Goal: Task Accomplishment & Management: Complete application form

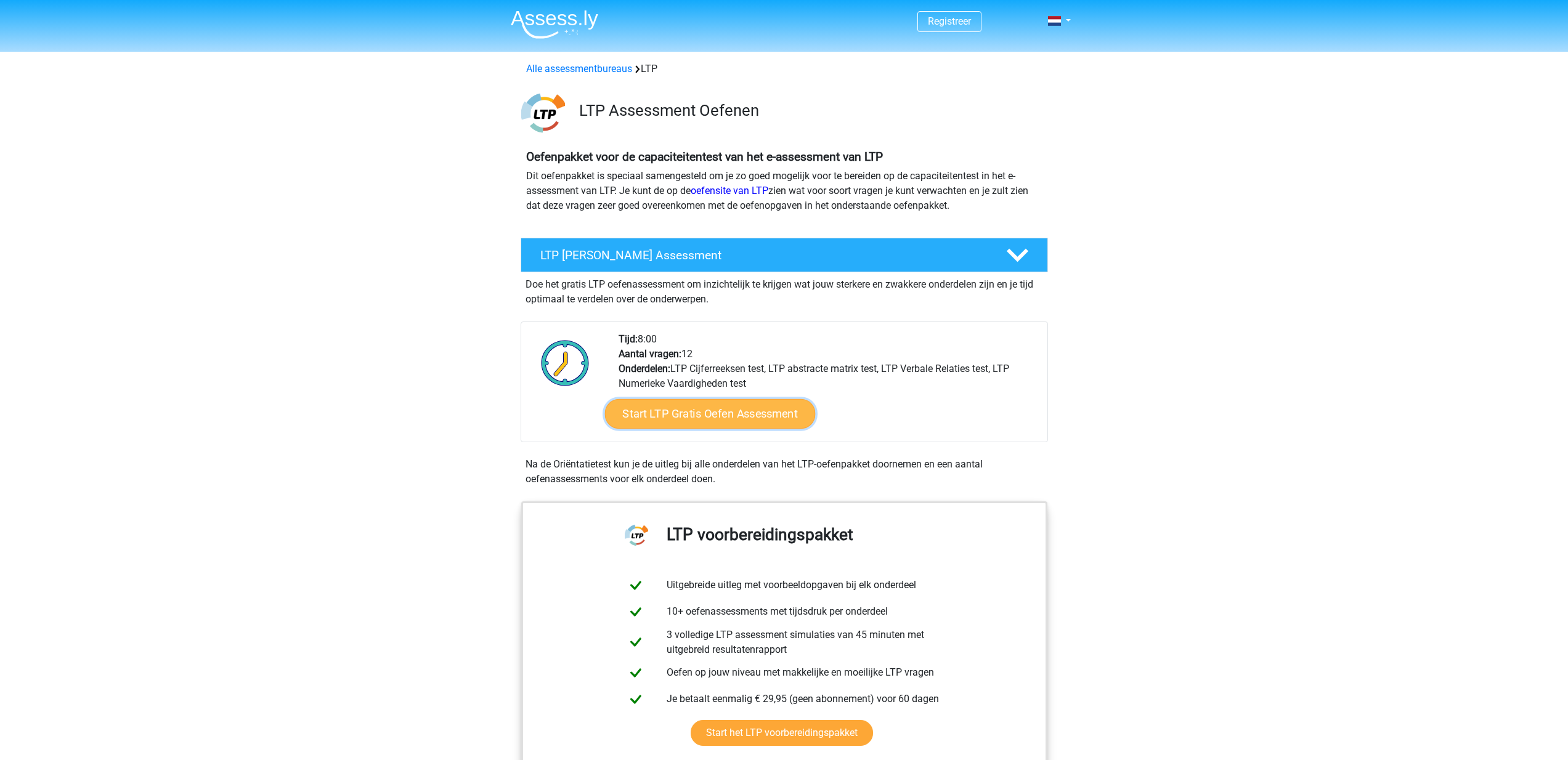
click at [730, 411] on link "Start LTP Gratis Oefen Assessment" at bounding box center [710, 414] width 211 height 30
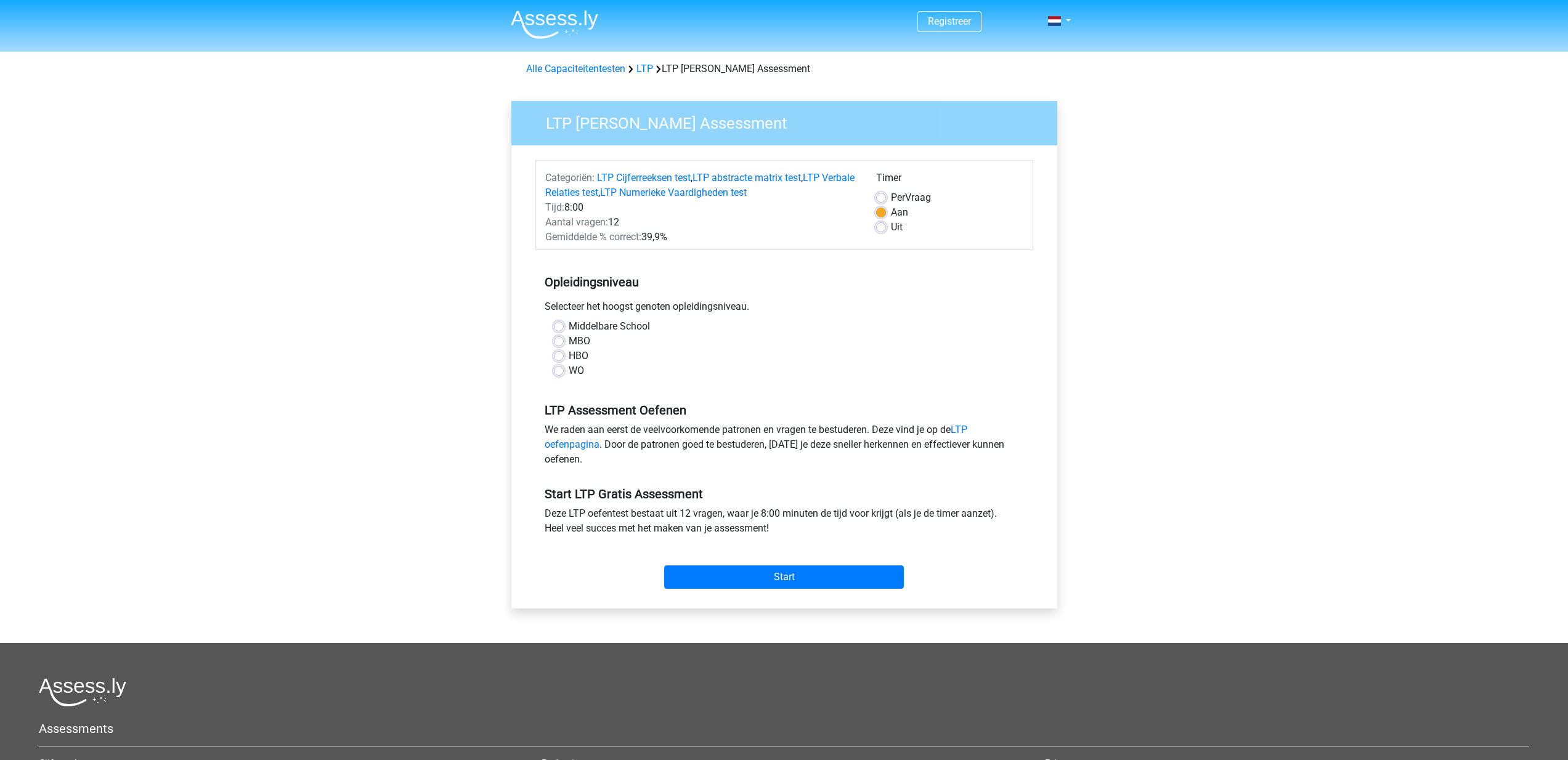
click at [568, 371] on label "WO" at bounding box center [576, 371] width 16 height 15
click at [562, 371] on input "WO" at bounding box center [559, 370] width 10 height 12
radio input "true"
click at [794, 583] on input "Start" at bounding box center [784, 577] width 240 height 23
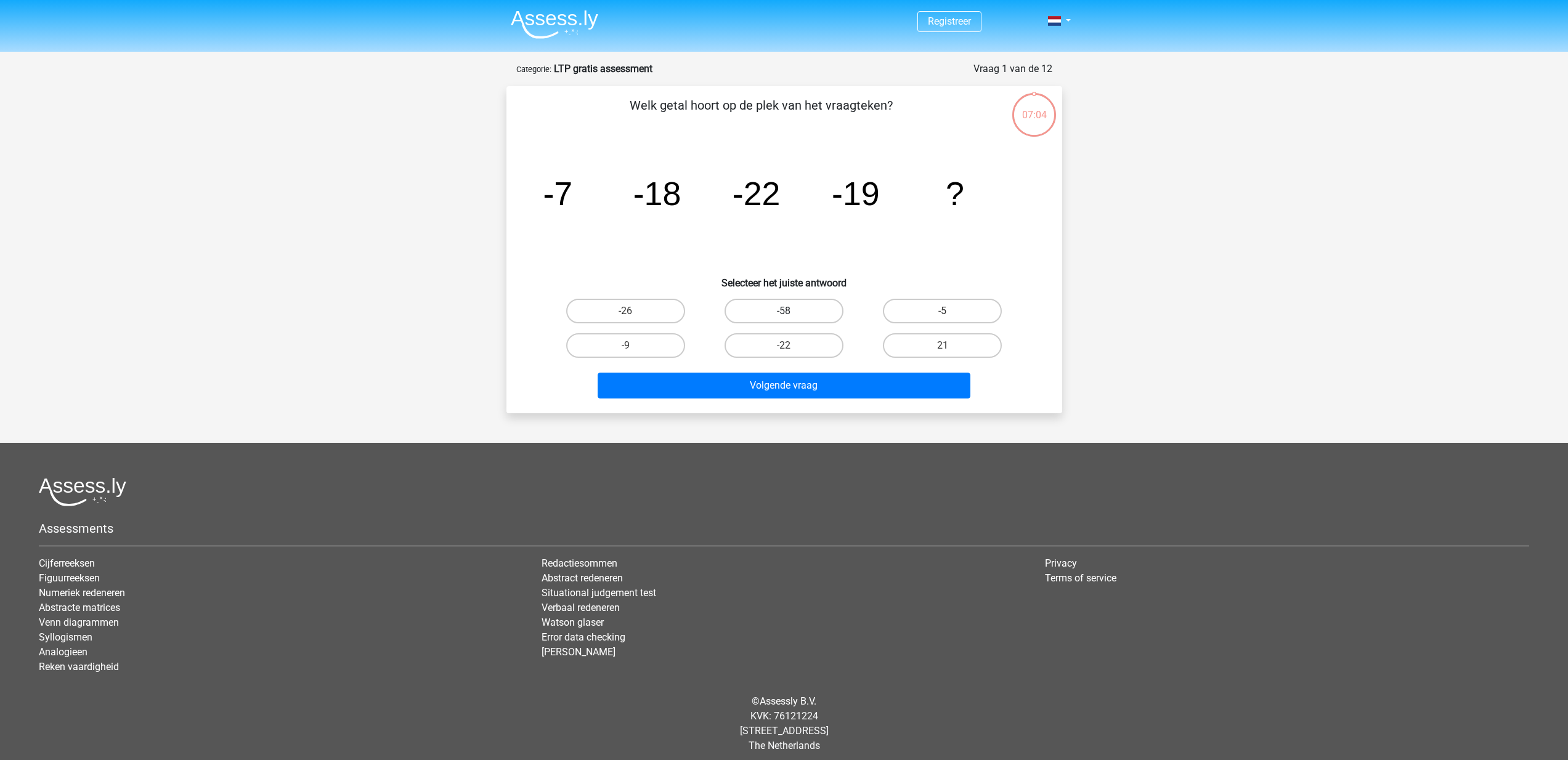
click at [767, 306] on label "-58" at bounding box center [784, 311] width 119 height 24
click at [784, 311] on input "-58" at bounding box center [788, 315] width 8 height 8
radio input "true"
click at [788, 387] on button "Volgende vraag" at bounding box center [784, 385] width 373 height 26
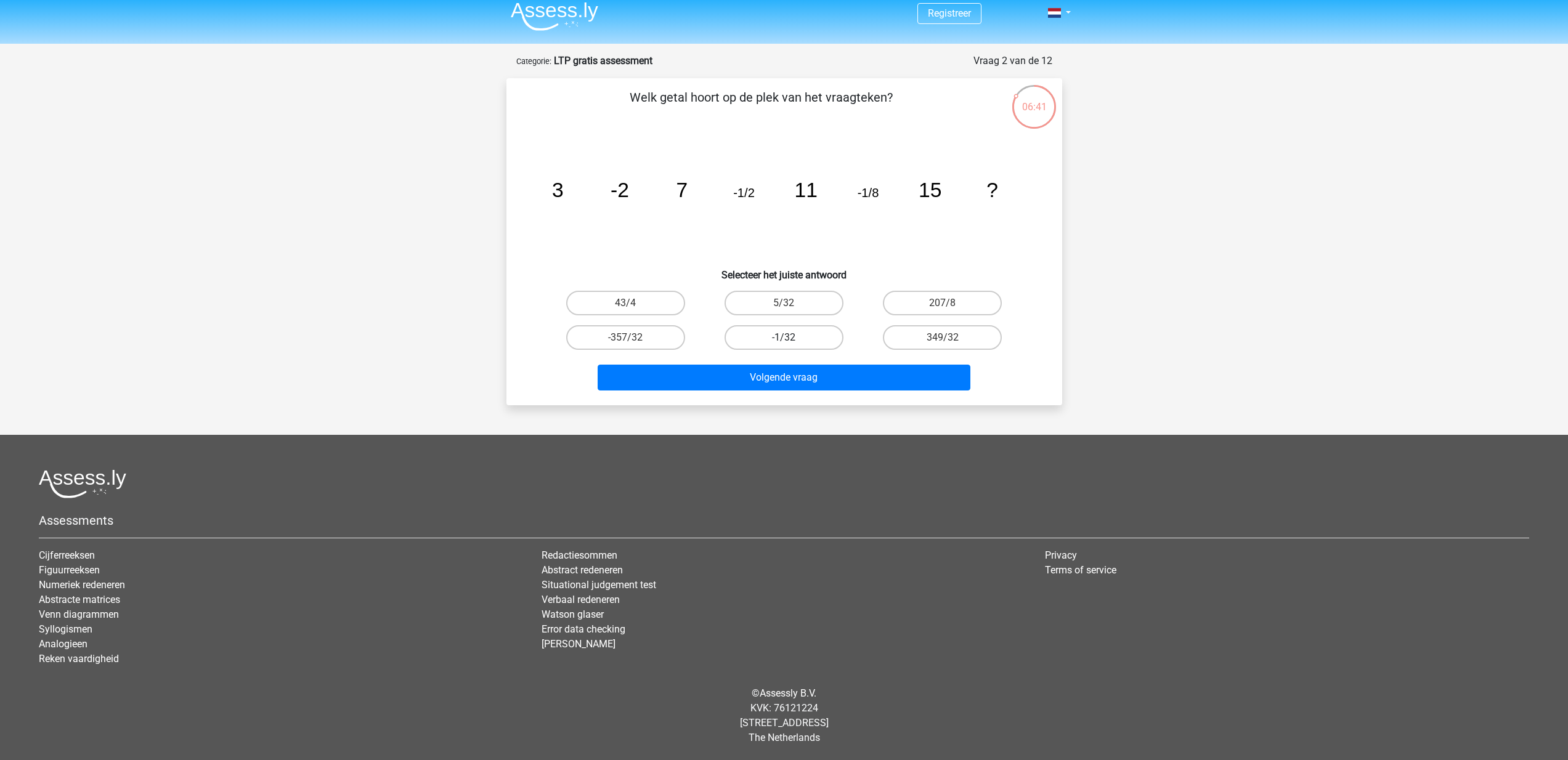
click at [799, 336] on label "-1/32" at bounding box center [784, 338] width 119 height 24
click at [792, 338] on input "-1/32" at bounding box center [788, 342] width 8 height 8
radio input "true"
click at [802, 378] on button "Volgende vraag" at bounding box center [784, 378] width 373 height 26
click at [776, 307] on label "5709" at bounding box center [784, 303] width 119 height 24
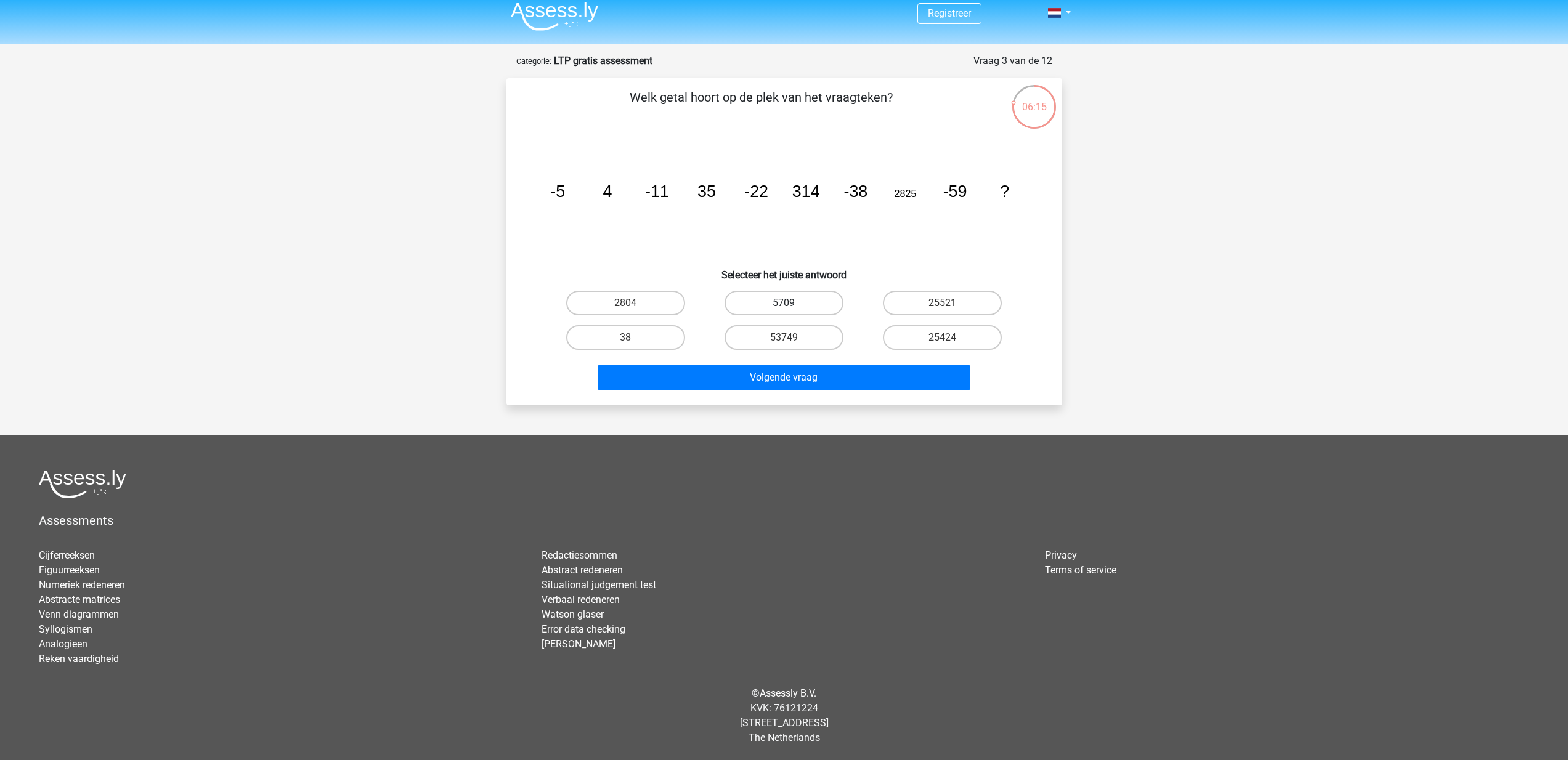
click at [784, 307] on input "5709" at bounding box center [788, 307] width 8 height 8
radio input "true"
click at [799, 375] on button "Volgende vraag" at bounding box center [784, 378] width 373 height 26
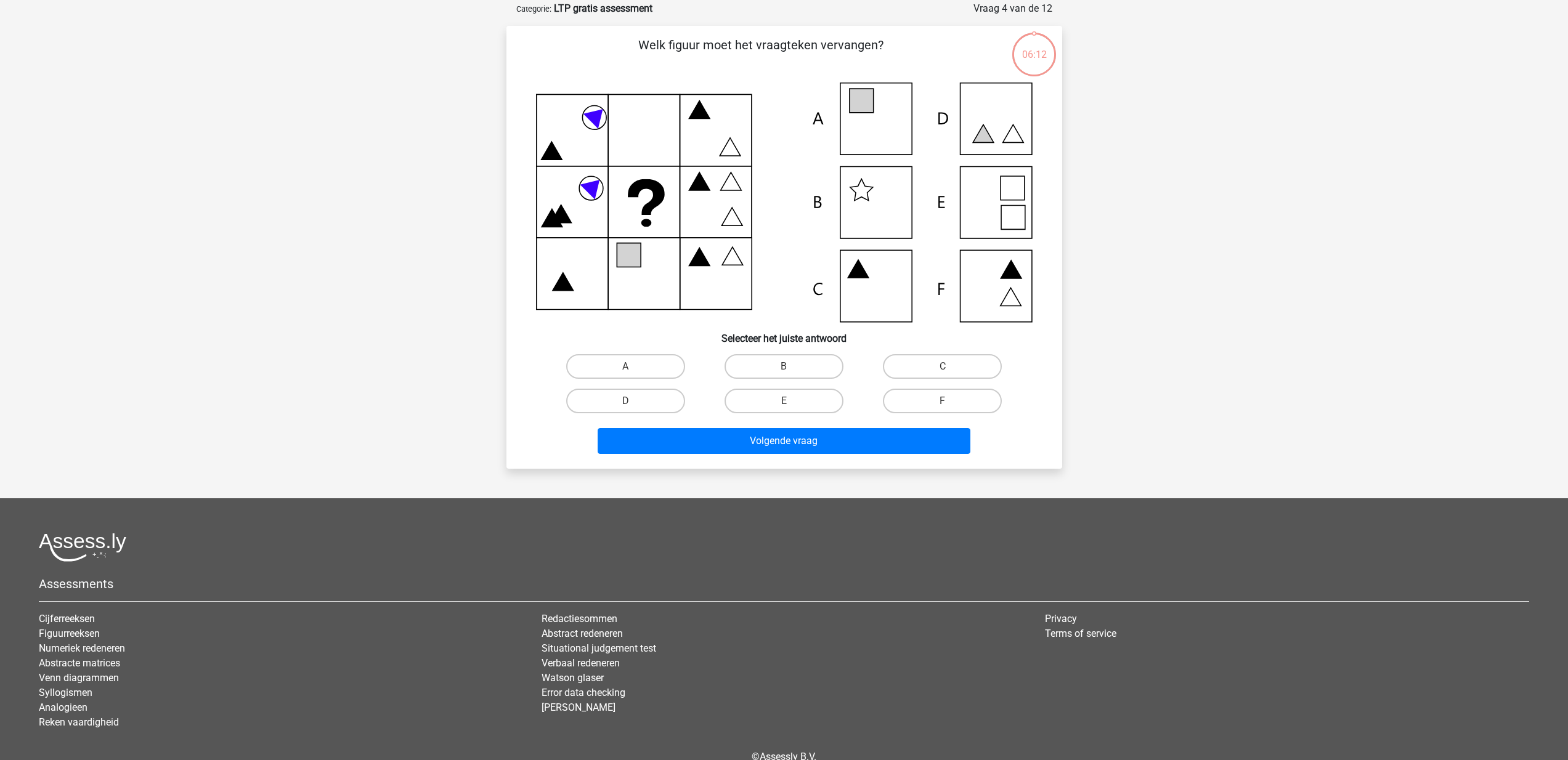
scroll to position [62, 0]
click at [886, 124] on icon at bounding box center [784, 201] width 496 height 240
click at [653, 368] on label "A" at bounding box center [626, 365] width 119 height 24
click at [634, 368] on input "A" at bounding box center [630, 369] width 8 height 8
radio input "true"
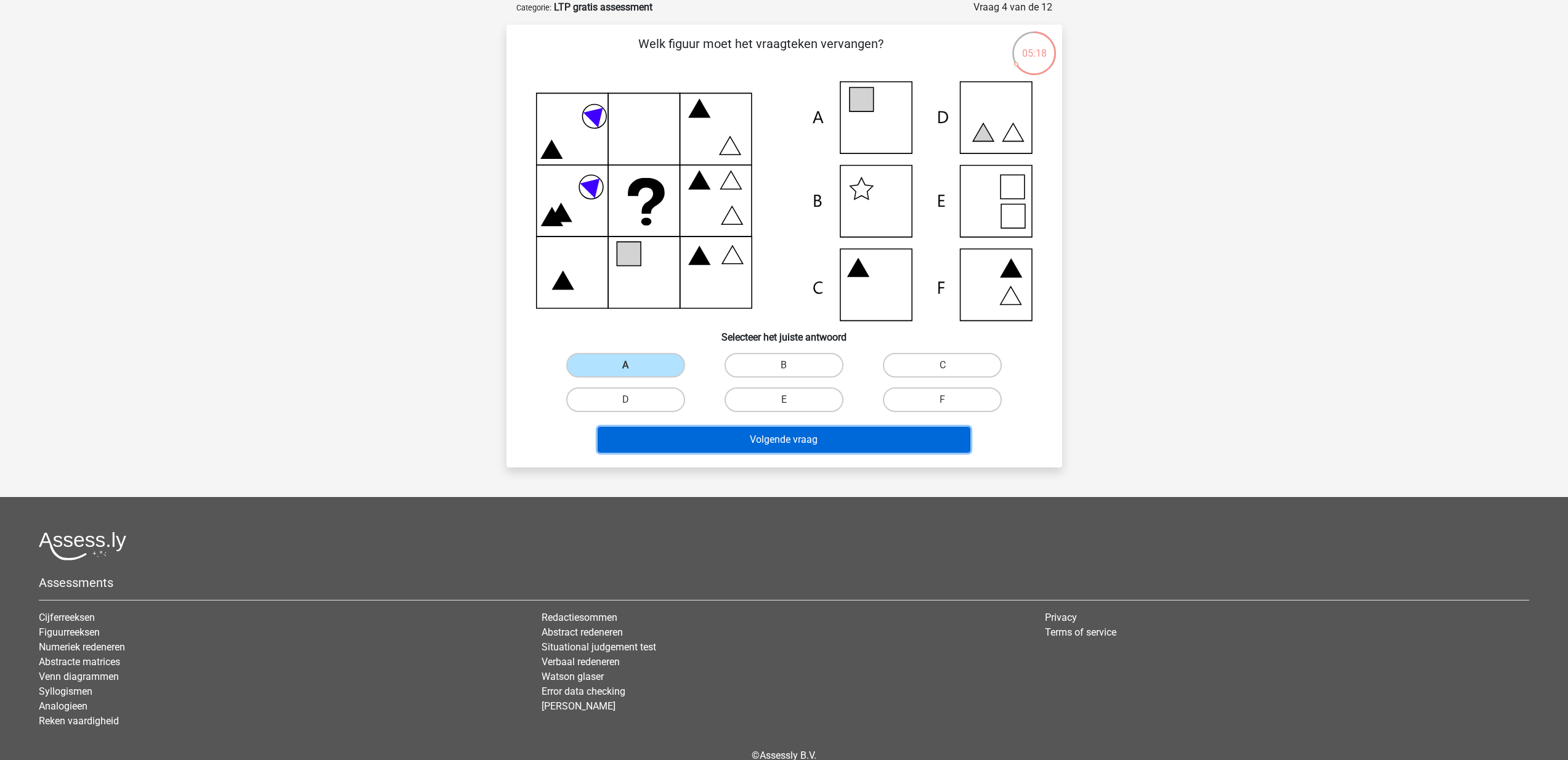
click at [737, 437] on button "Volgende vraag" at bounding box center [784, 440] width 373 height 26
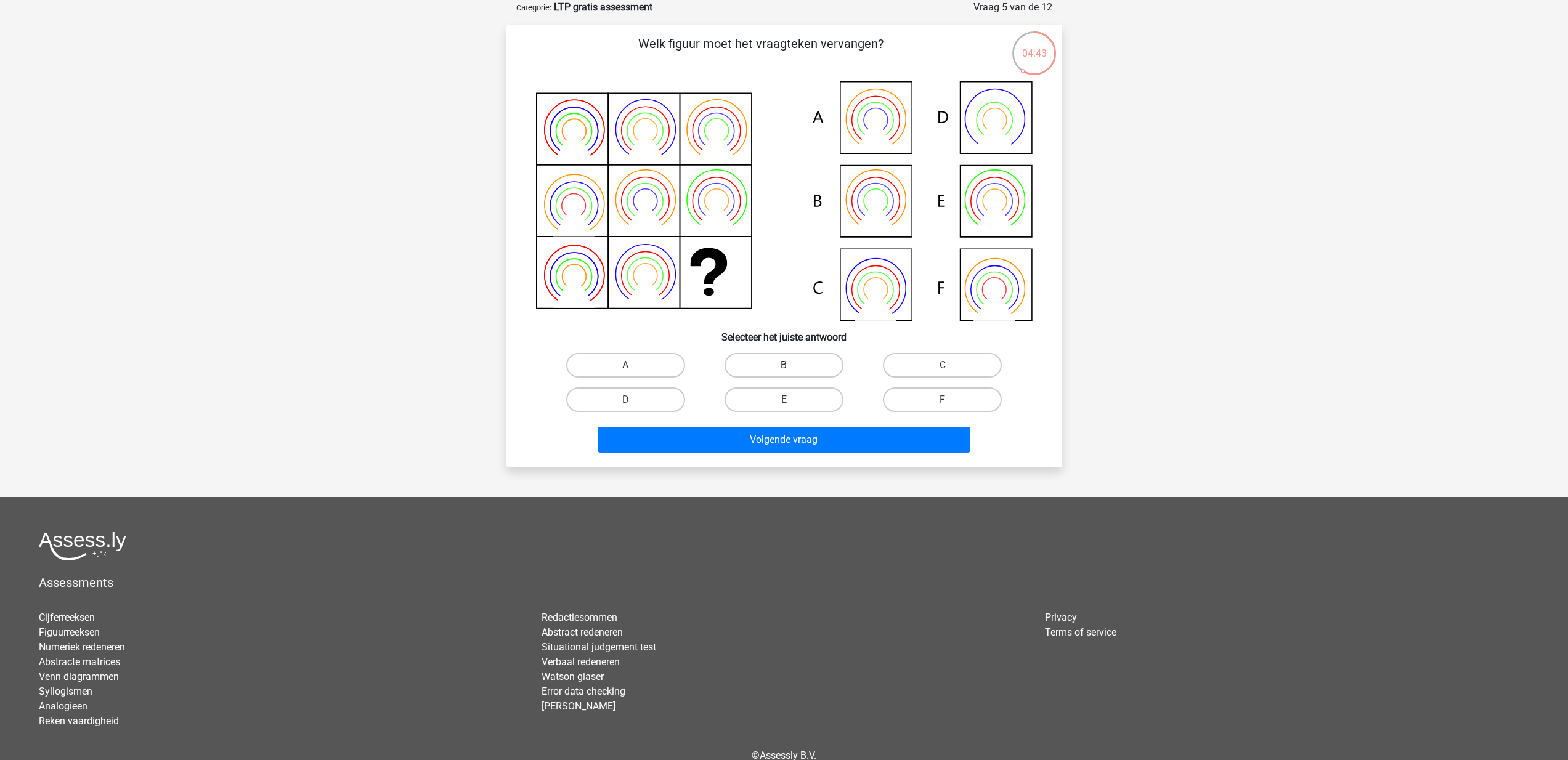
click at [783, 369] on label "B" at bounding box center [784, 365] width 119 height 24
click at [784, 369] on input "B" at bounding box center [788, 369] width 8 height 8
radio input "true"
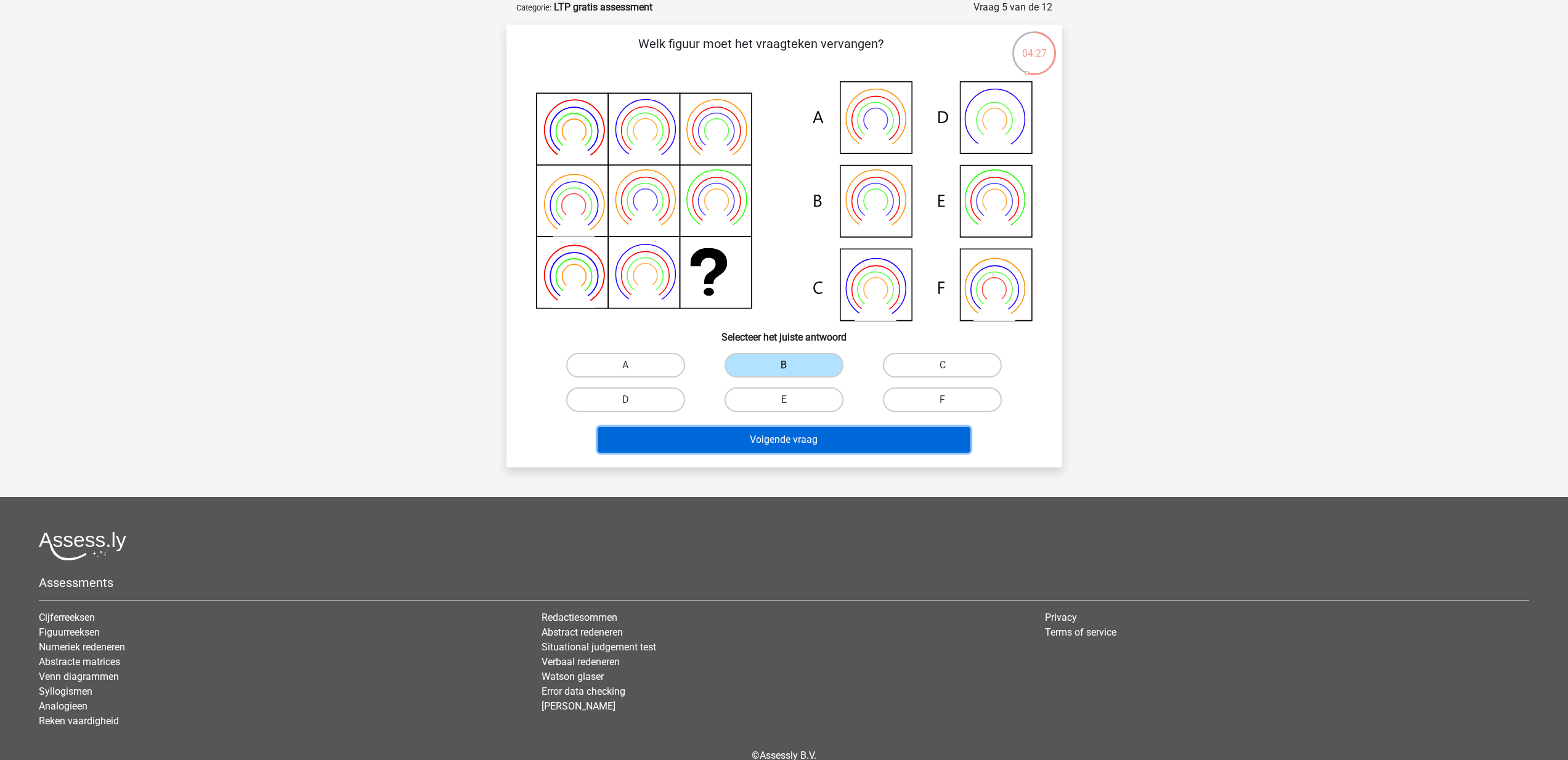
click at [775, 441] on button "Volgende vraag" at bounding box center [784, 440] width 373 height 26
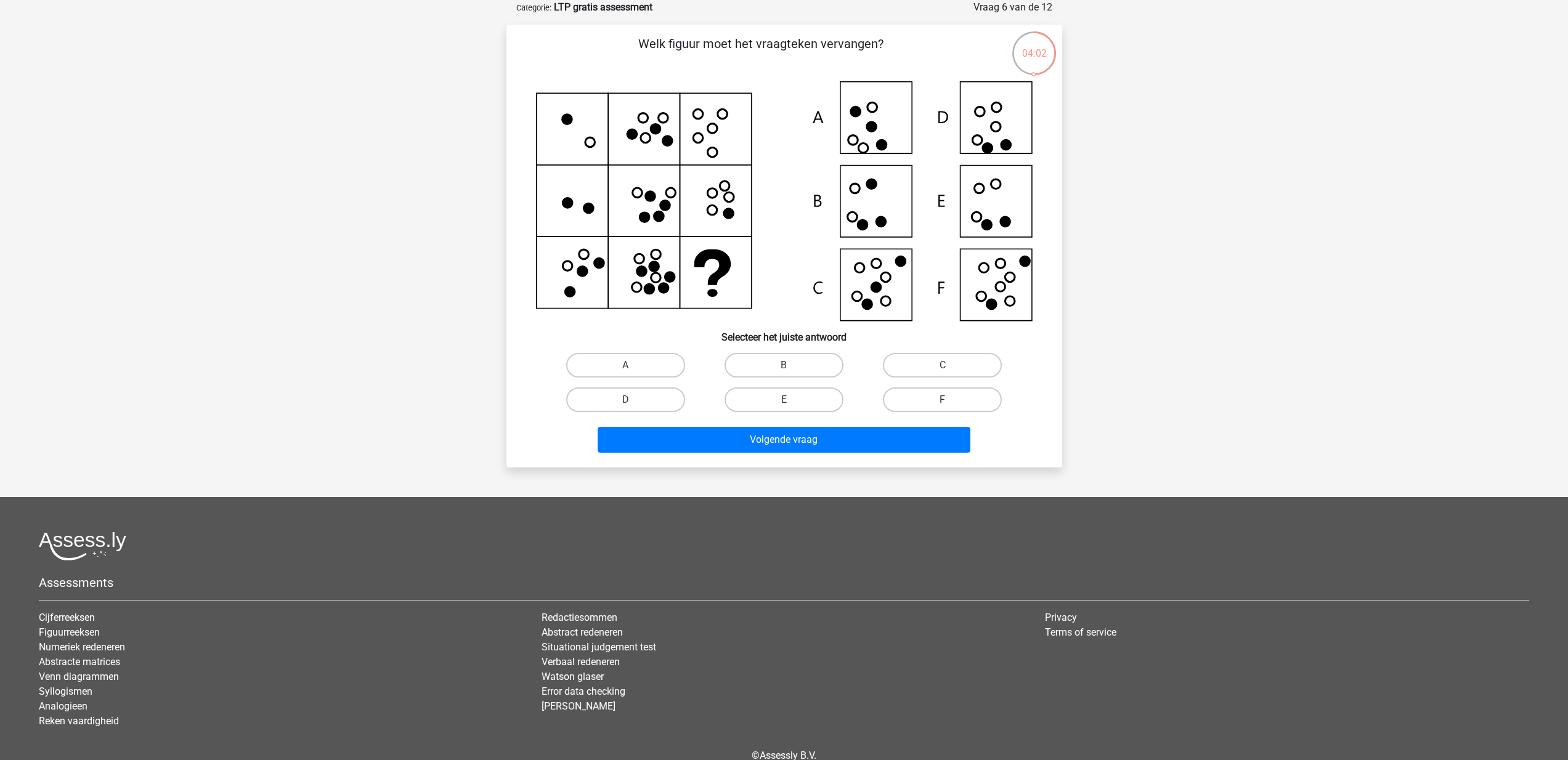
click at [942, 396] on label "F" at bounding box center [942, 400] width 119 height 24
click at [943, 400] on input "F" at bounding box center [947, 404] width 8 height 8
radio input "true"
click at [820, 436] on button "Volgende vraag" at bounding box center [784, 440] width 373 height 26
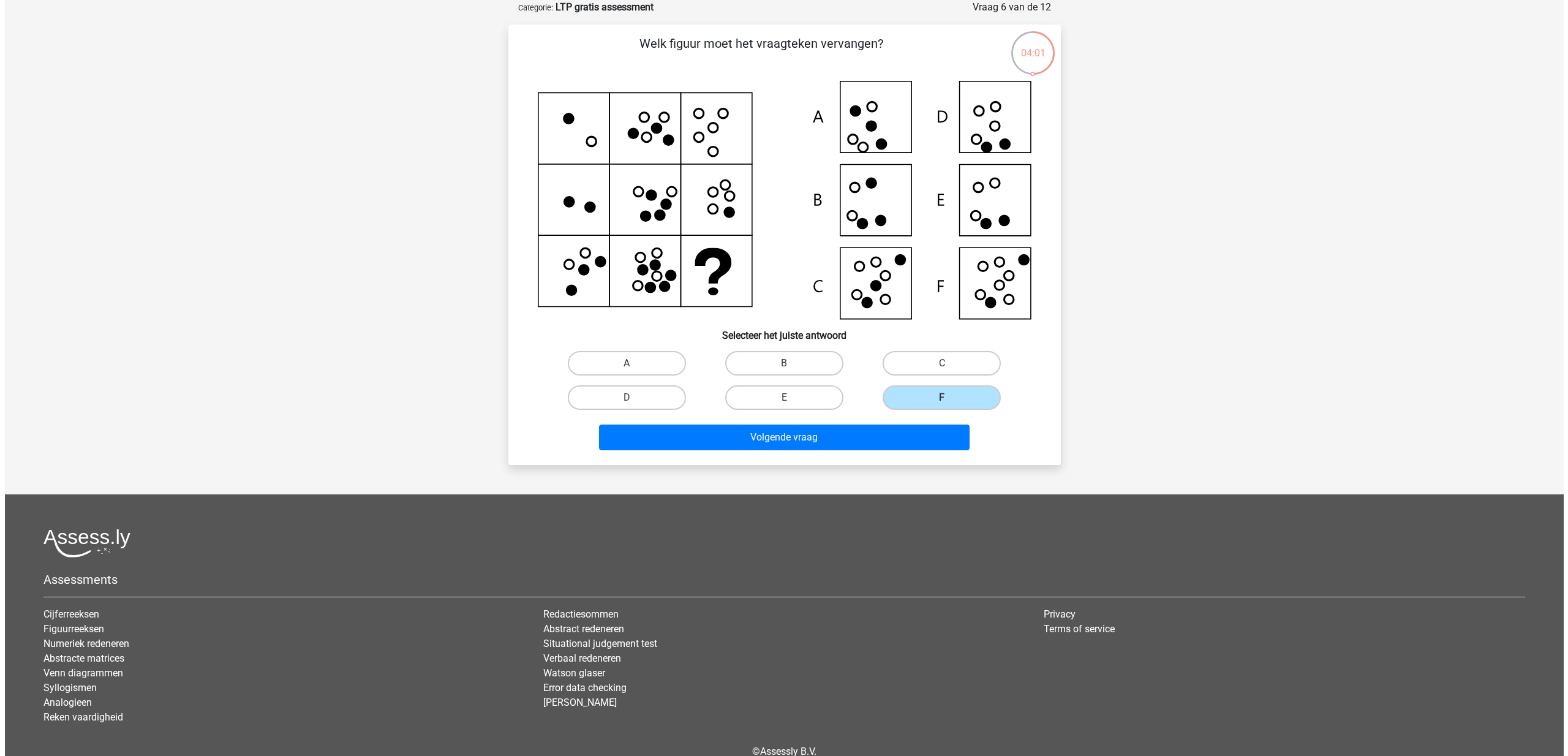
scroll to position [0, 0]
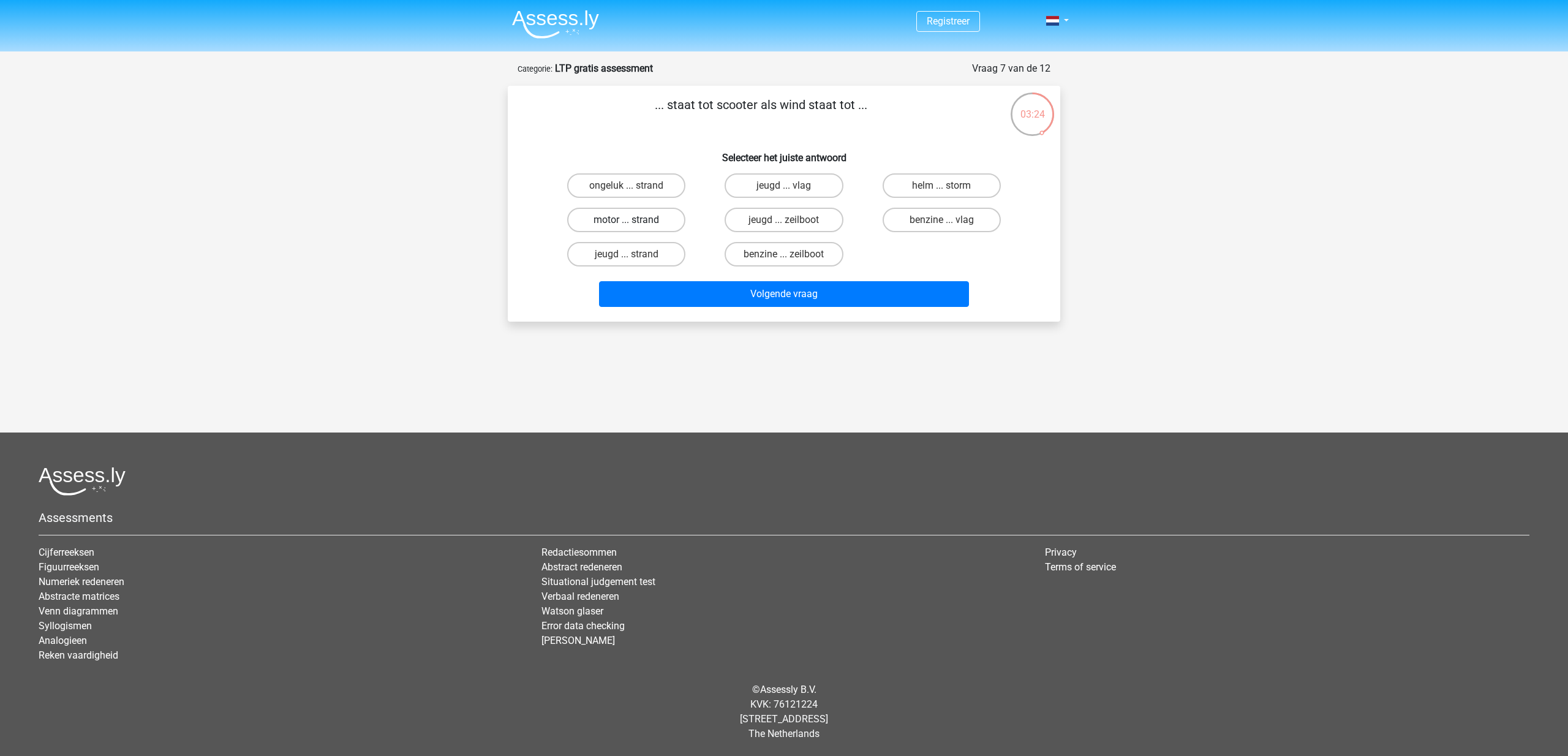
click at [637, 228] on label "motor ... strand" at bounding box center [626, 220] width 118 height 24
click at [635, 228] on input "motor ... strand" at bounding box center [631, 224] width 8 height 8
radio input "true"
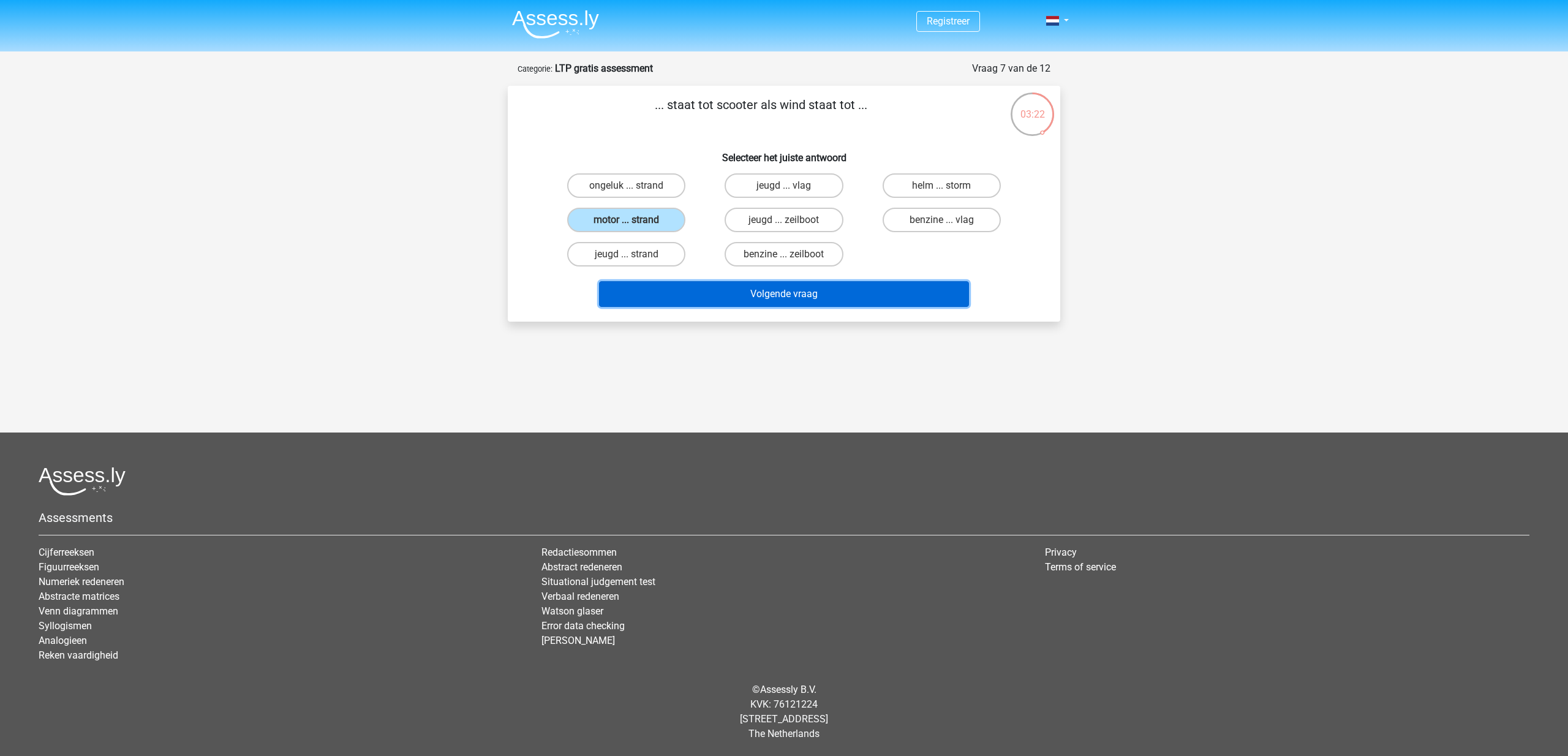
click at [793, 302] on button "Volgende vraag" at bounding box center [784, 294] width 370 height 26
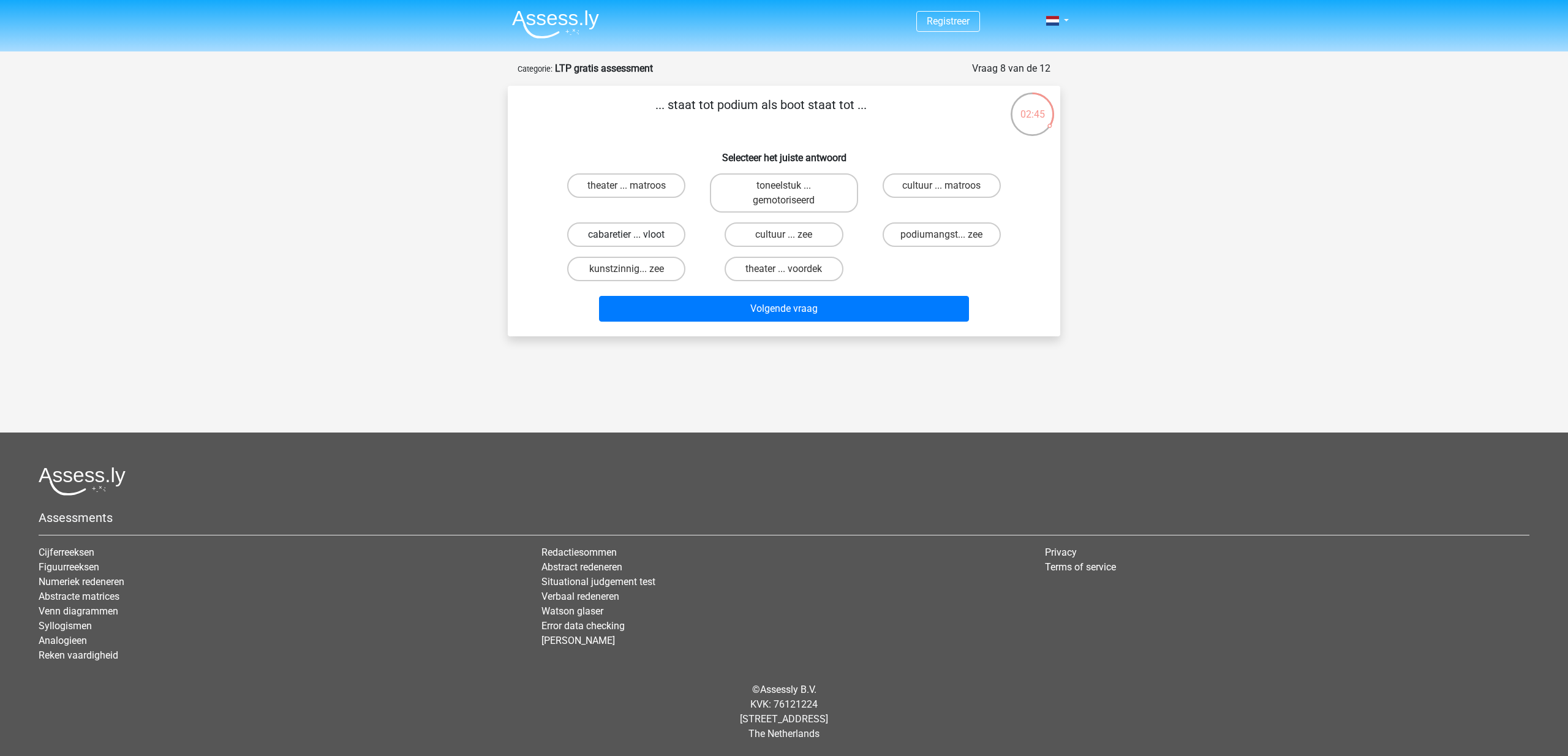
click at [651, 238] on label "cabaretier ... vloot" at bounding box center [626, 235] width 118 height 24
click at [635, 238] on input "cabaretier ... vloot" at bounding box center [631, 239] width 8 height 8
radio input "true"
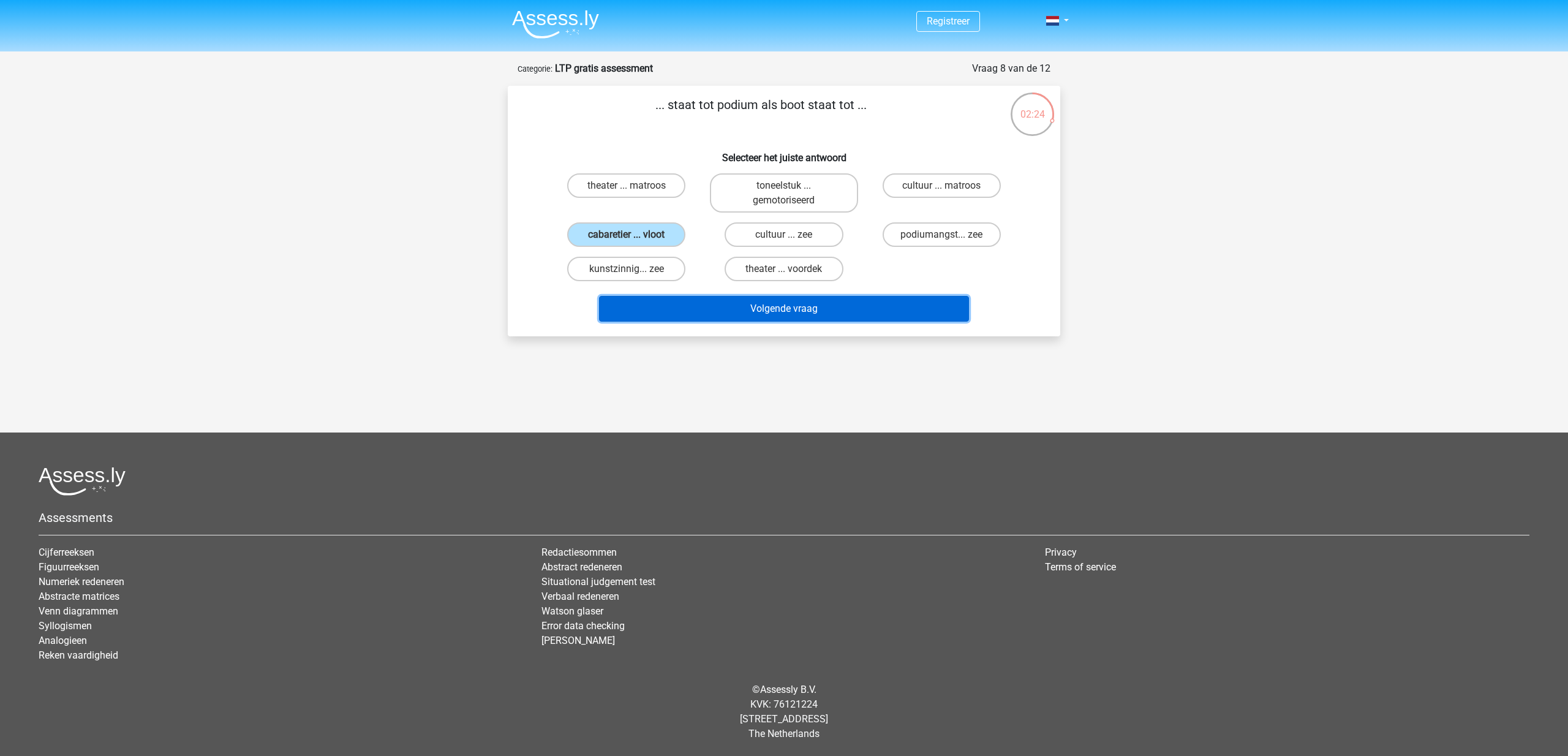
click at [750, 310] on button "Volgende vraag" at bounding box center [784, 309] width 370 height 26
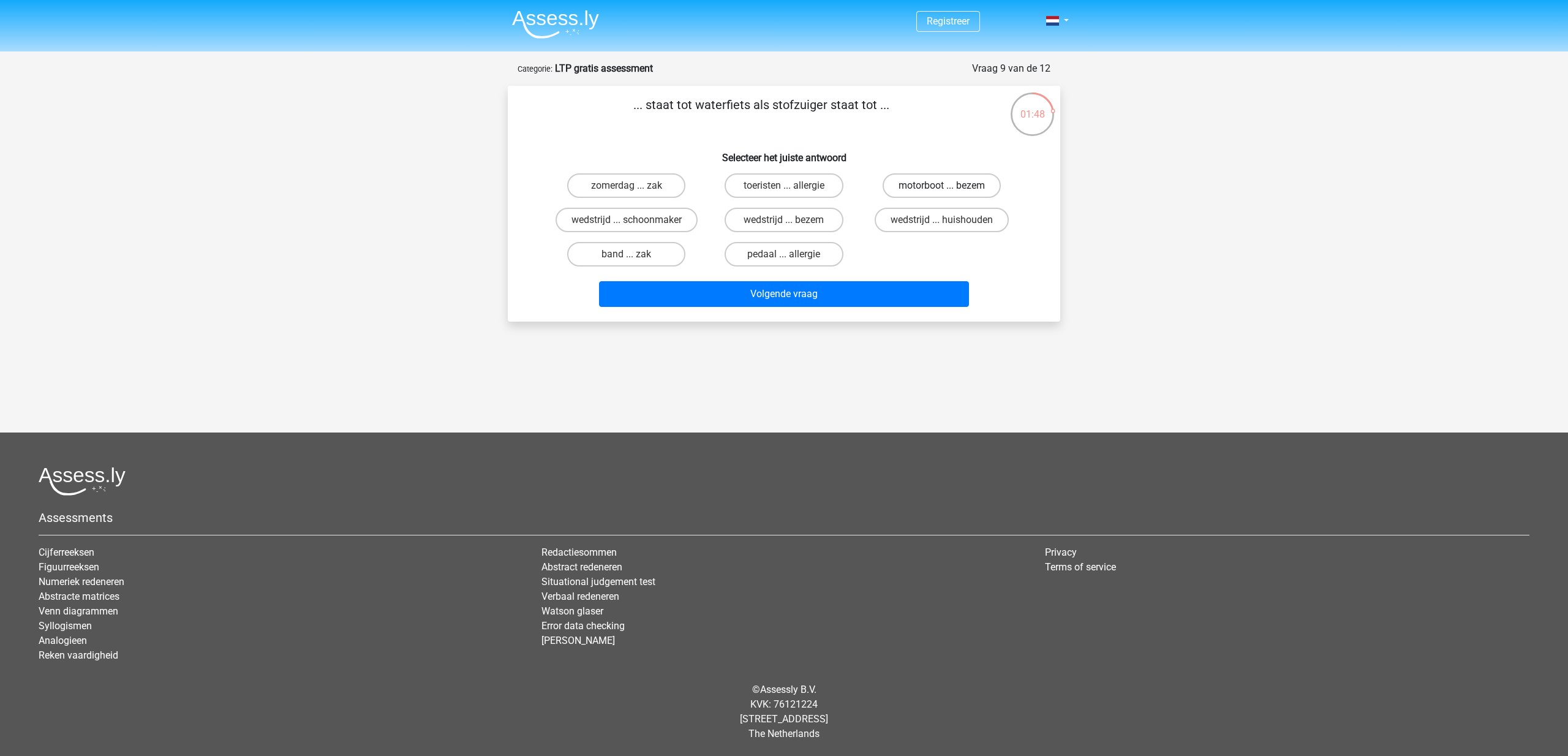
click at [958, 187] on label "motorboot ... bezem" at bounding box center [941, 185] width 118 height 24
click at [950, 187] on input "motorboot ... bezem" at bounding box center [946, 190] width 8 height 8
radio input "true"
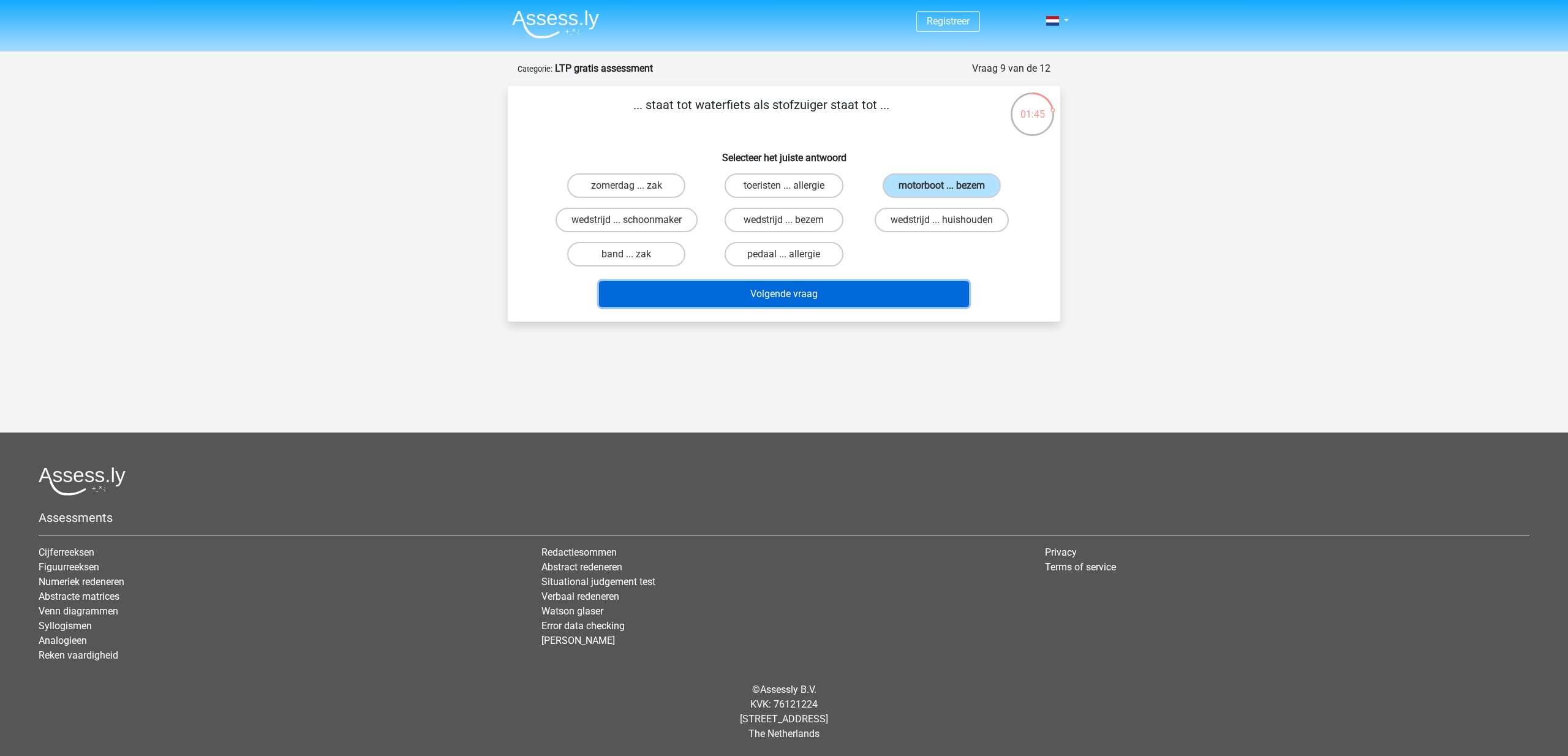
click at [792, 296] on button "Volgende vraag" at bounding box center [784, 294] width 370 height 26
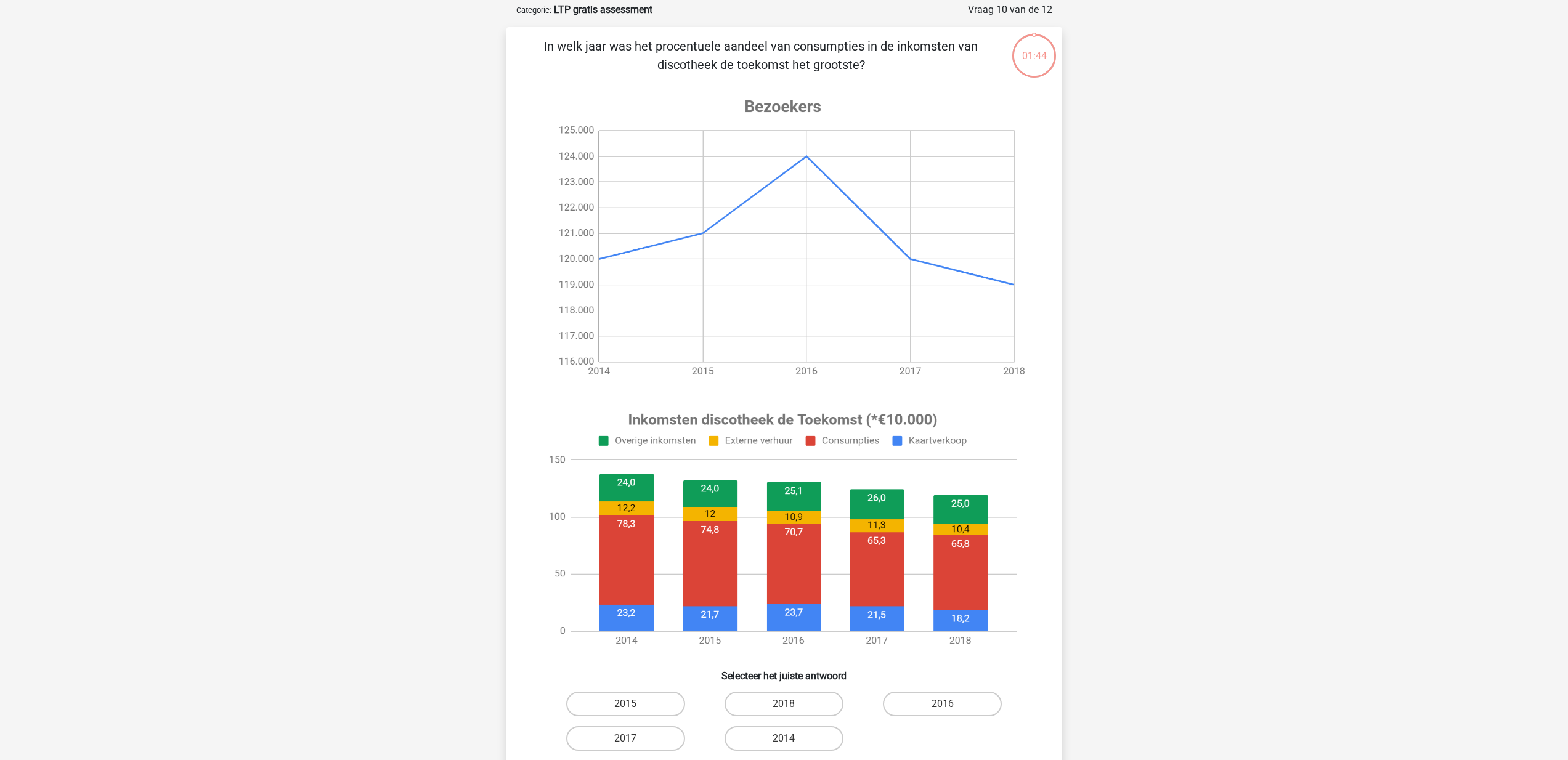
scroll to position [62, 0]
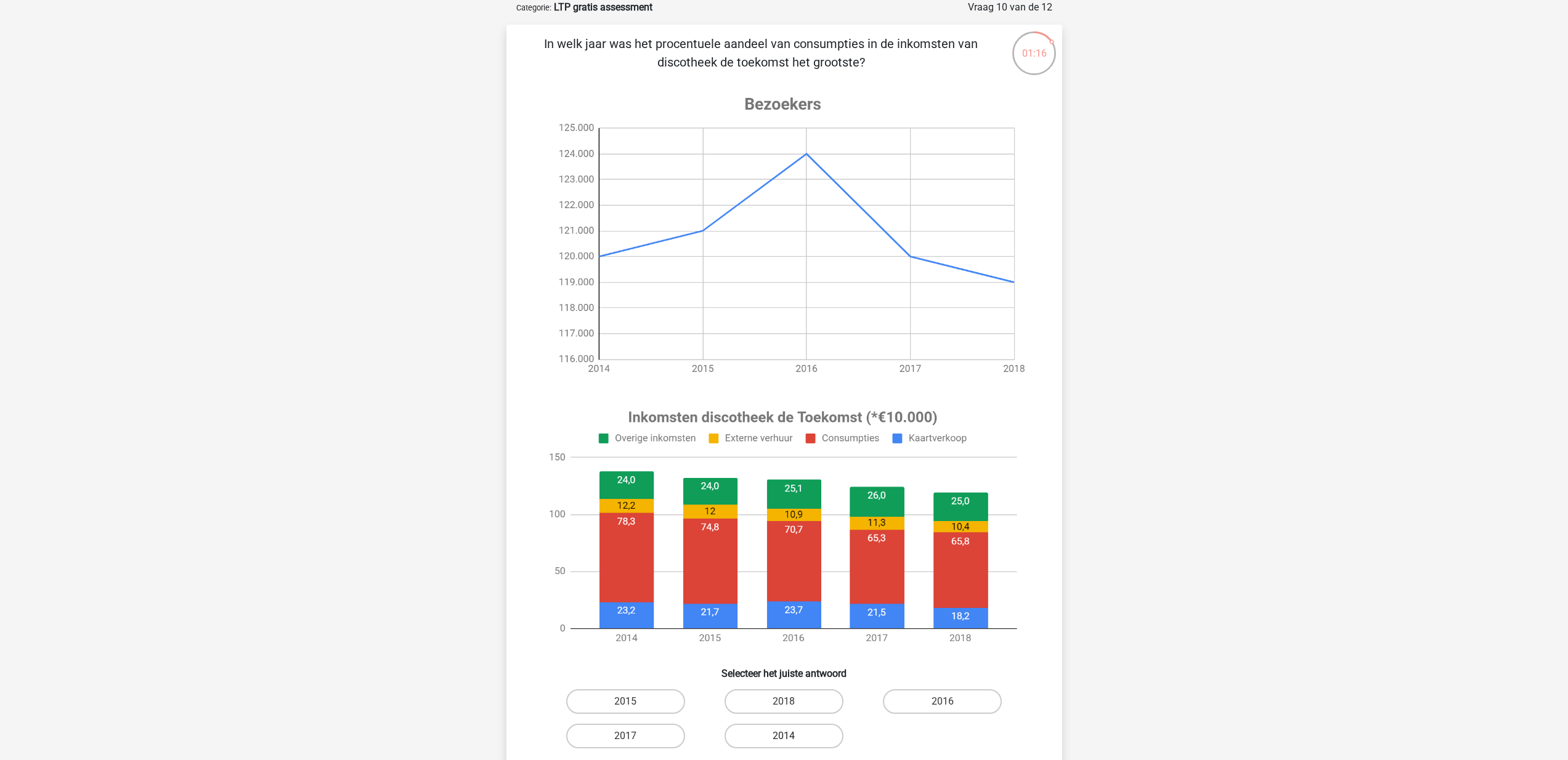
click at [806, 738] on label "2014" at bounding box center [784, 736] width 119 height 24
click at [792, 738] on input "2014" at bounding box center [788, 740] width 8 height 8
radio input "true"
click at [938, 706] on label "2016" at bounding box center [942, 702] width 119 height 24
click at [943, 706] on input "2016" at bounding box center [947, 706] width 8 height 8
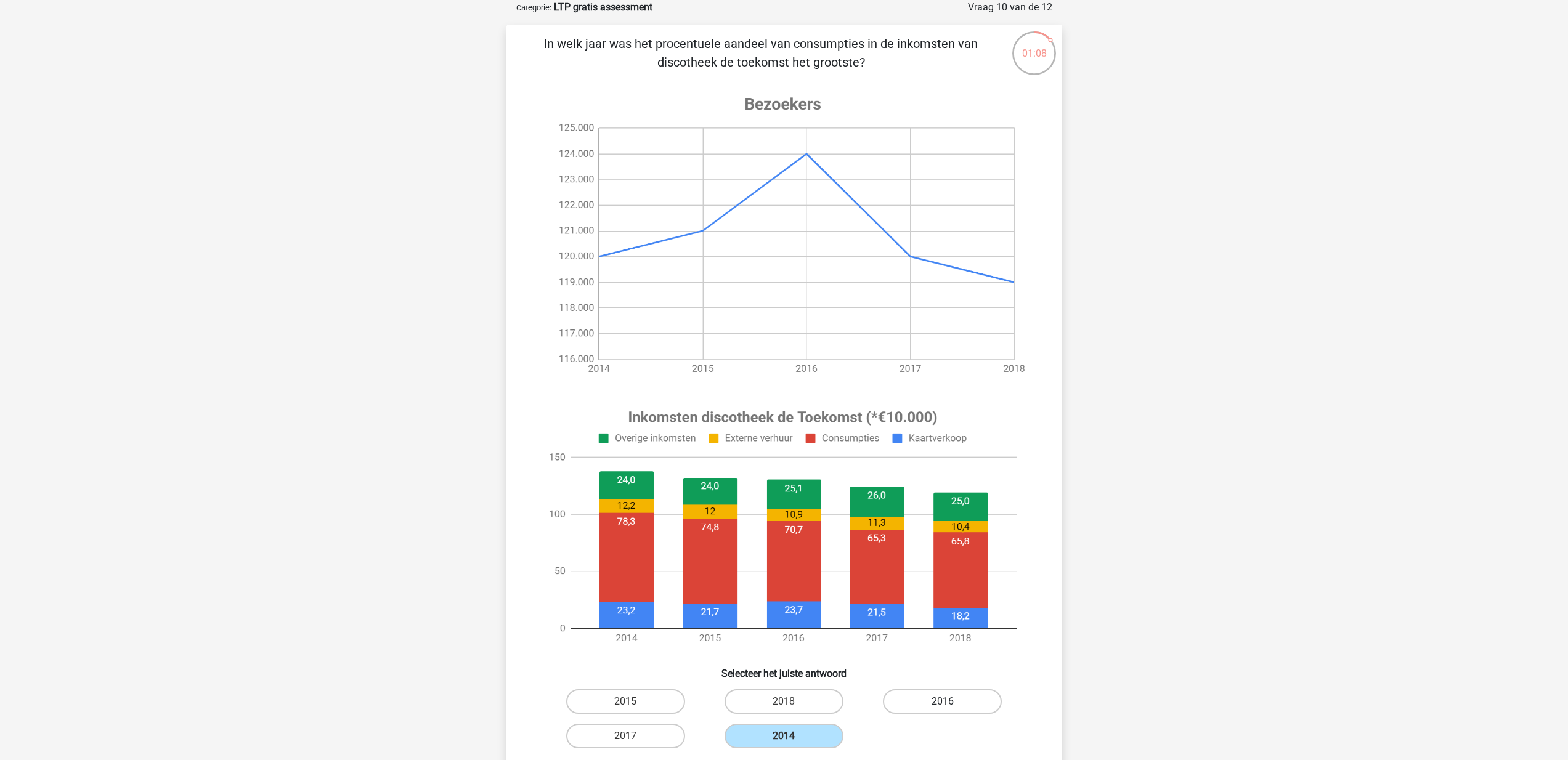
radio input "true"
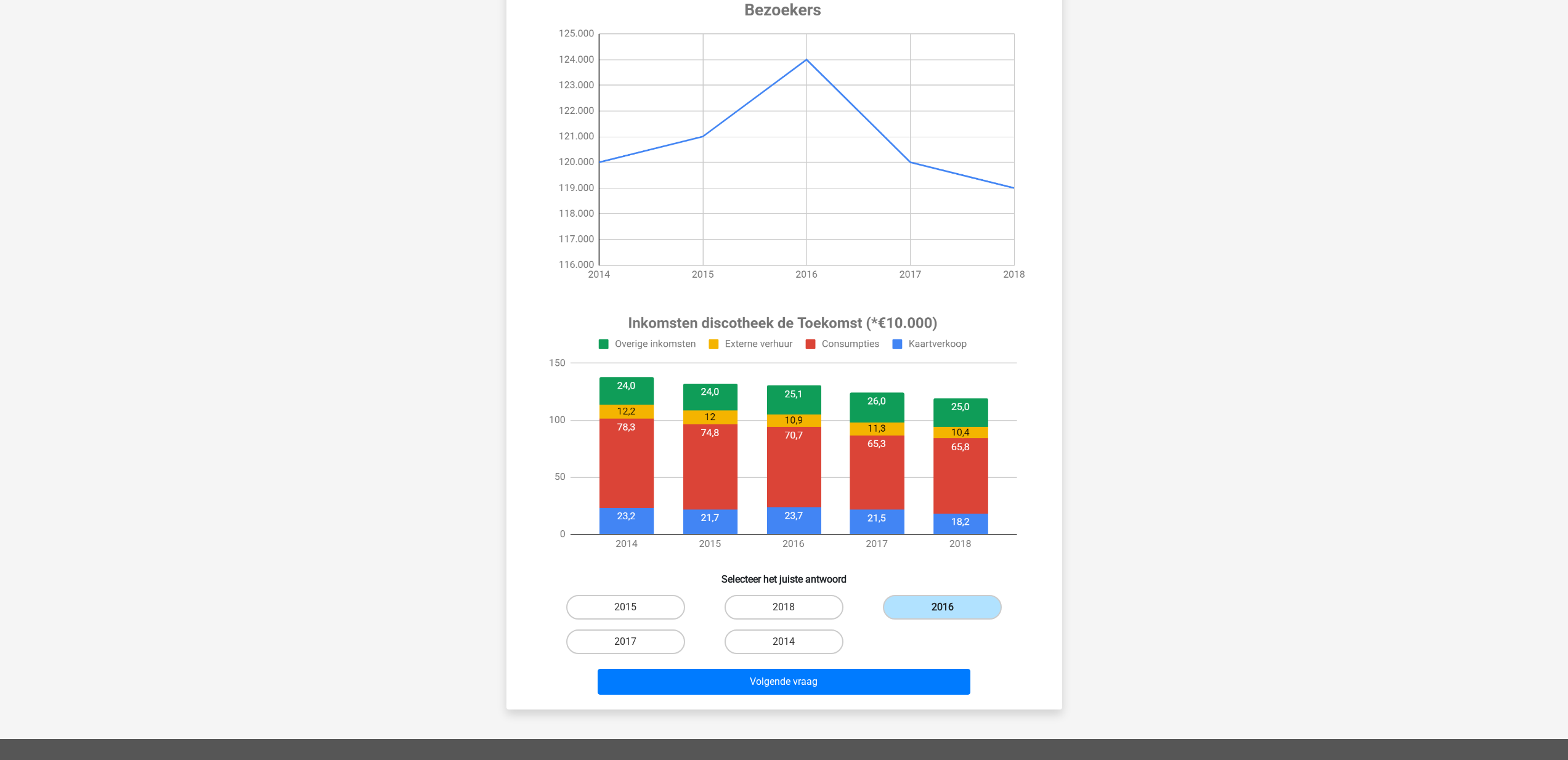
scroll to position [163, 0]
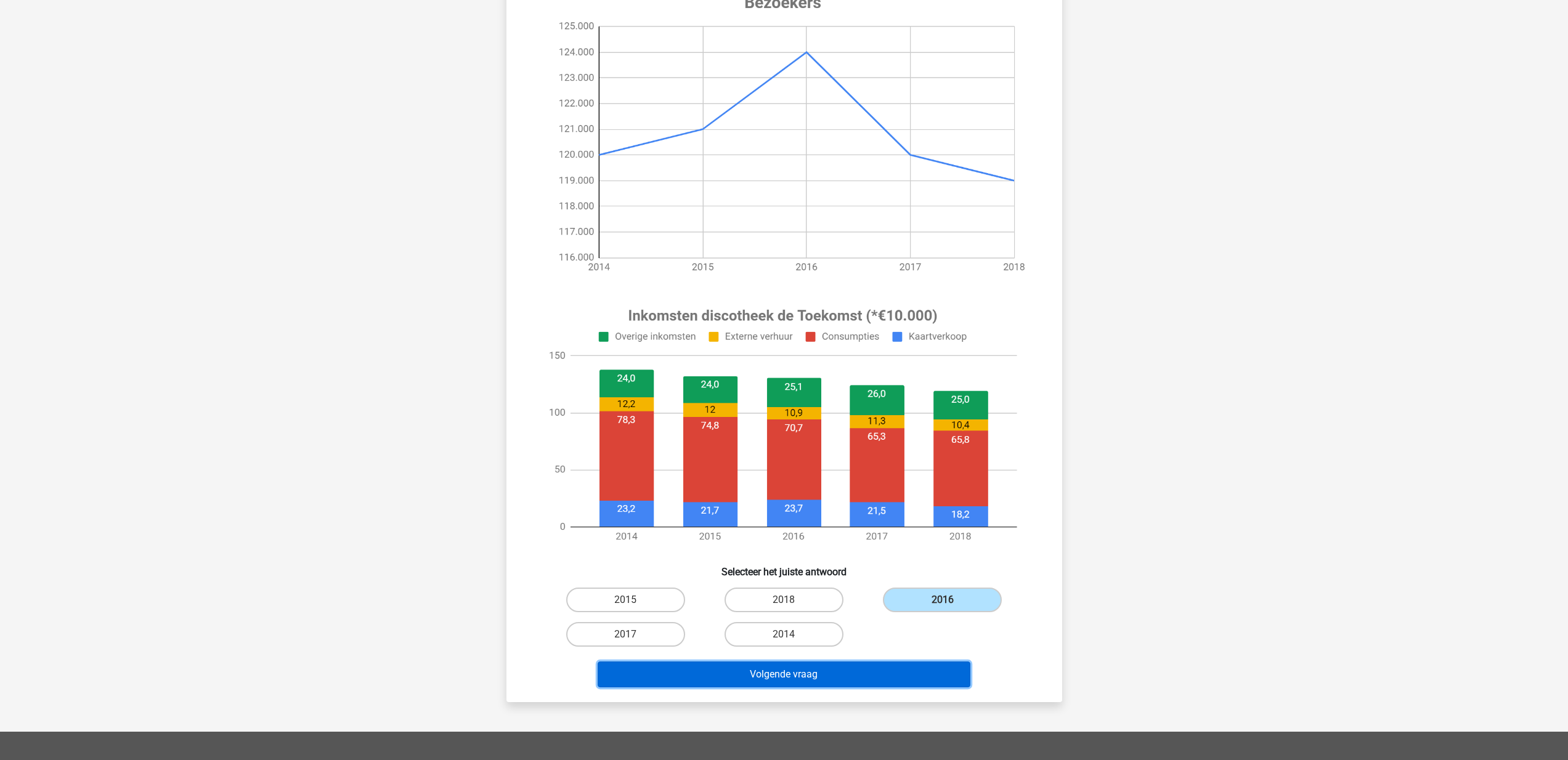
click at [836, 674] on button "Volgende vraag" at bounding box center [784, 674] width 373 height 26
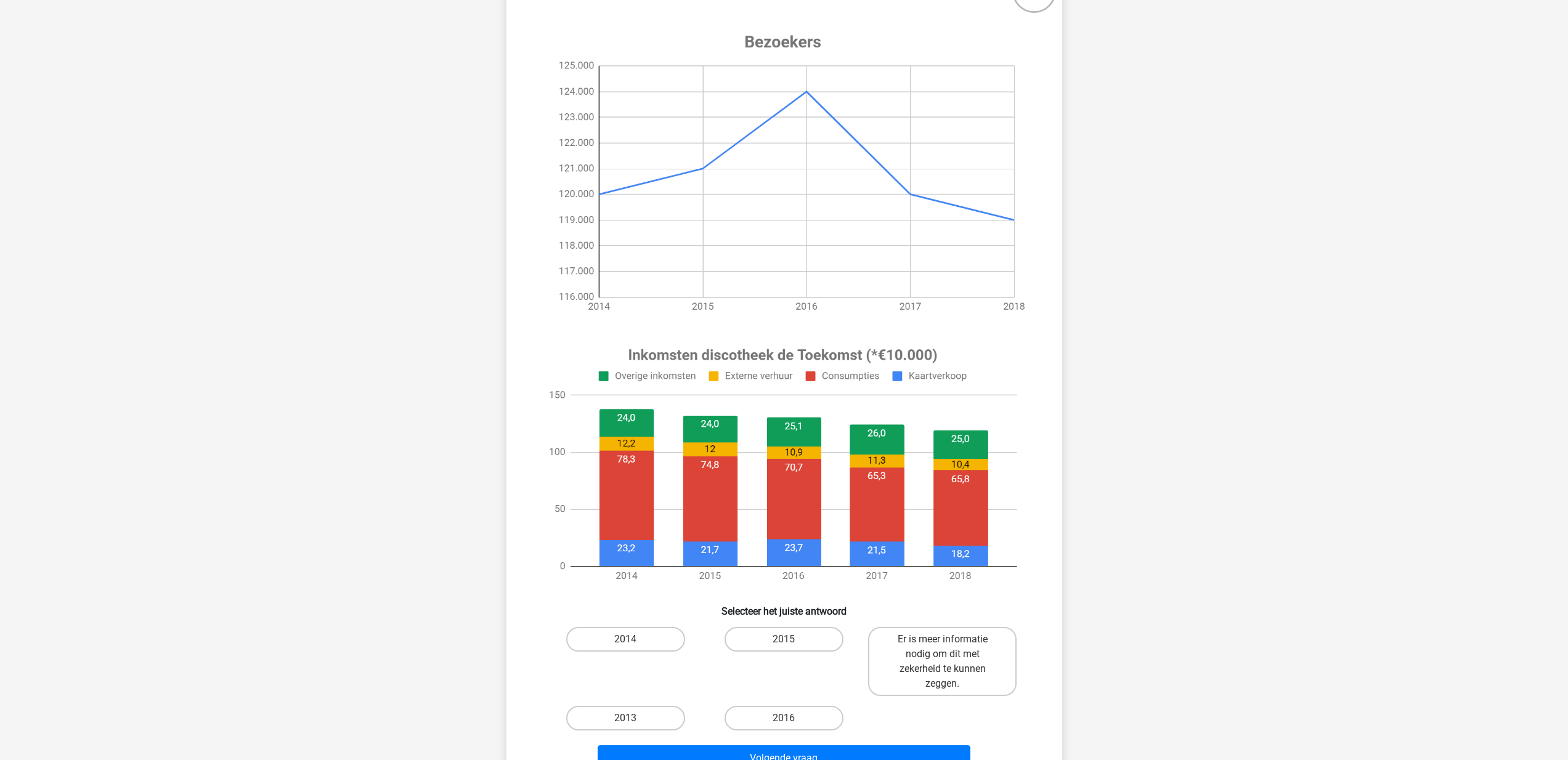
scroll to position [124, 0]
click at [798, 714] on label "2016" at bounding box center [784, 718] width 119 height 24
click at [792, 718] on input "2016" at bounding box center [788, 722] width 8 height 8
radio input "true"
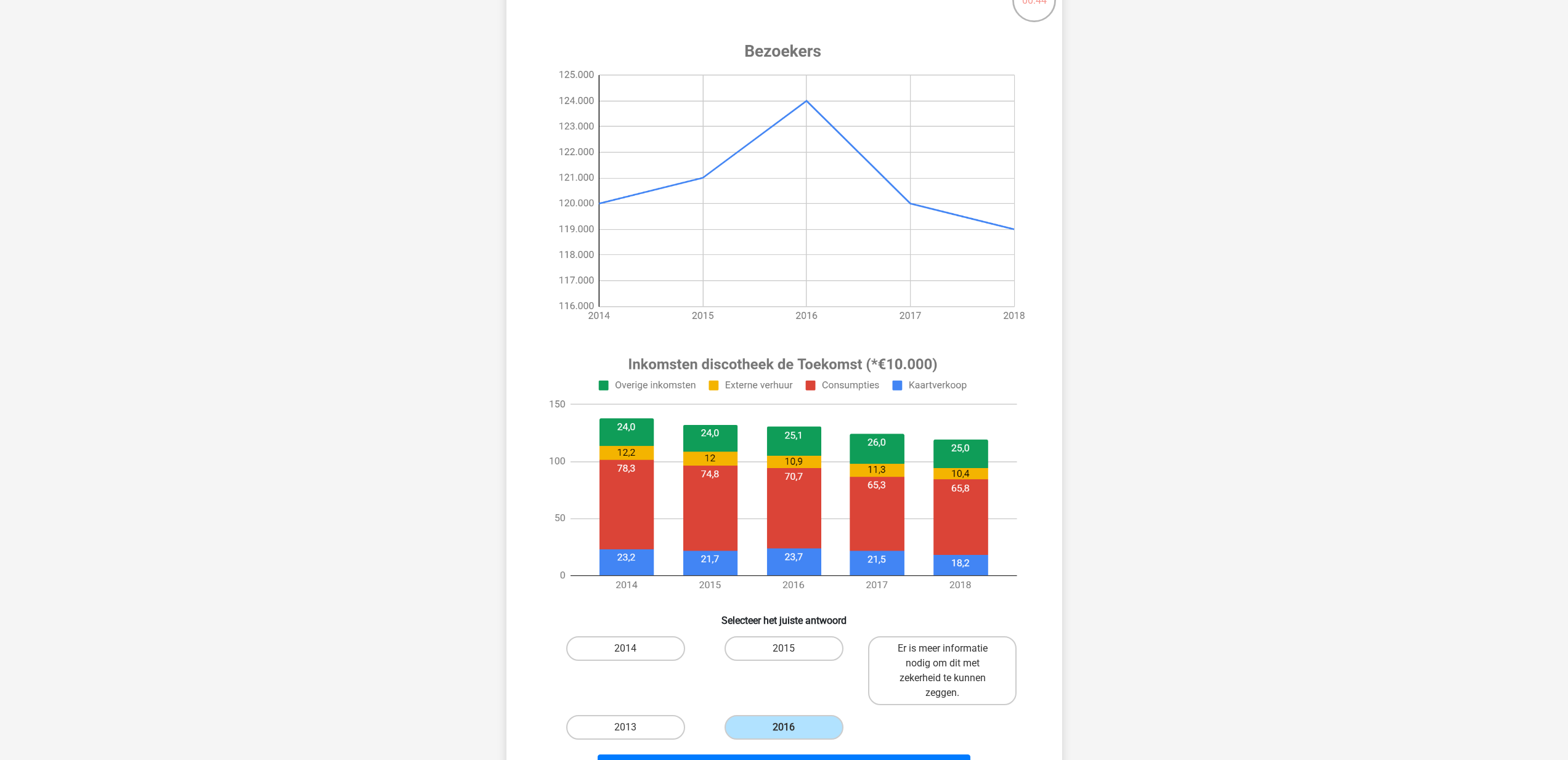
scroll to position [270, 0]
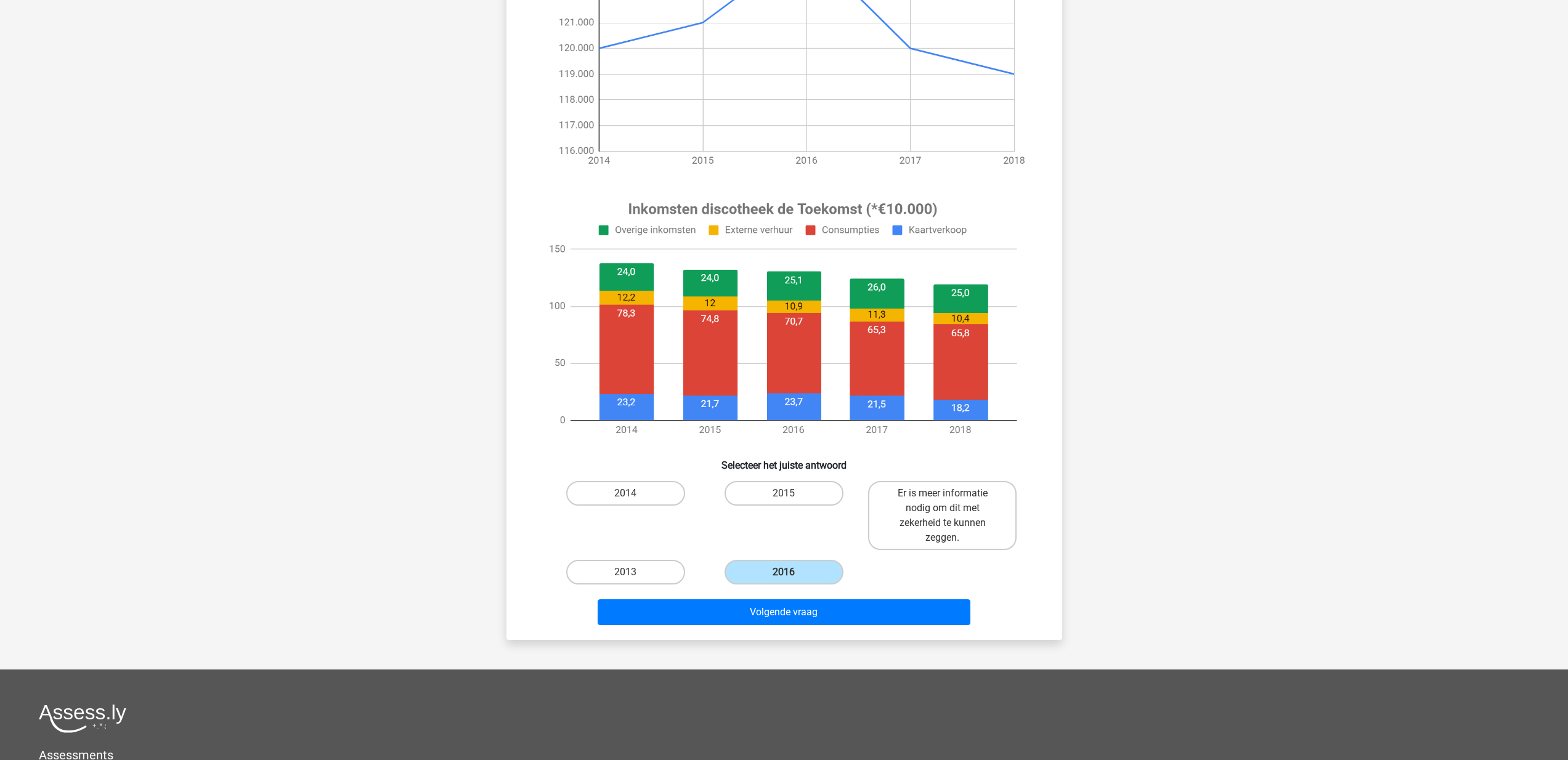
click at [833, 625] on div "Volgende vraag" at bounding box center [785, 615] width 476 height 31
click at [835, 610] on button "Volgende vraag" at bounding box center [784, 612] width 373 height 26
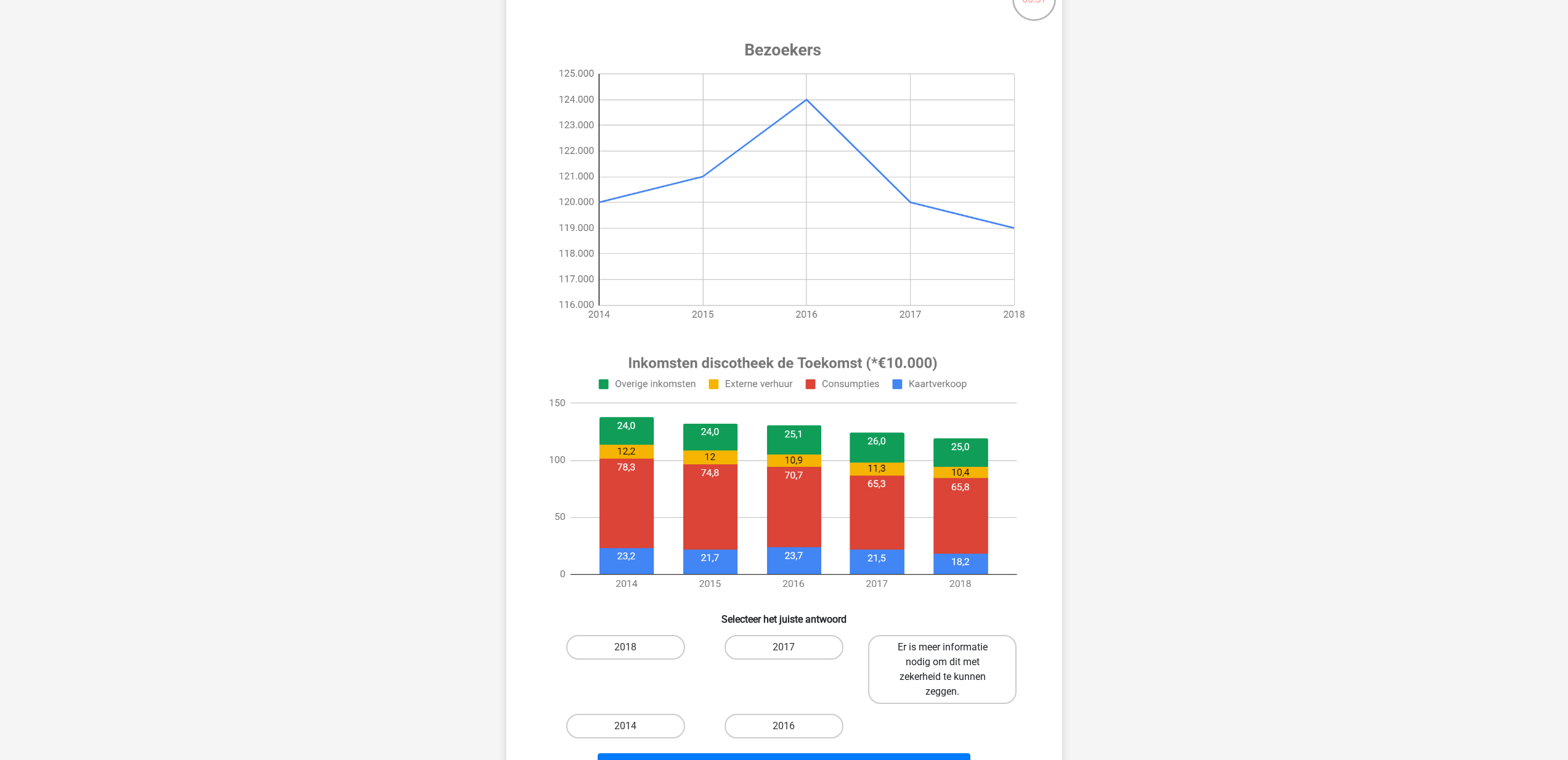
scroll to position [120, 0]
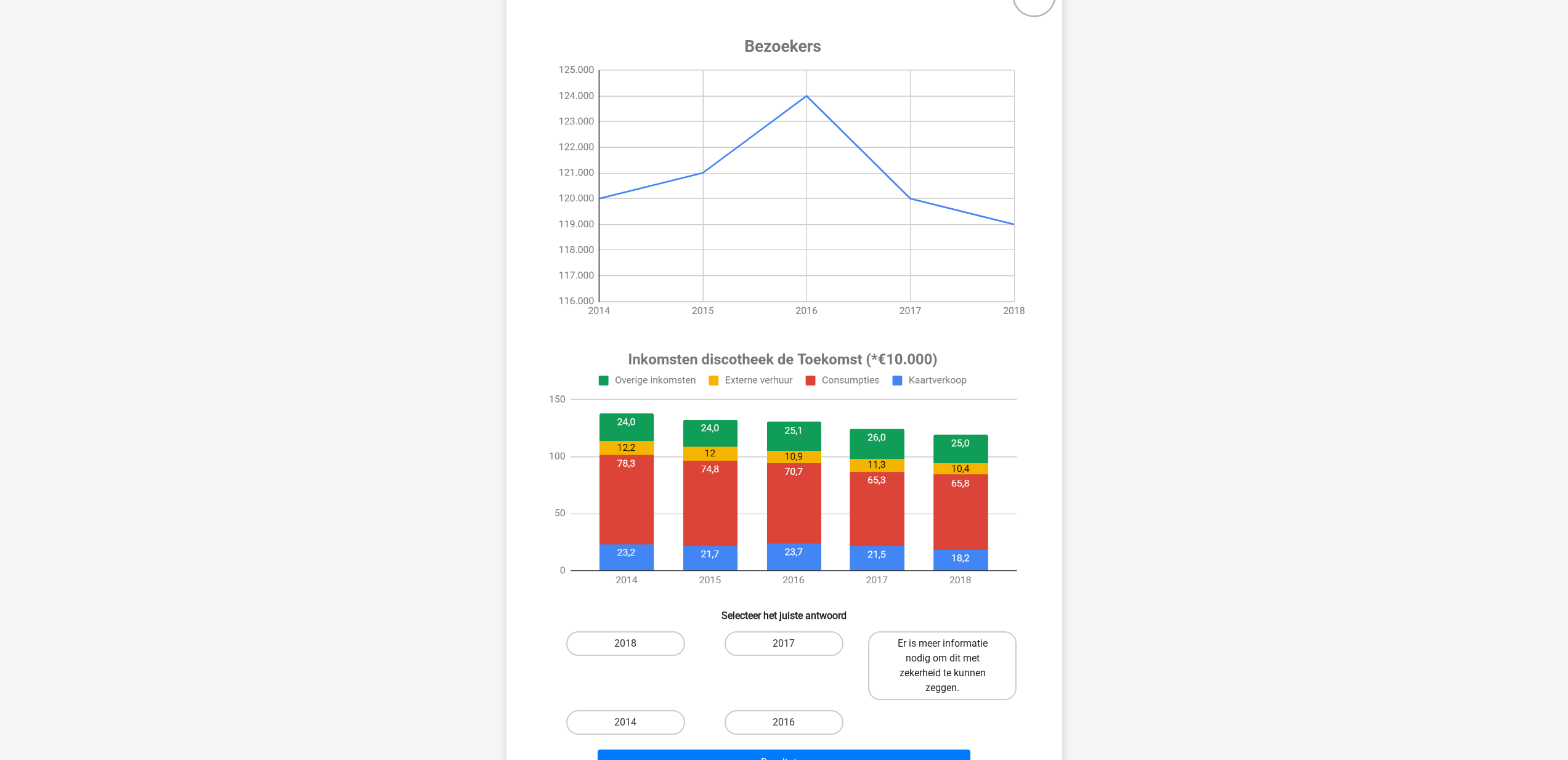
click at [949, 651] on label "Er is meer informatie nodig om dit met zekerheid te kunnen zeggen." at bounding box center [942, 666] width 148 height 69
click at [949, 651] on input "Er is meer informatie nodig om dit met zekerheid te kunnen zeggen." at bounding box center [947, 648] width 8 height 8
radio input "true"
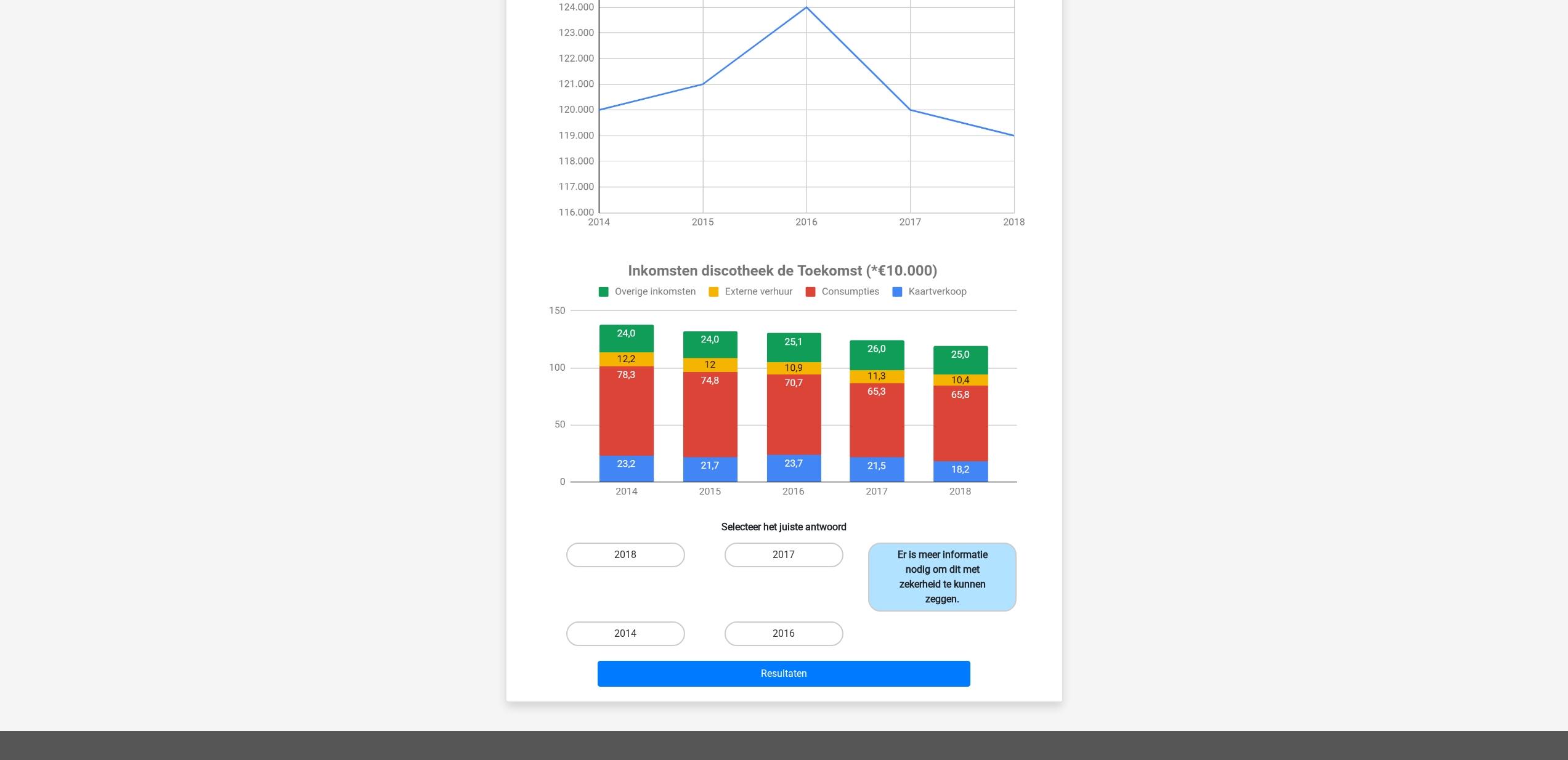
scroll to position [210, 0]
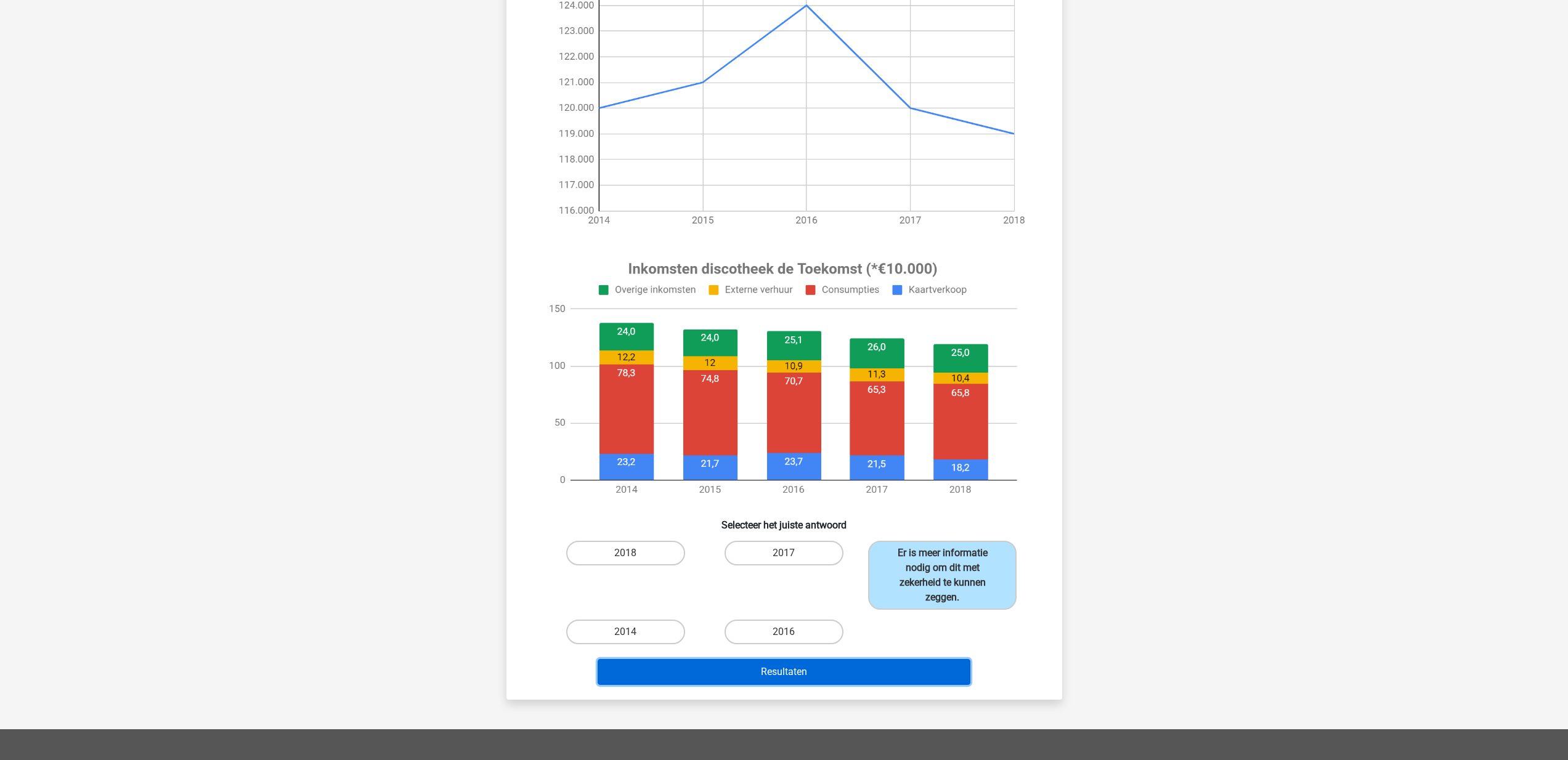
click at [784, 675] on button "Resultaten" at bounding box center [784, 672] width 373 height 26
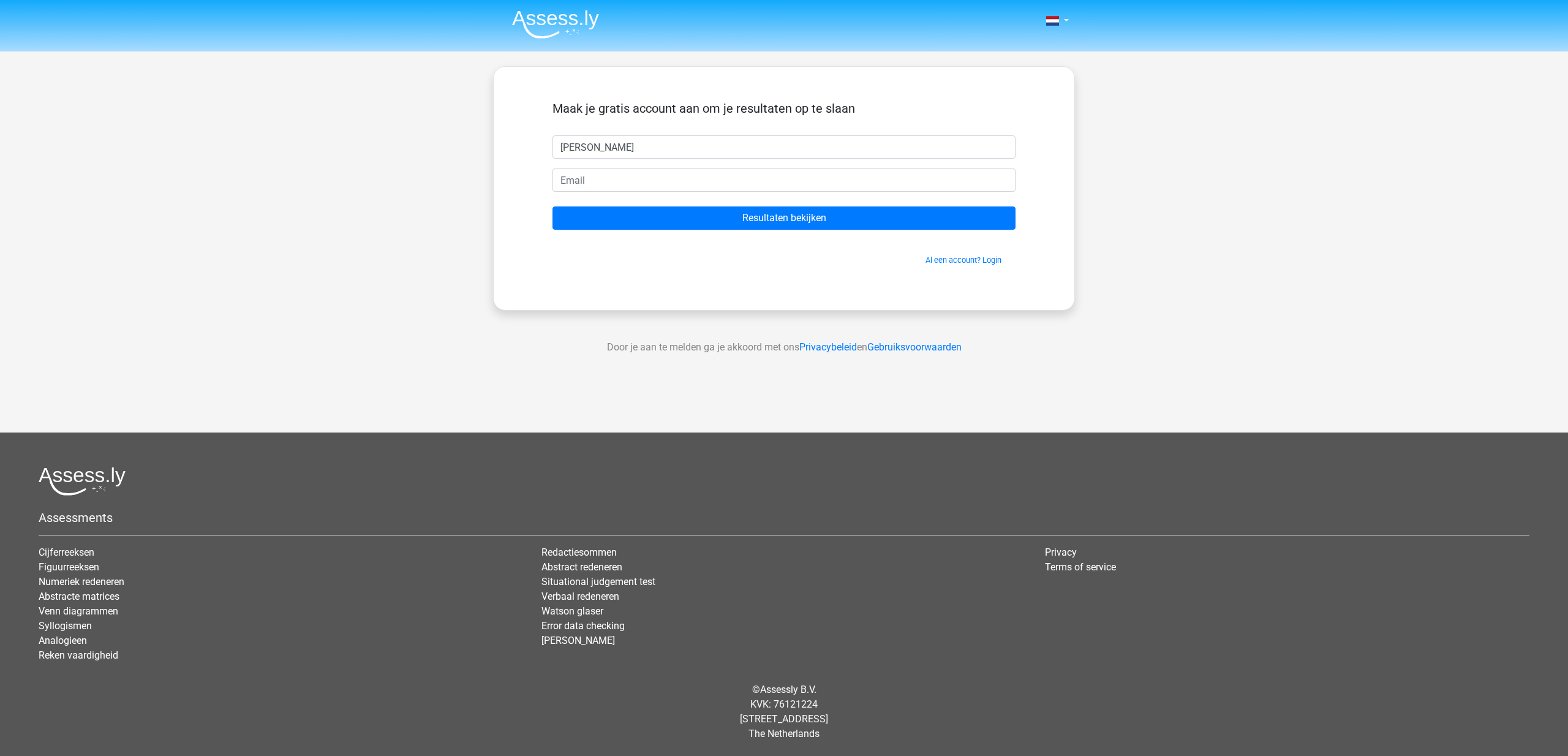
type input "[PERSON_NAME]"
type input "bramsch@gmail.com"
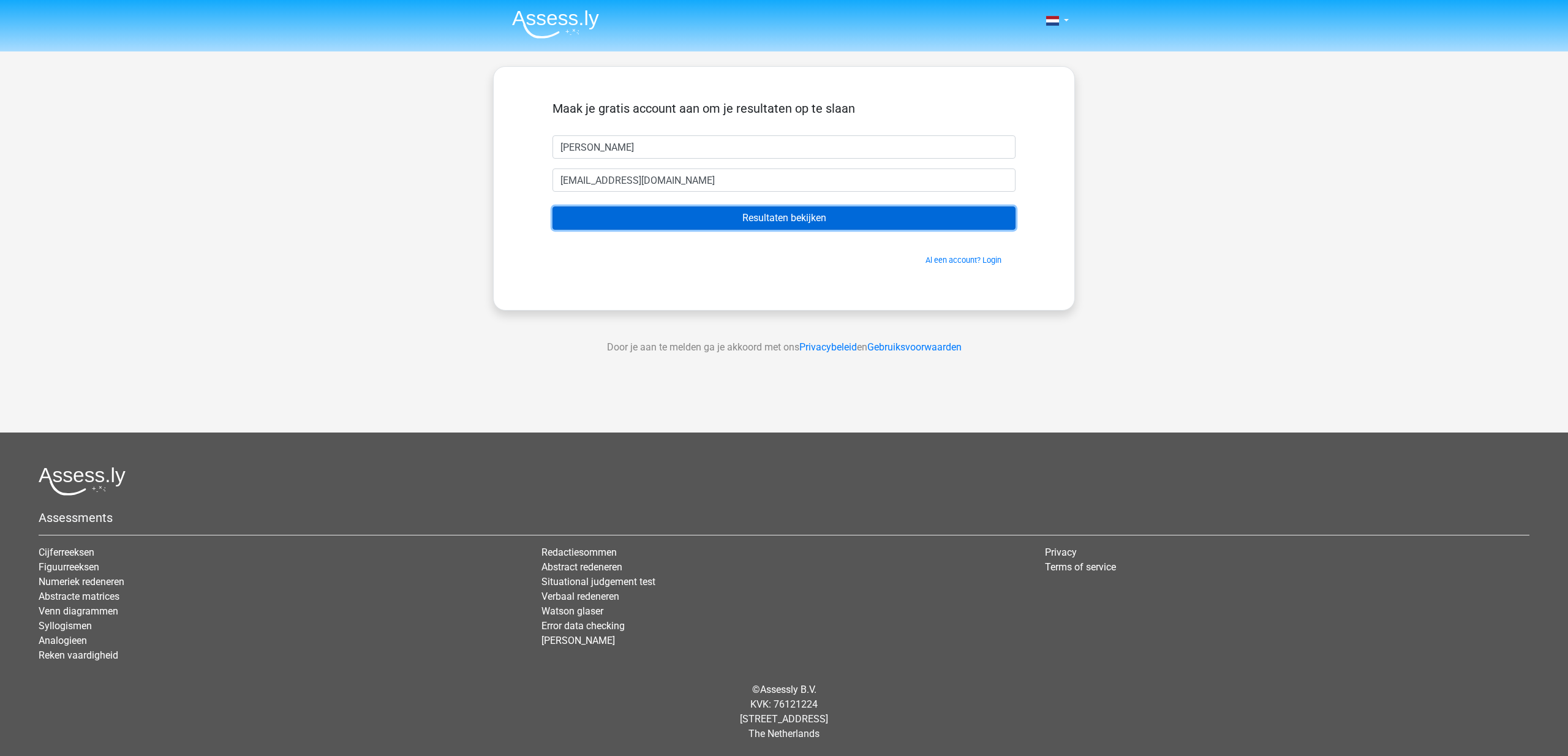
click at [783, 212] on input "Resultaten bekijken" at bounding box center [783, 218] width 463 height 23
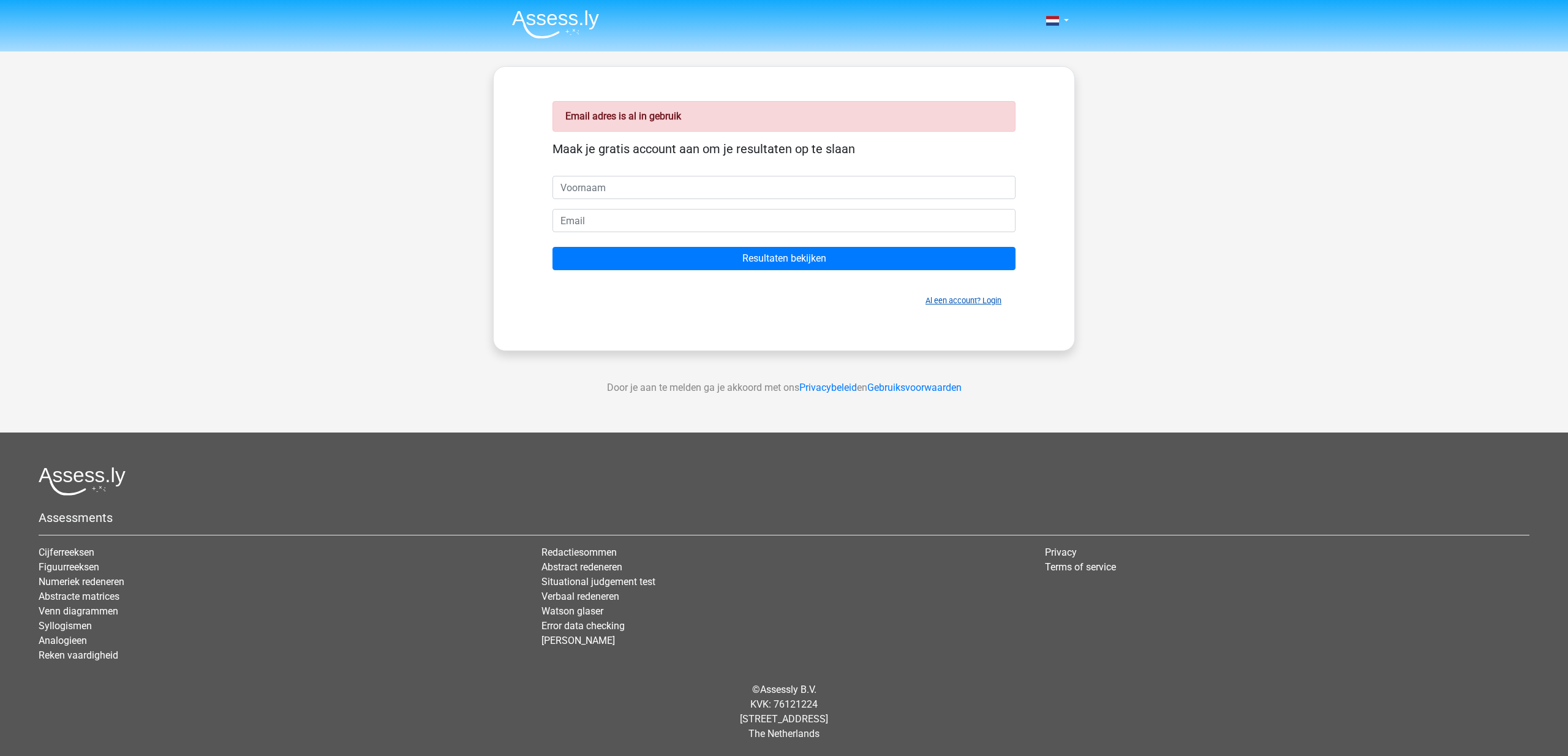
click at [943, 302] on link "Al een account? Login" at bounding box center [963, 301] width 76 height 9
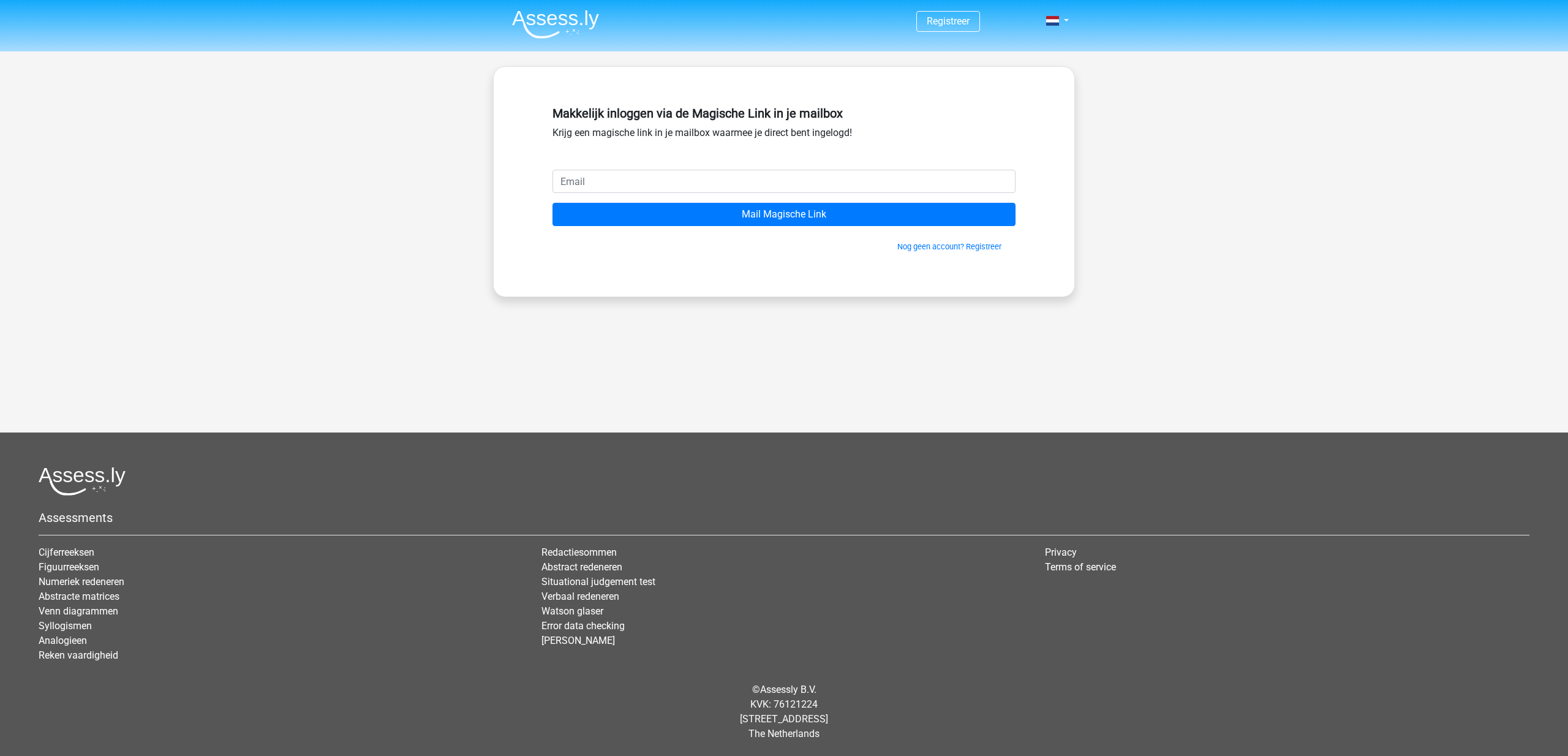
click at [643, 184] on input "email" at bounding box center [783, 181] width 463 height 23
type input "BRAMSCH@GMAIL.COM"
click at [653, 316] on div "Registreer" at bounding box center [784, 318] width 1568 height 636
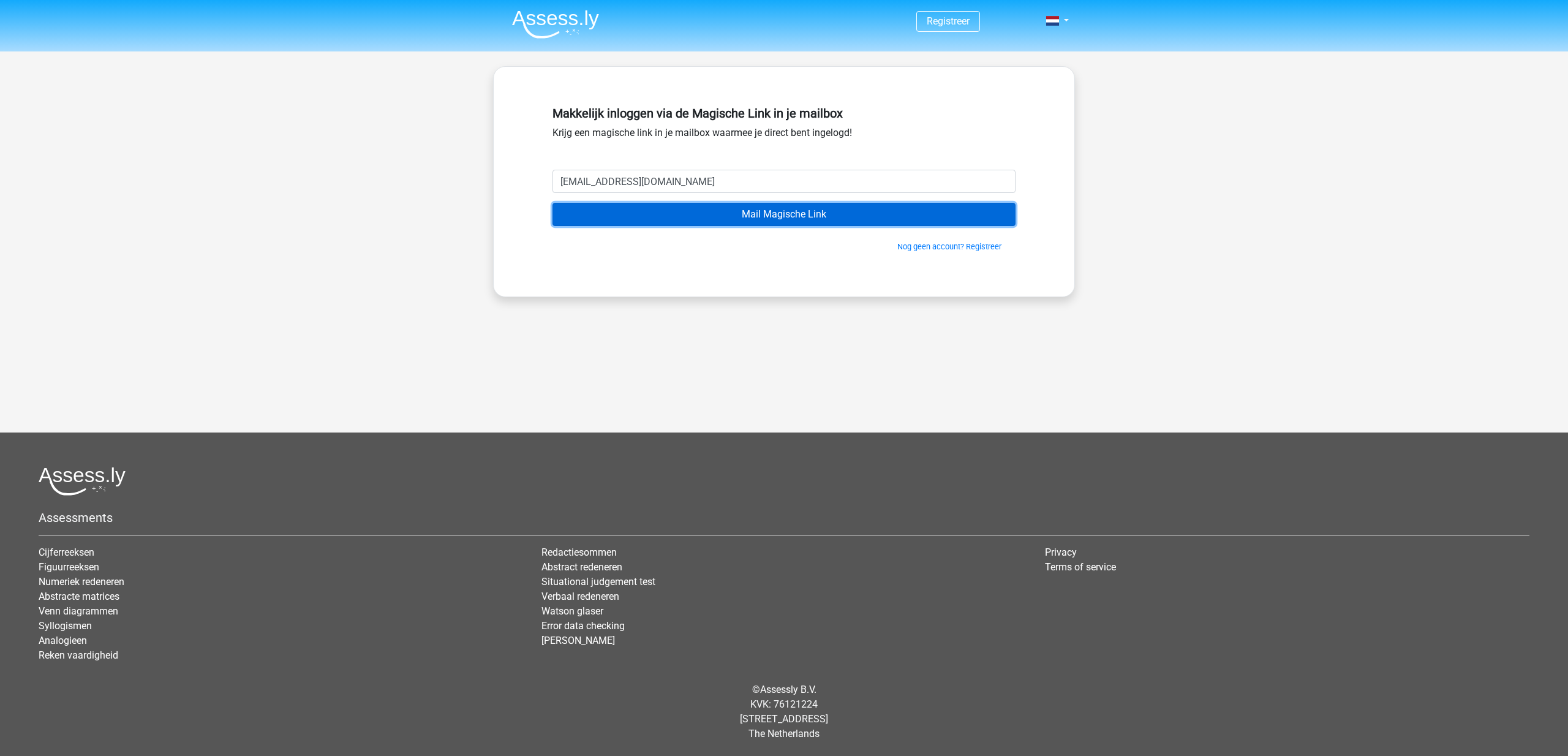
click at [777, 215] on input "Mail Magische Link" at bounding box center [783, 214] width 463 height 23
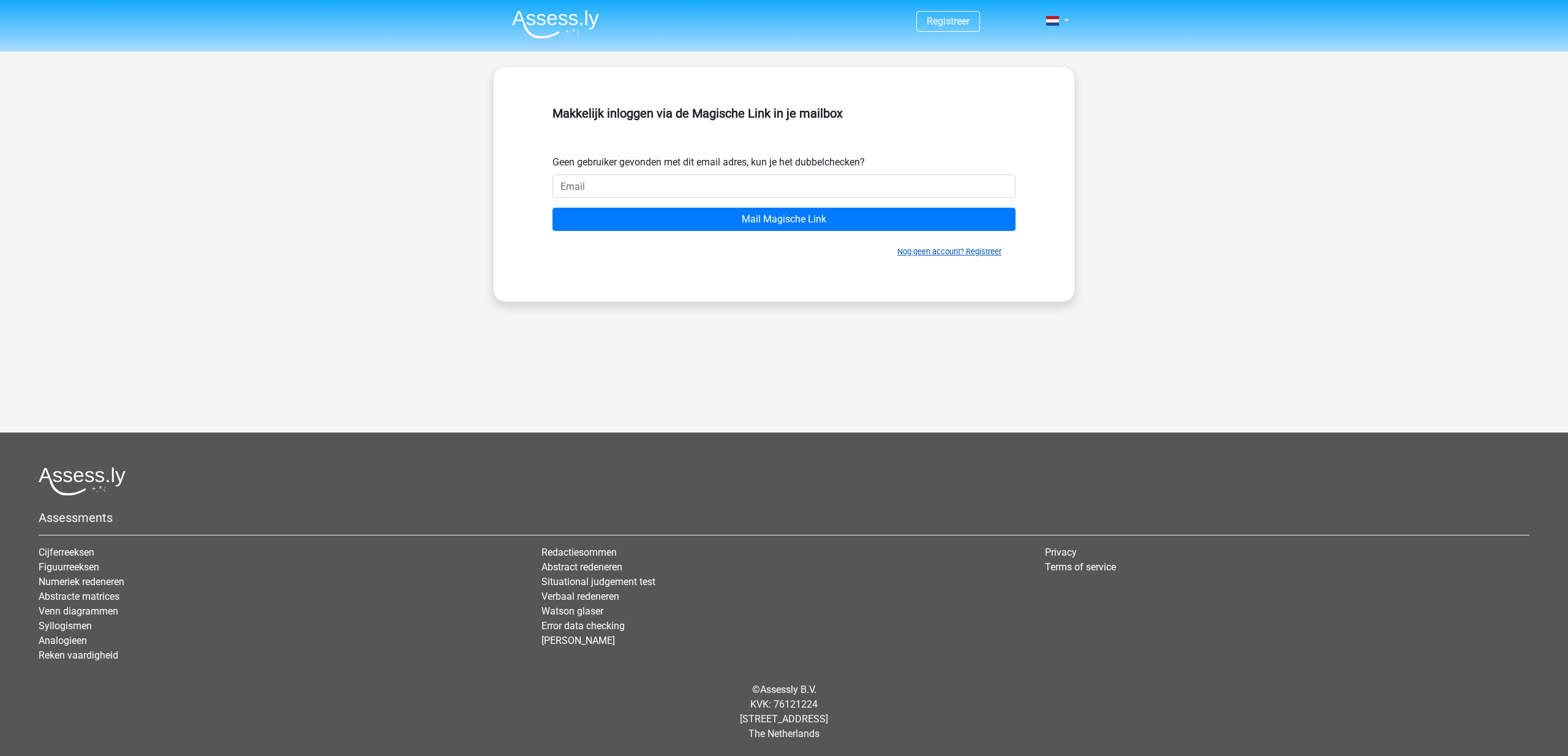
click at [905, 249] on link "Nog geen account? Registreer" at bounding box center [950, 252] width 104 height 9
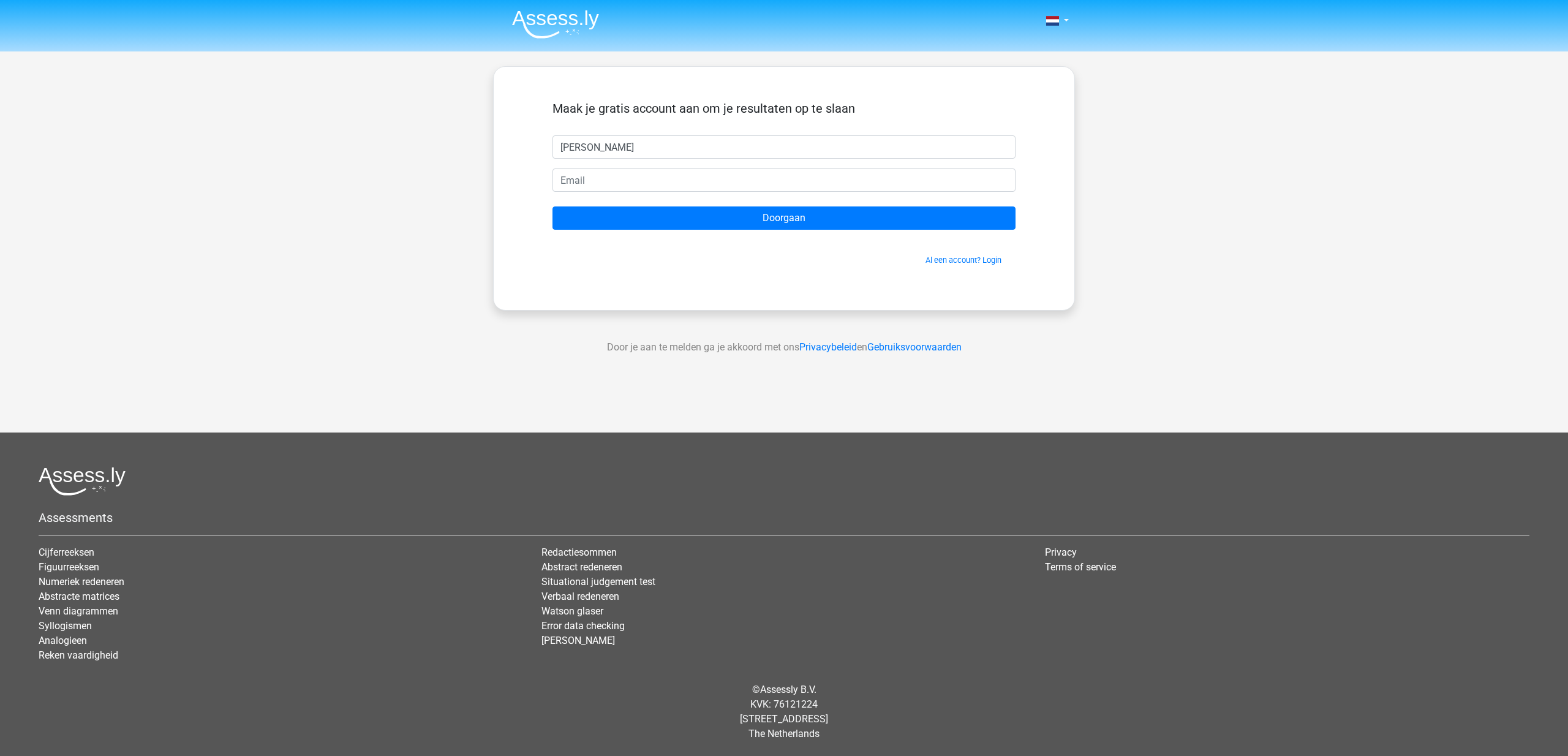
type input "[PERSON_NAME]"
type input "[EMAIL_ADDRESS][DOMAIN_NAME]"
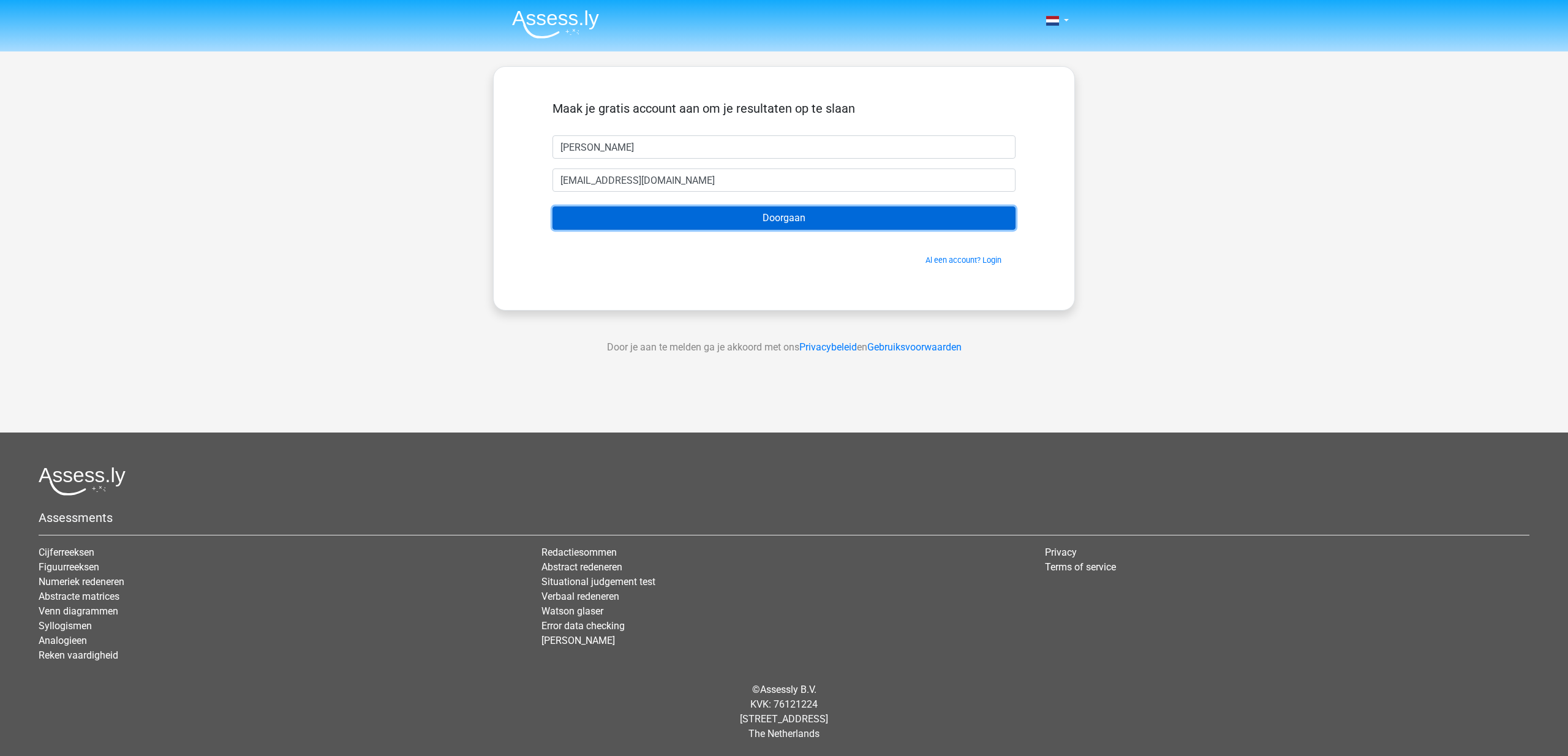
click at [552, 206] on input "Doorgaan" at bounding box center [783, 218] width 463 height 23
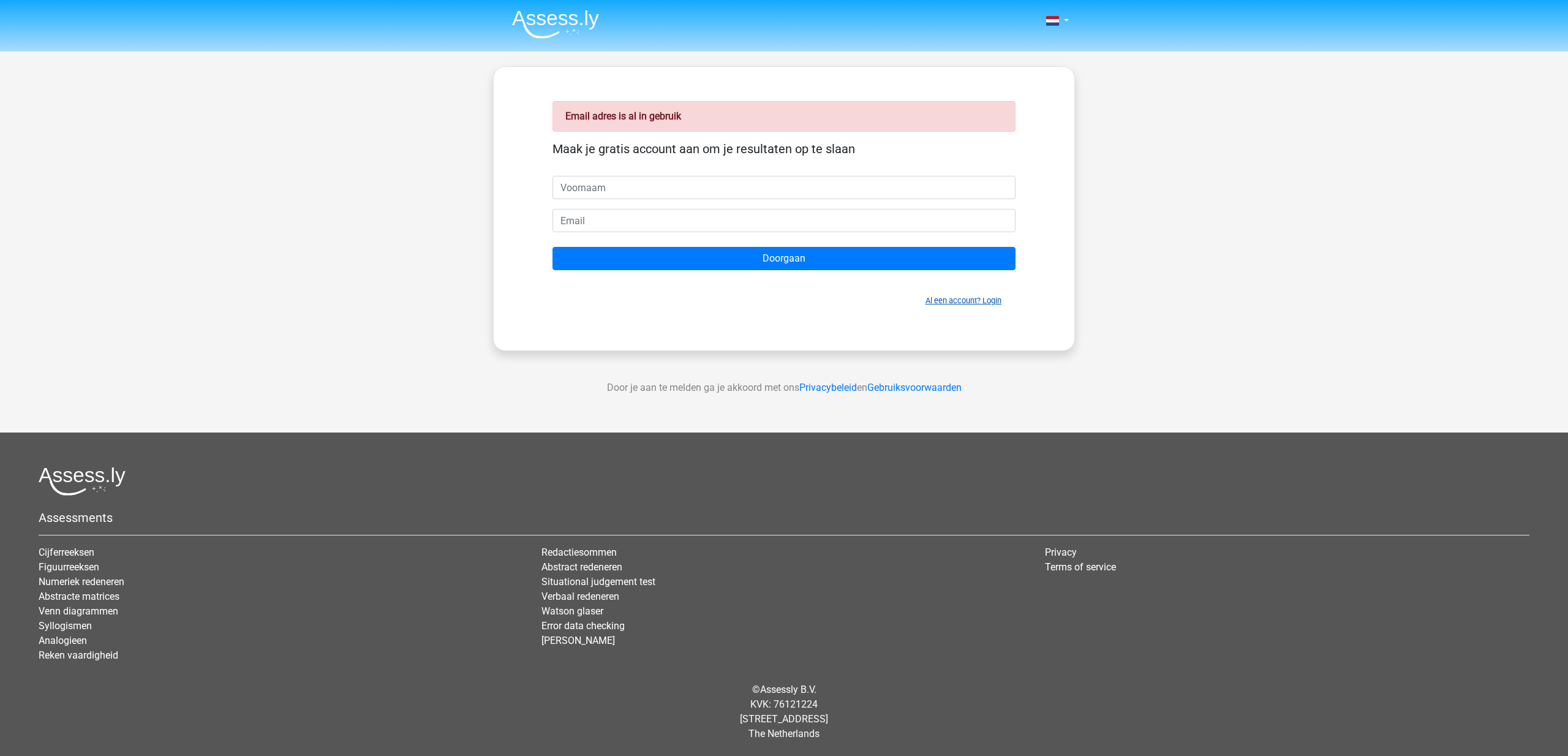
click at [961, 298] on link "Al een account? Login" at bounding box center [963, 301] width 76 height 9
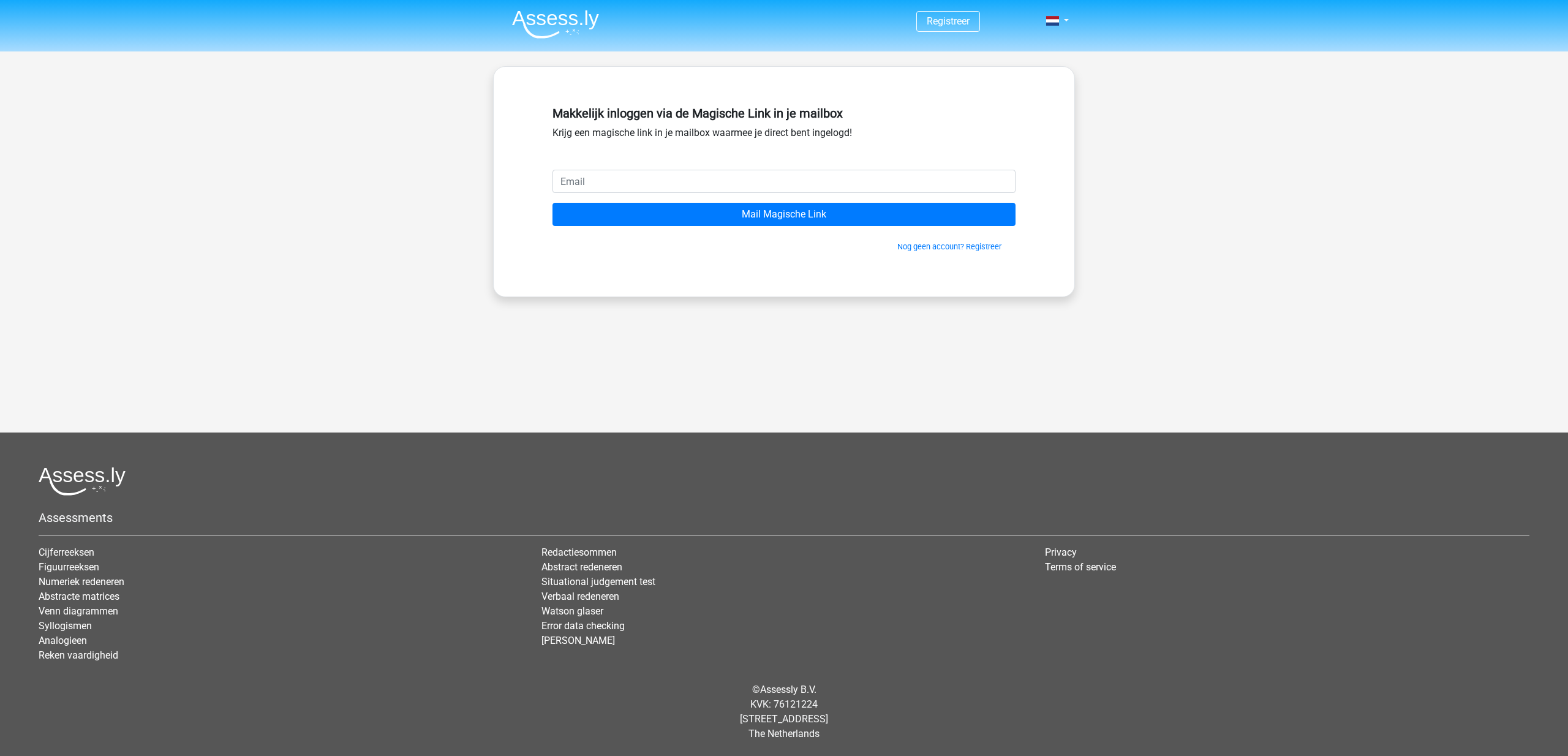
click at [591, 180] on input "email" at bounding box center [783, 181] width 463 height 23
type input "bramsch@gmailcom"
click at [552, 203] on input "Mail Magische Link" at bounding box center [783, 214] width 463 height 23
type input "[EMAIL_ADDRESS][DOMAIN_NAME]"
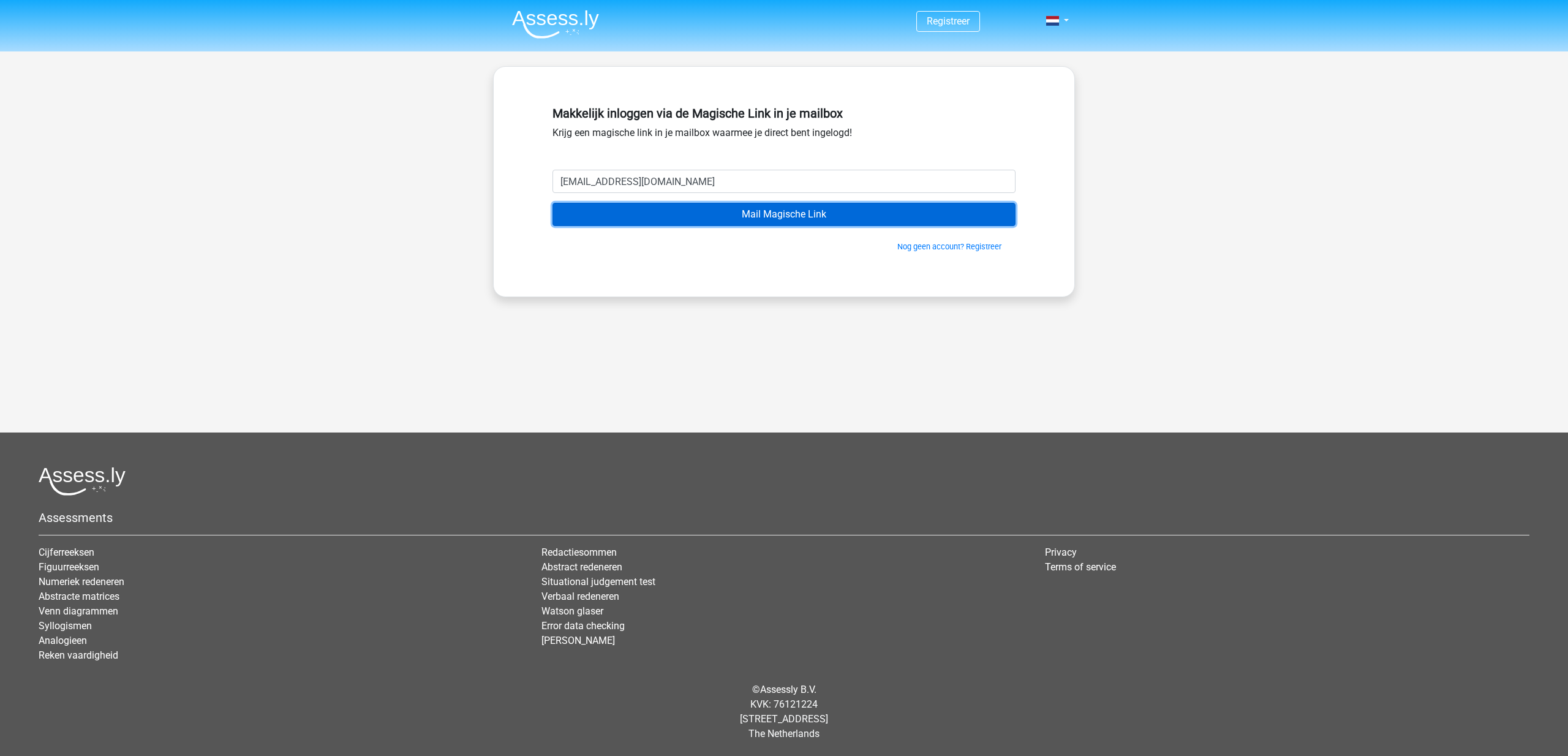
click at [797, 219] on input "Mail Magische Link" at bounding box center [783, 214] width 463 height 23
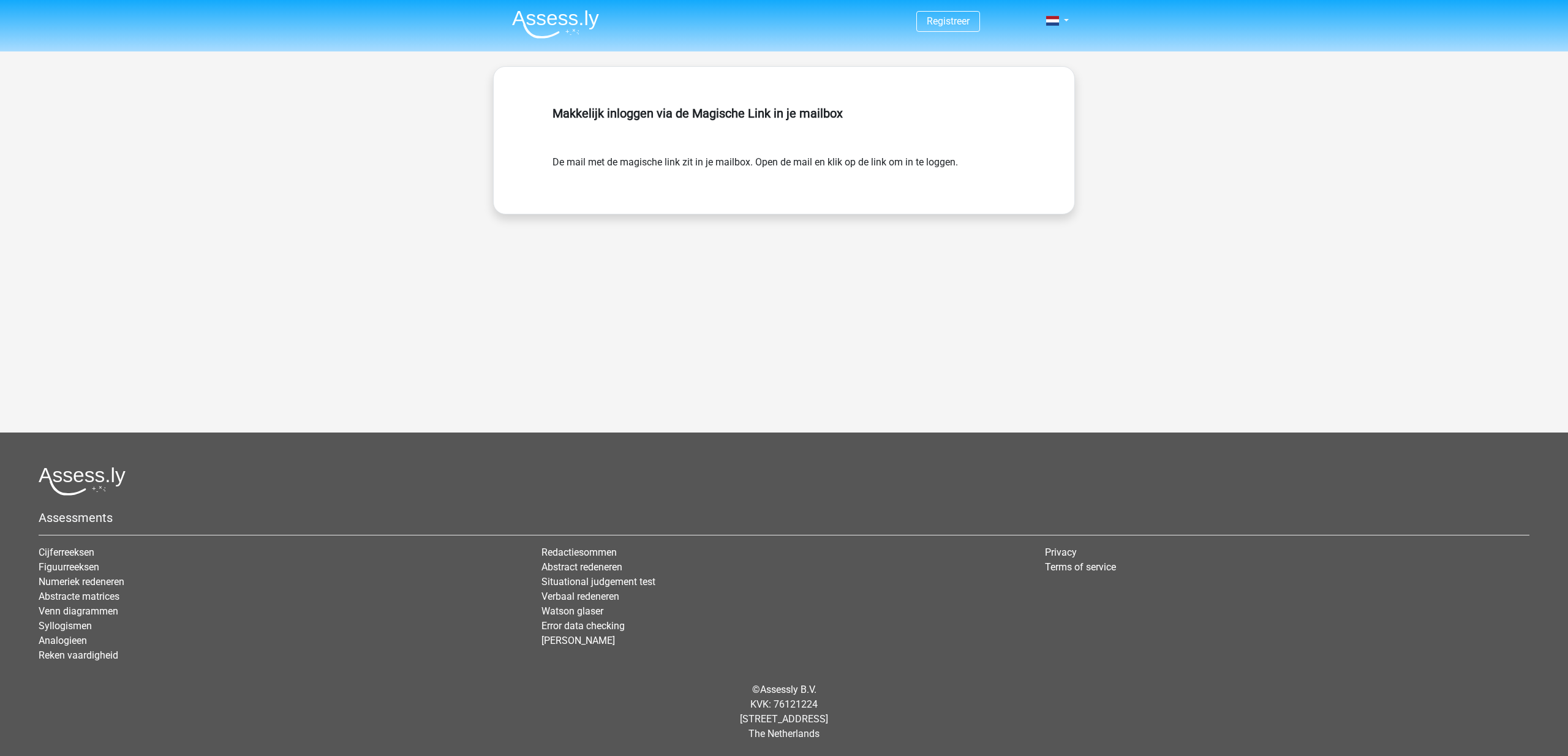
click at [518, 245] on div "Registreer" at bounding box center [784, 276] width 1568 height 552
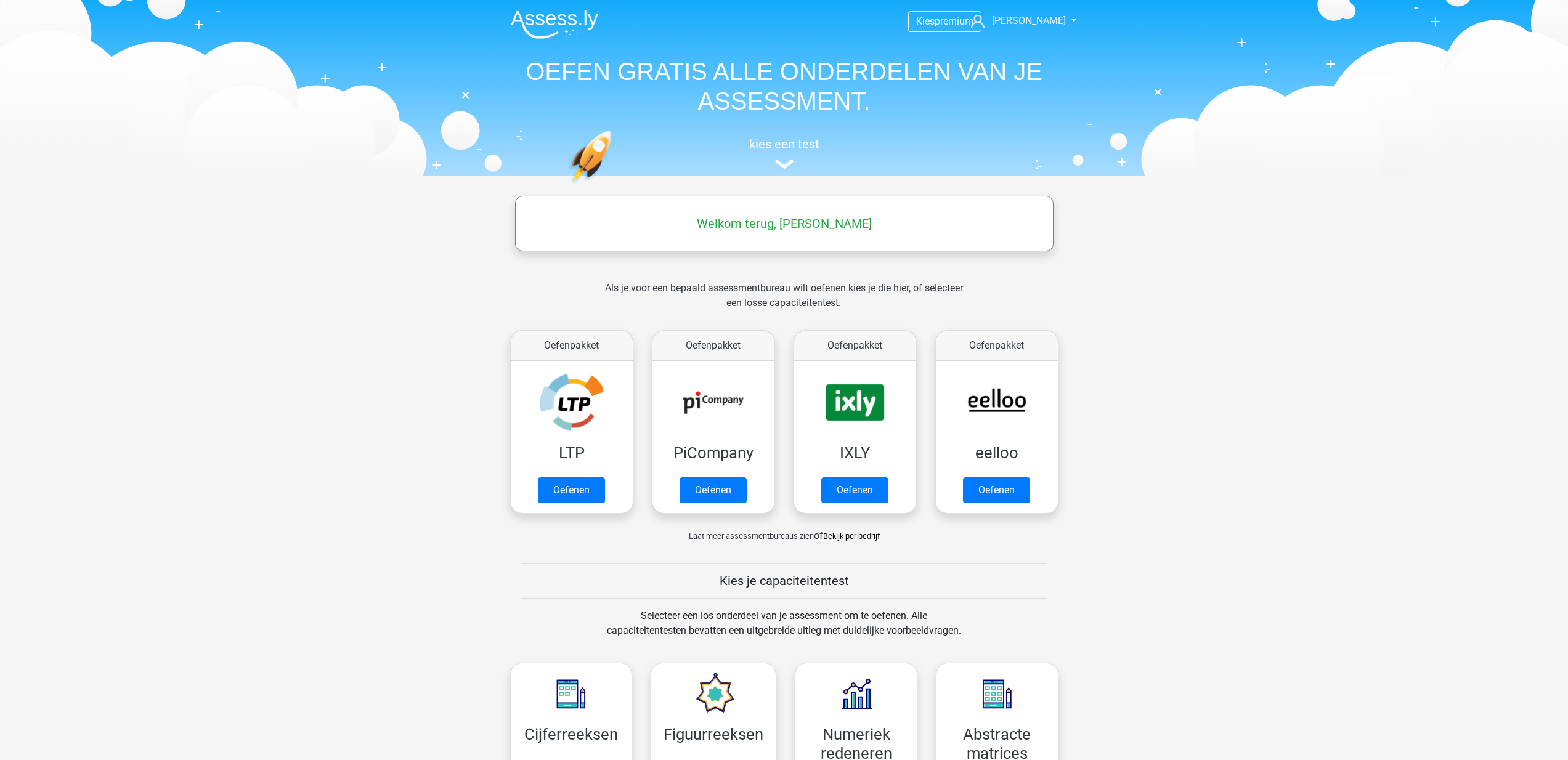
click at [746, 225] on h5 "Welkom terug, [PERSON_NAME]" at bounding box center [785, 224] width 526 height 15
click at [568, 489] on link "Oefenen" at bounding box center [570, 494] width 70 height 27
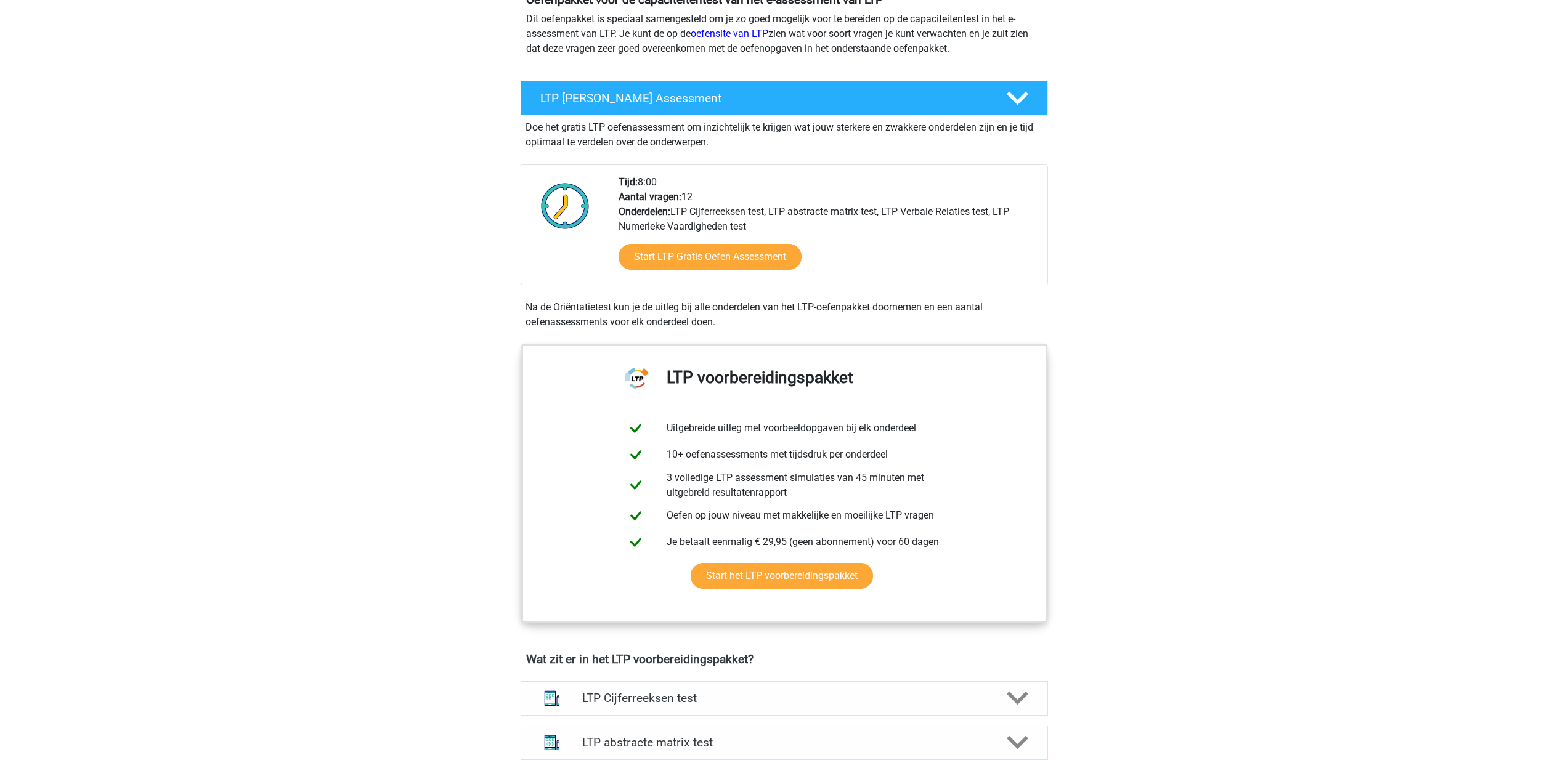
scroll to position [268, 0]
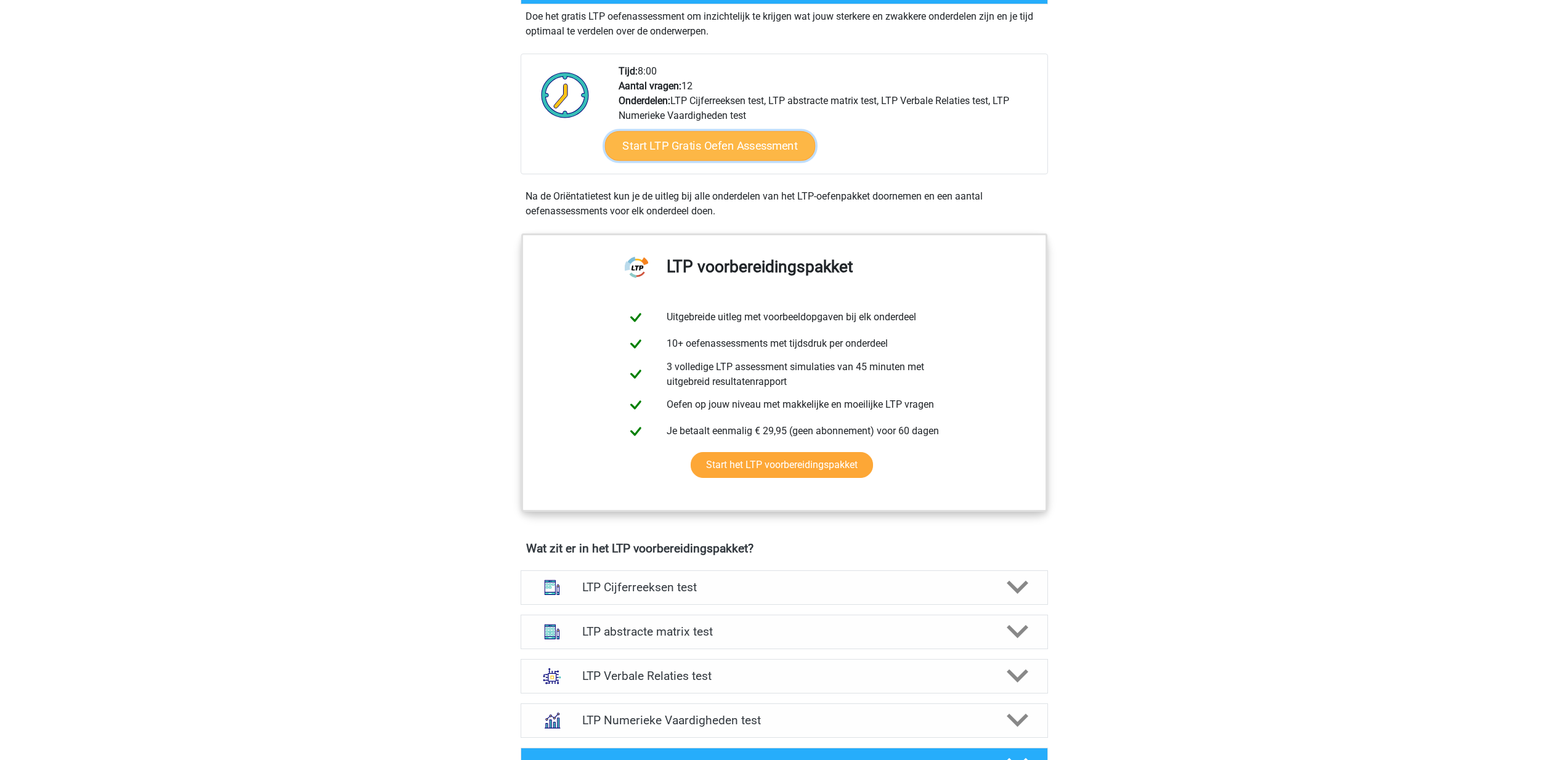
click at [702, 150] on link "Start LTP Gratis Oefen Assessment" at bounding box center [710, 146] width 211 height 30
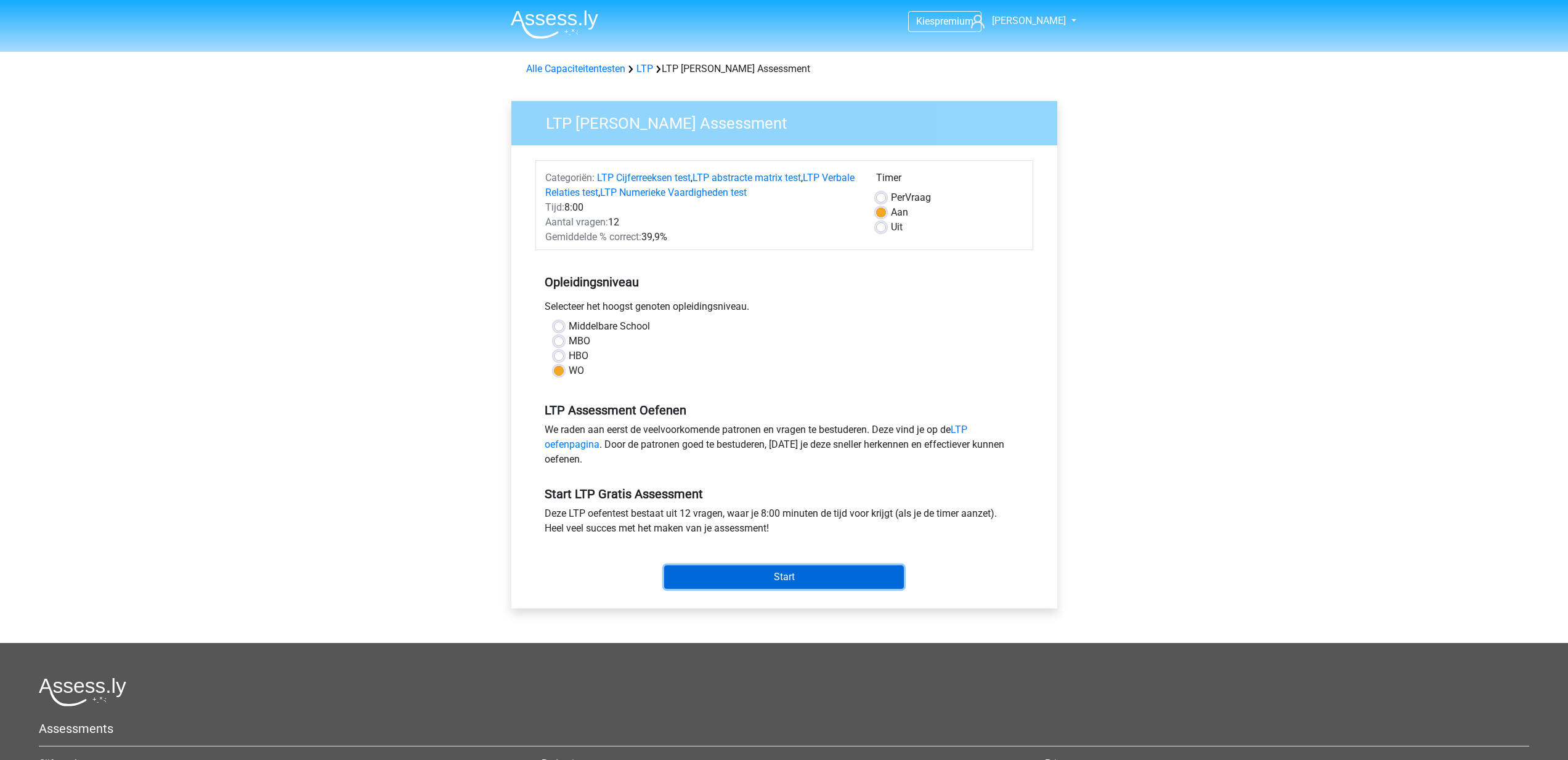
click at [771, 574] on input "Start" at bounding box center [784, 577] width 240 height 23
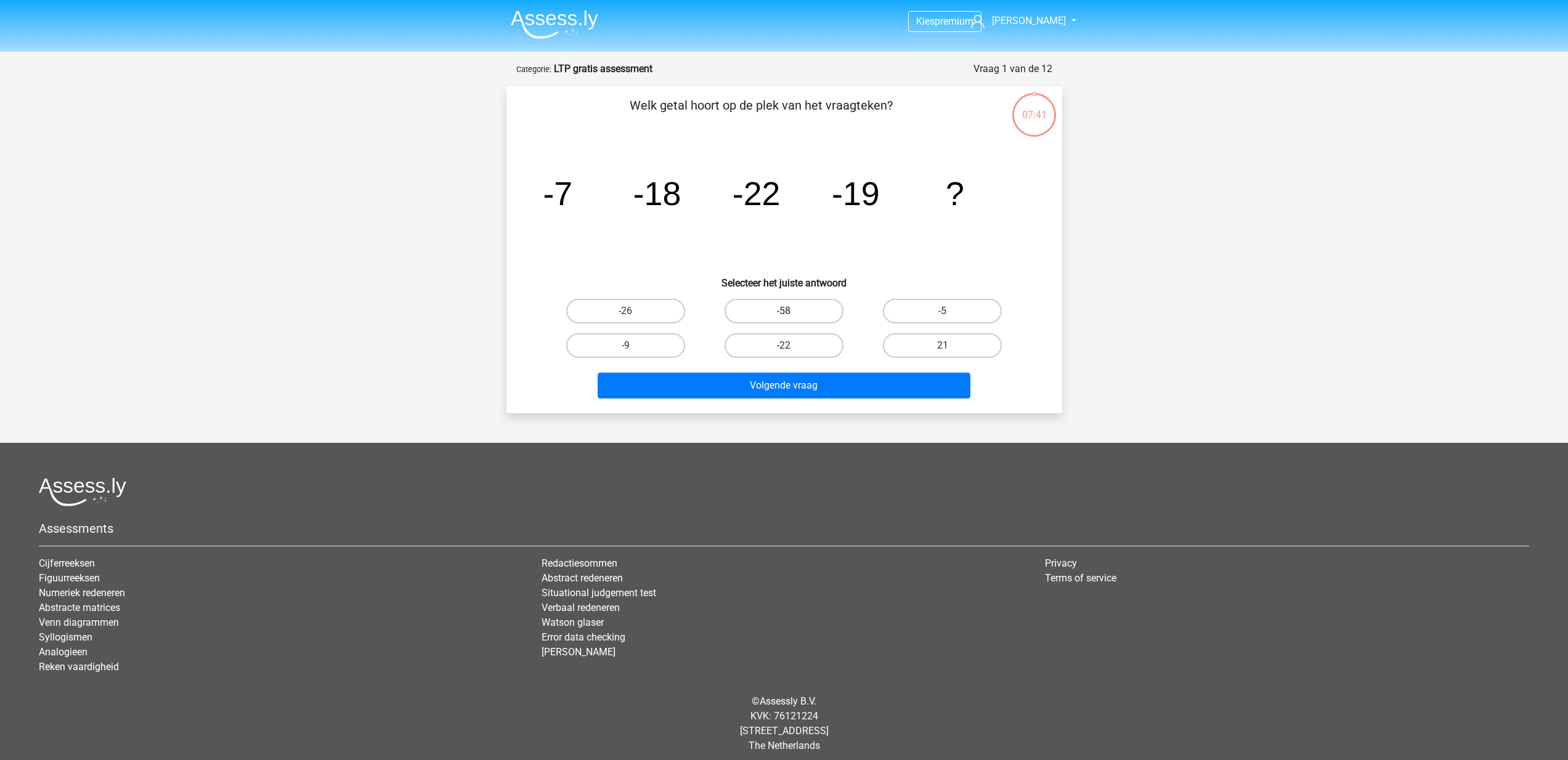
click at [779, 309] on label "-58" at bounding box center [784, 311] width 119 height 24
click at [784, 311] on input "-58" at bounding box center [788, 315] width 8 height 8
radio input "true"
click at [662, 315] on label "-26" at bounding box center [626, 311] width 119 height 24
click at [634, 315] on input "-26" at bounding box center [630, 315] width 8 height 8
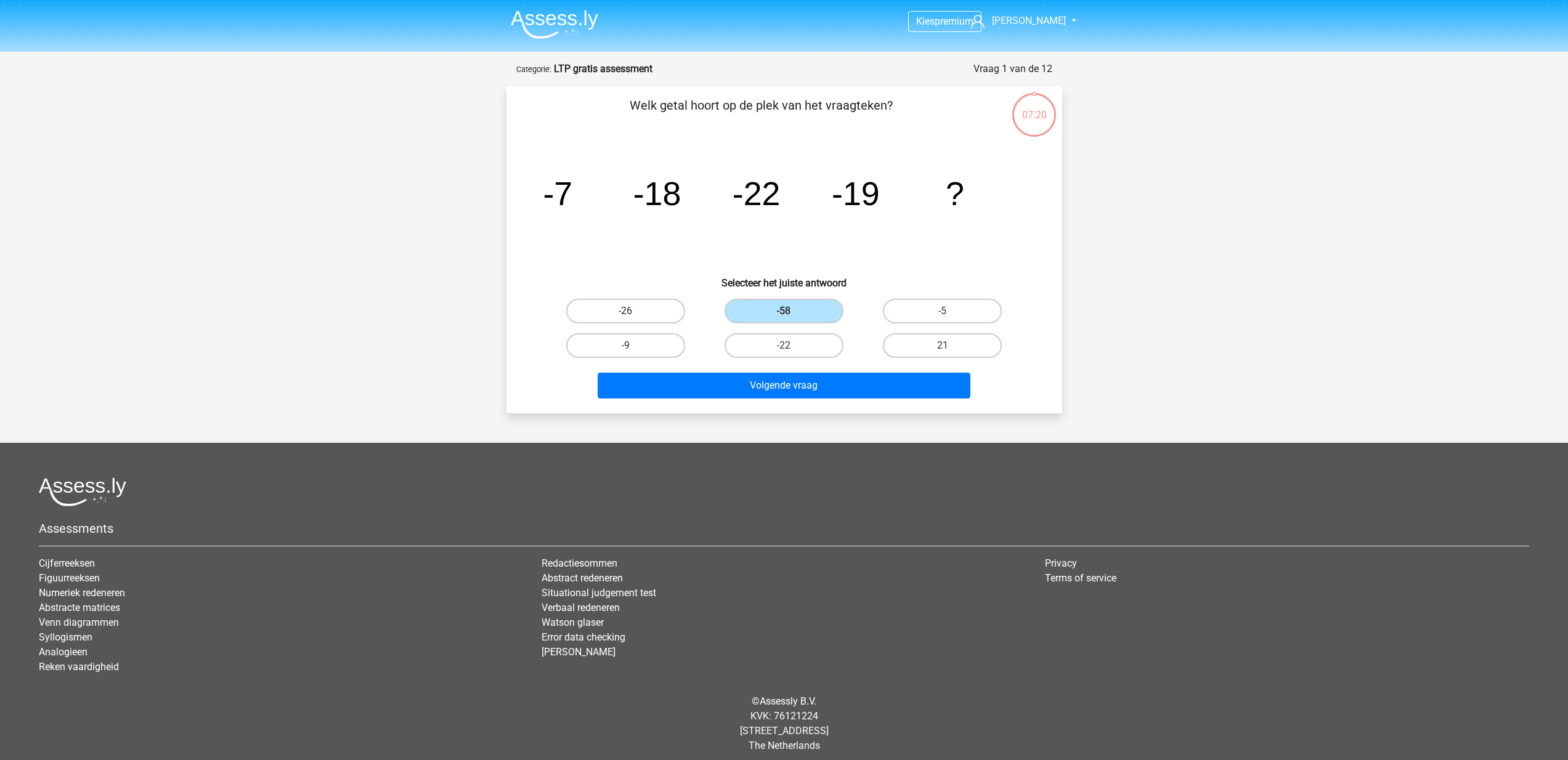
radio input "true"
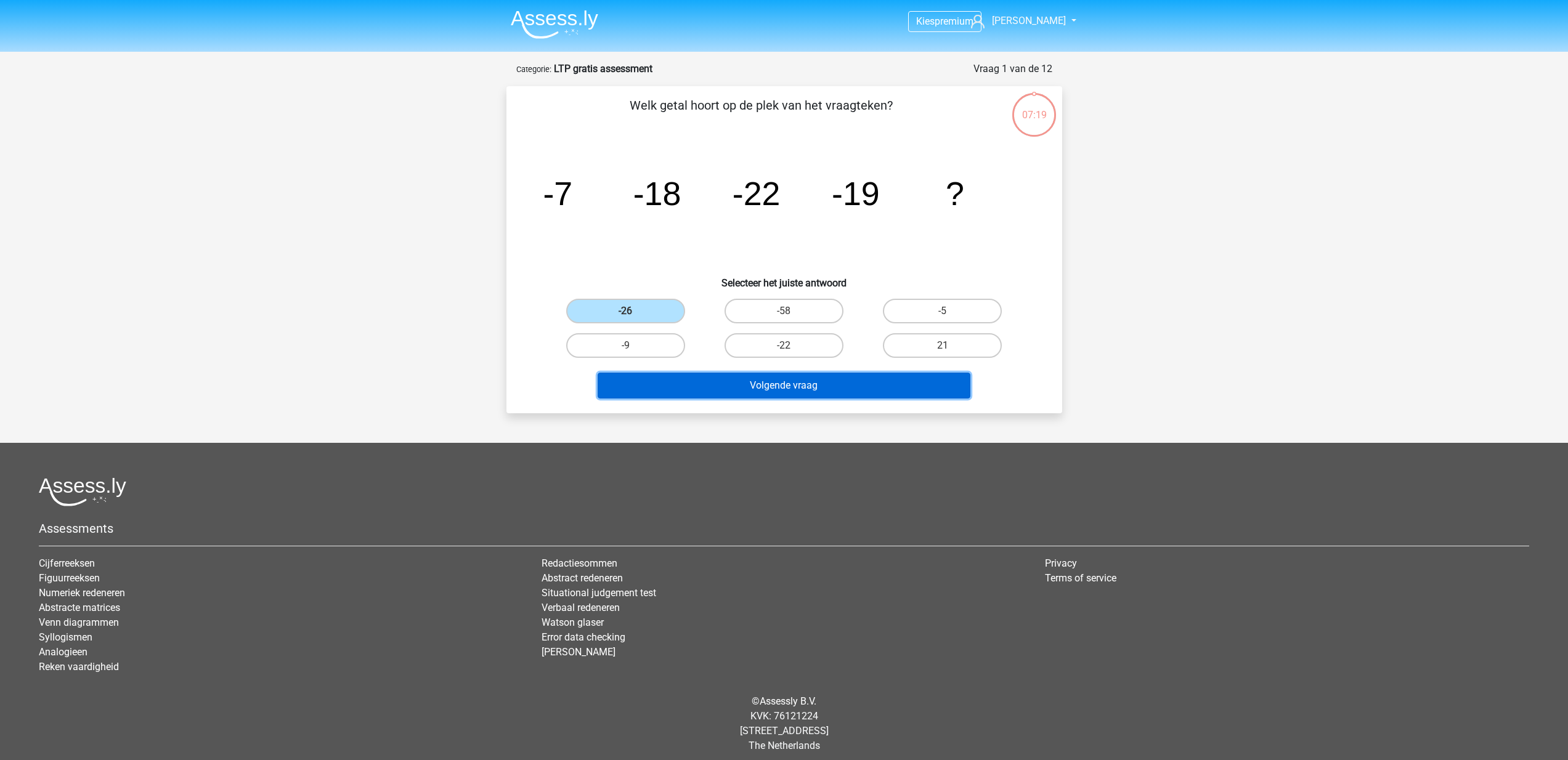
click at [819, 384] on button "Volgende vraag" at bounding box center [784, 385] width 373 height 26
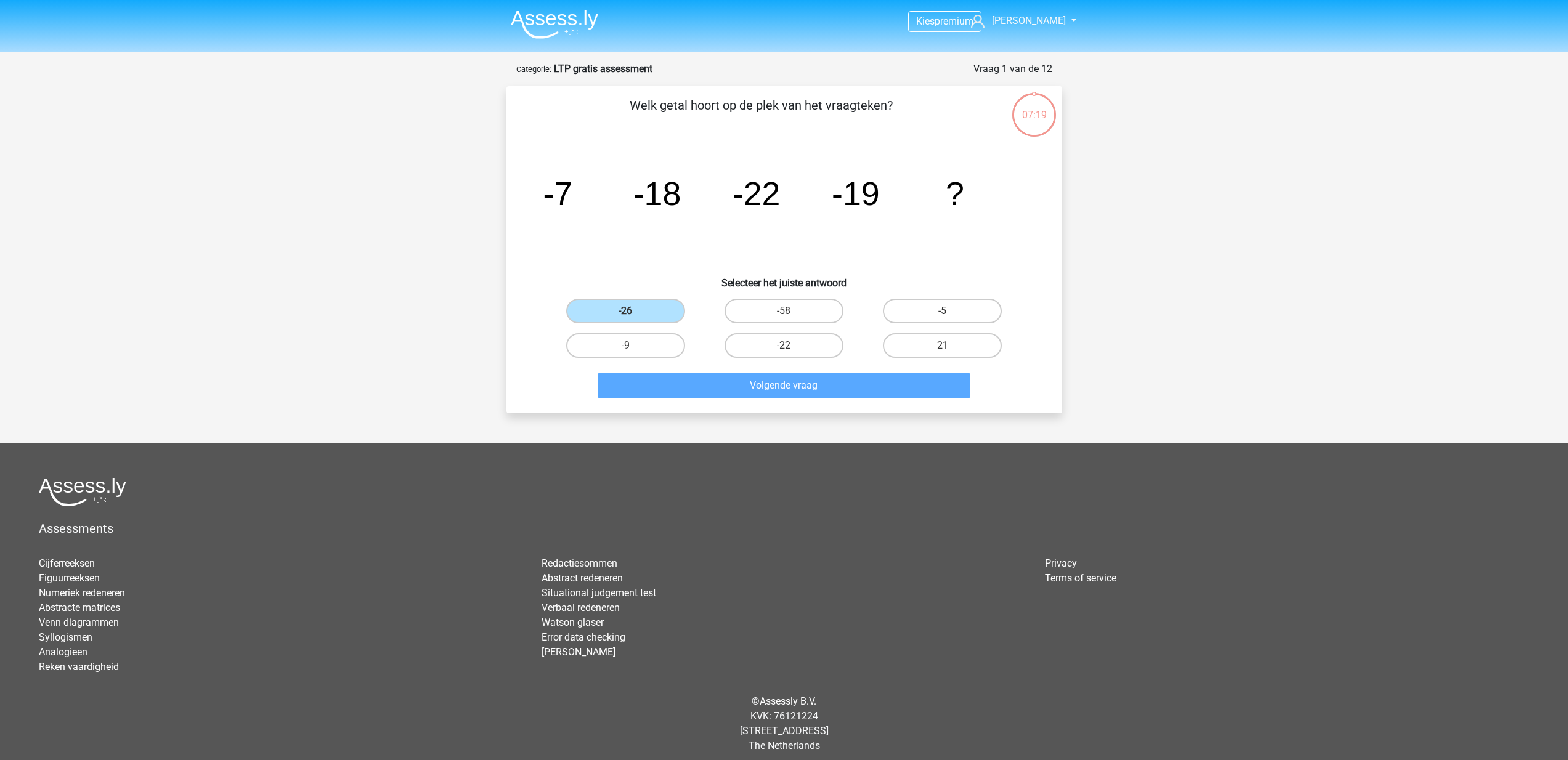
scroll to position [8, 0]
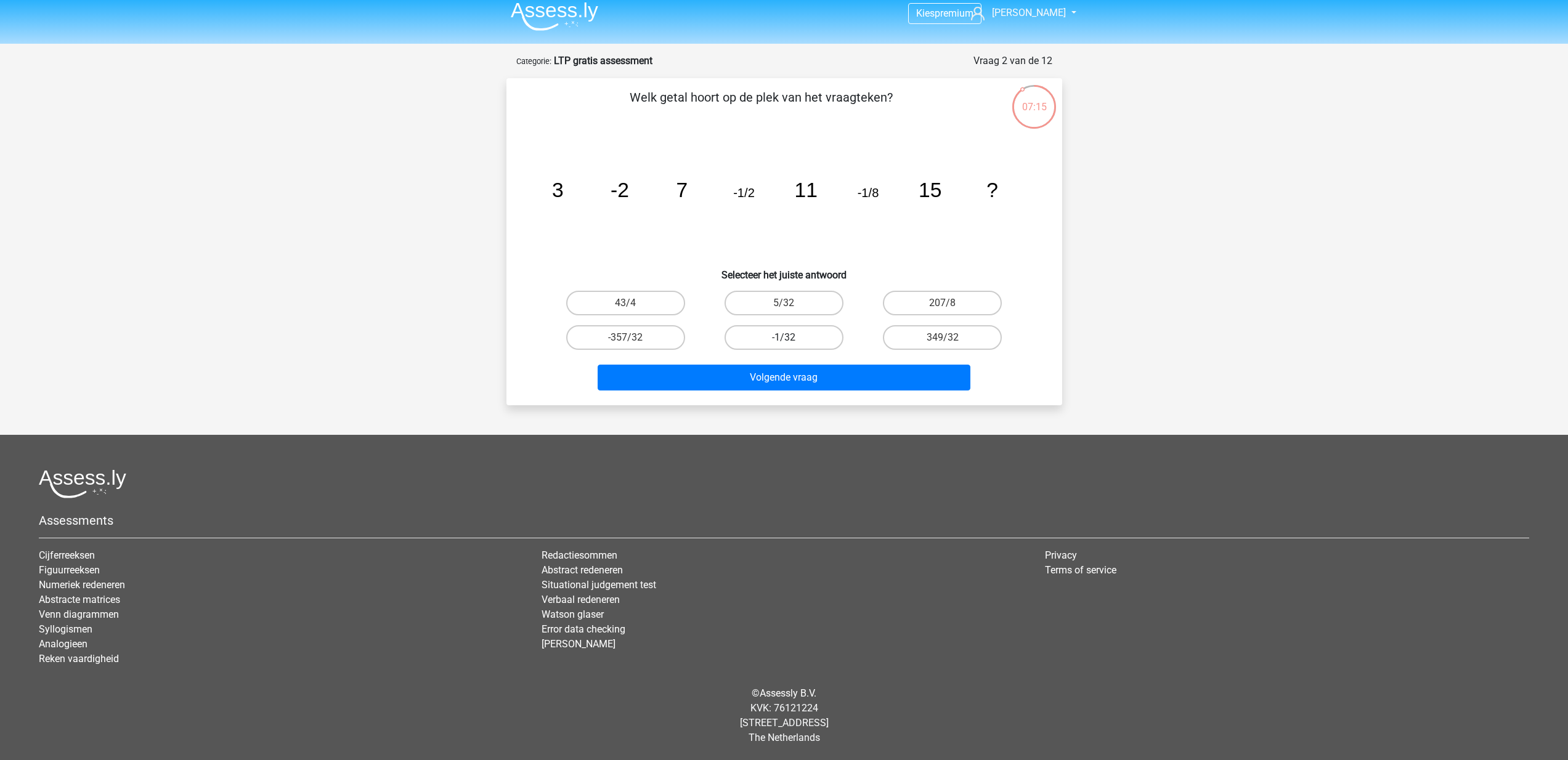
click at [778, 336] on label "-1/32" at bounding box center [784, 338] width 119 height 24
click at [784, 338] on input "-1/32" at bounding box center [788, 342] width 8 height 8
radio input "true"
click at [809, 378] on button "Volgende vraag" at bounding box center [784, 378] width 373 height 26
drag, startPoint x: 634, startPoint y: 101, endPoint x: 1030, endPoint y: 203, distance: 408.9
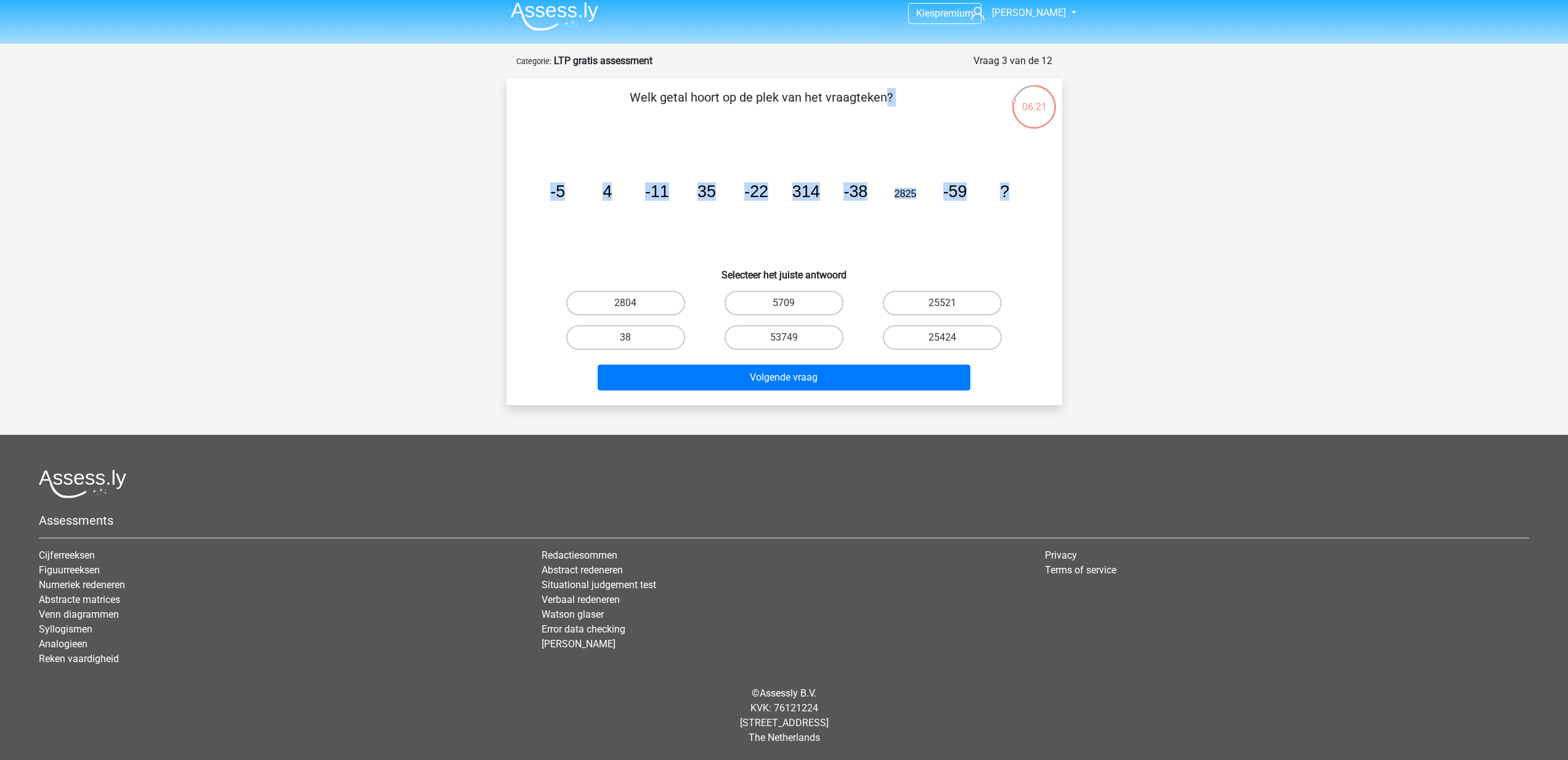
click at [1030, 203] on div "Welk getal hoort op de plek van het vraagteken? image/svg+xml -5 4 -11 35 -22 3…" at bounding box center [784, 242] width 546 height 307
copy div "Welk getal hoort op de plek van het vraagteken? image/svg+xml -5 4 -11 35 -22 3…"
click at [954, 340] on label "25424" at bounding box center [942, 338] width 119 height 24
click at [951, 340] on input "25424" at bounding box center [947, 342] width 8 height 8
radio input "true"
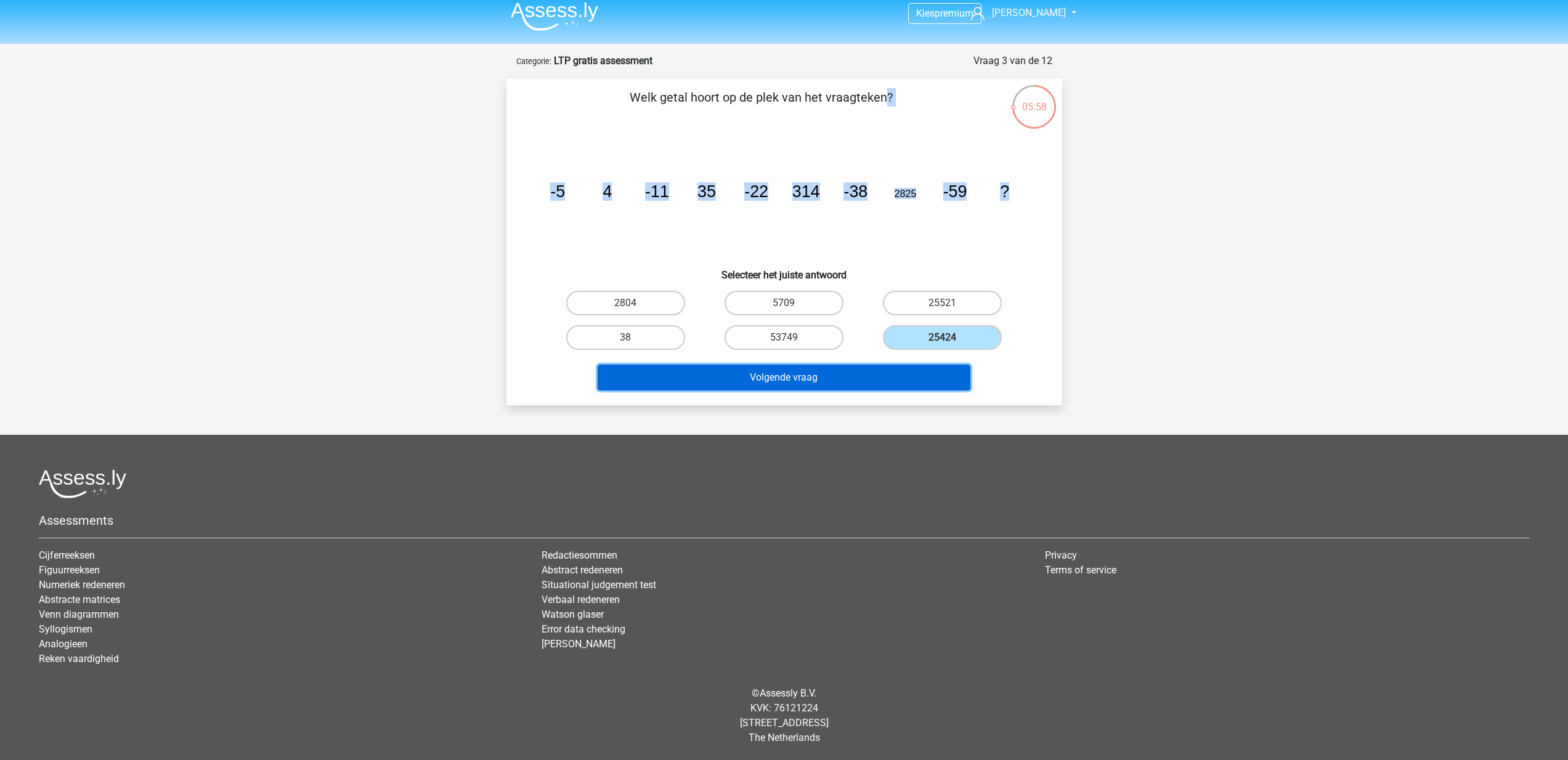
click at [826, 388] on button "Volgende vraag" at bounding box center [784, 378] width 373 height 26
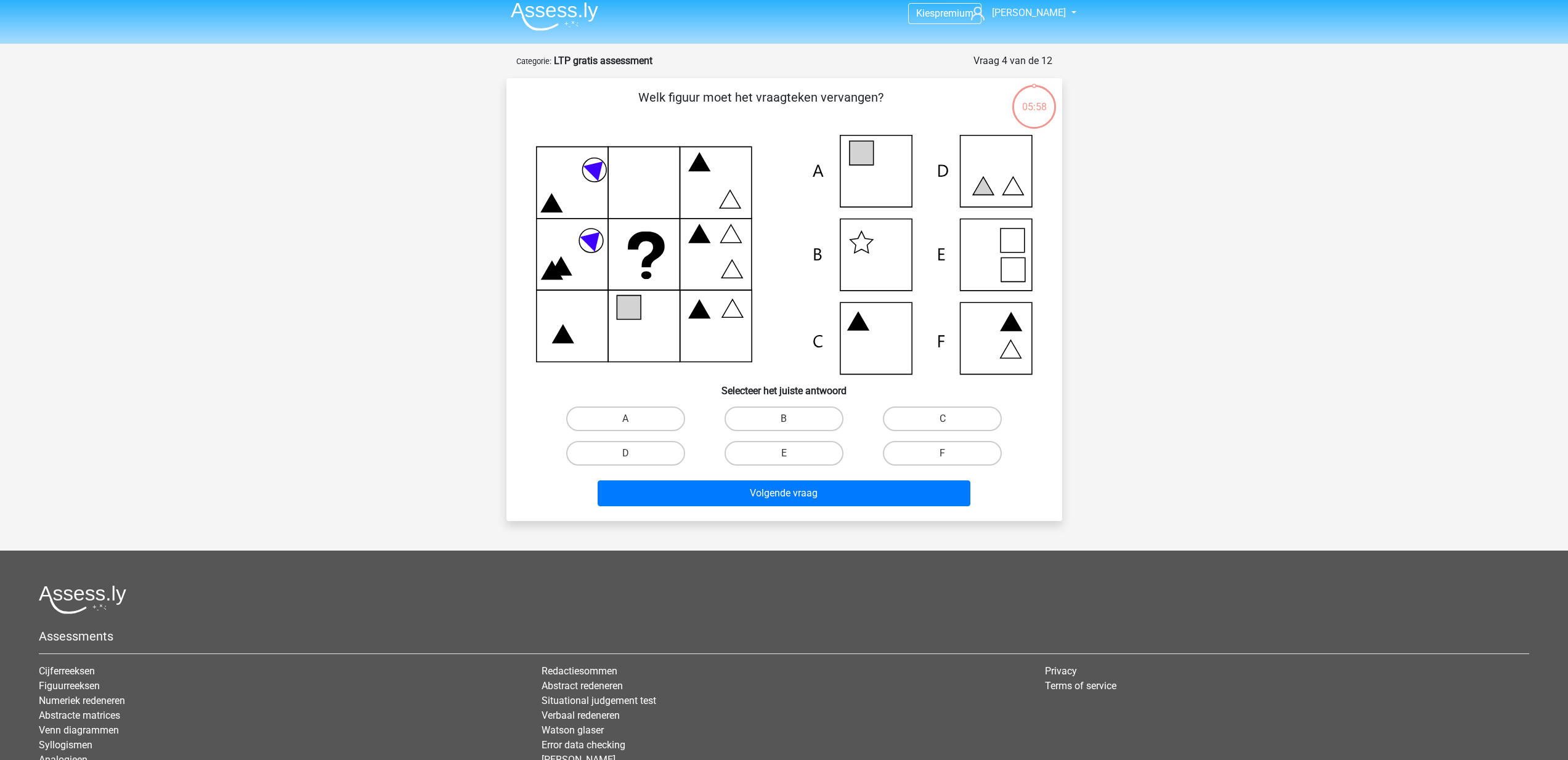
scroll to position [62, 0]
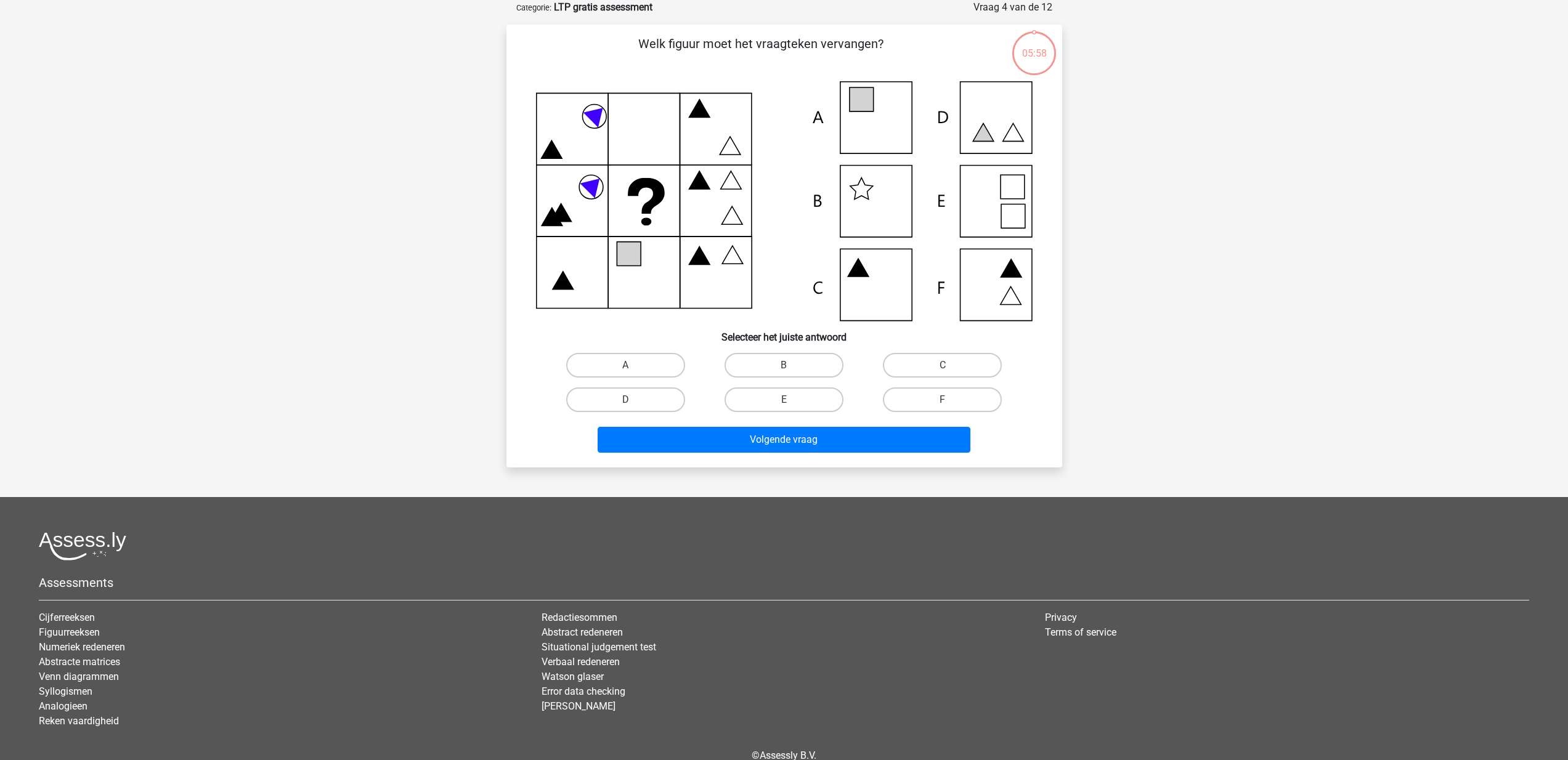
click at [330, 216] on div "Kies premium bram bramsch@gmail.com" at bounding box center [784, 380] width 1568 height 884
click at [641, 357] on label "A" at bounding box center [626, 365] width 119 height 24
click at [634, 365] on input "A" at bounding box center [630, 369] width 8 height 8
radio input "true"
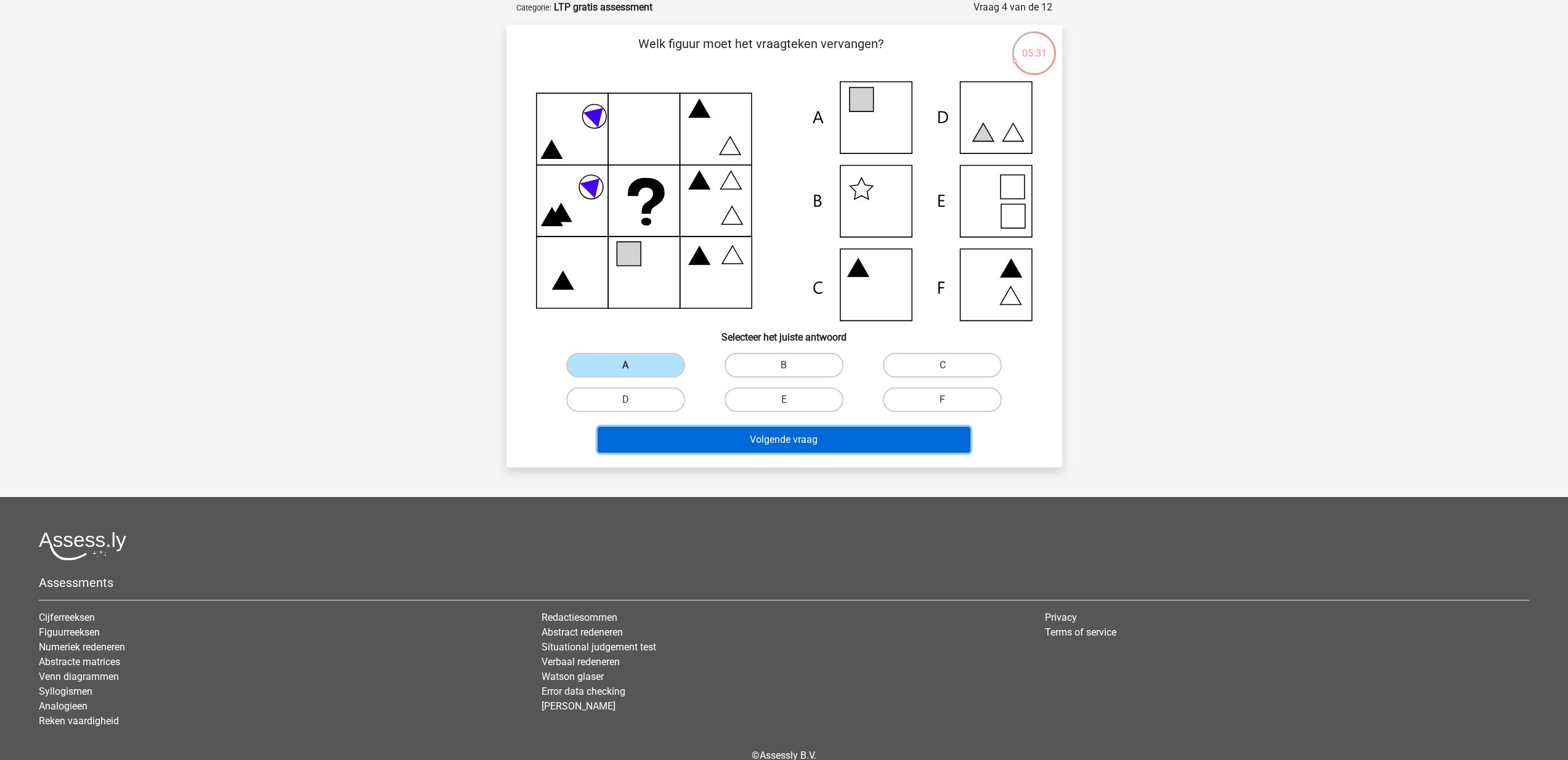
click at [751, 432] on button "Volgende vraag" at bounding box center [784, 440] width 373 height 26
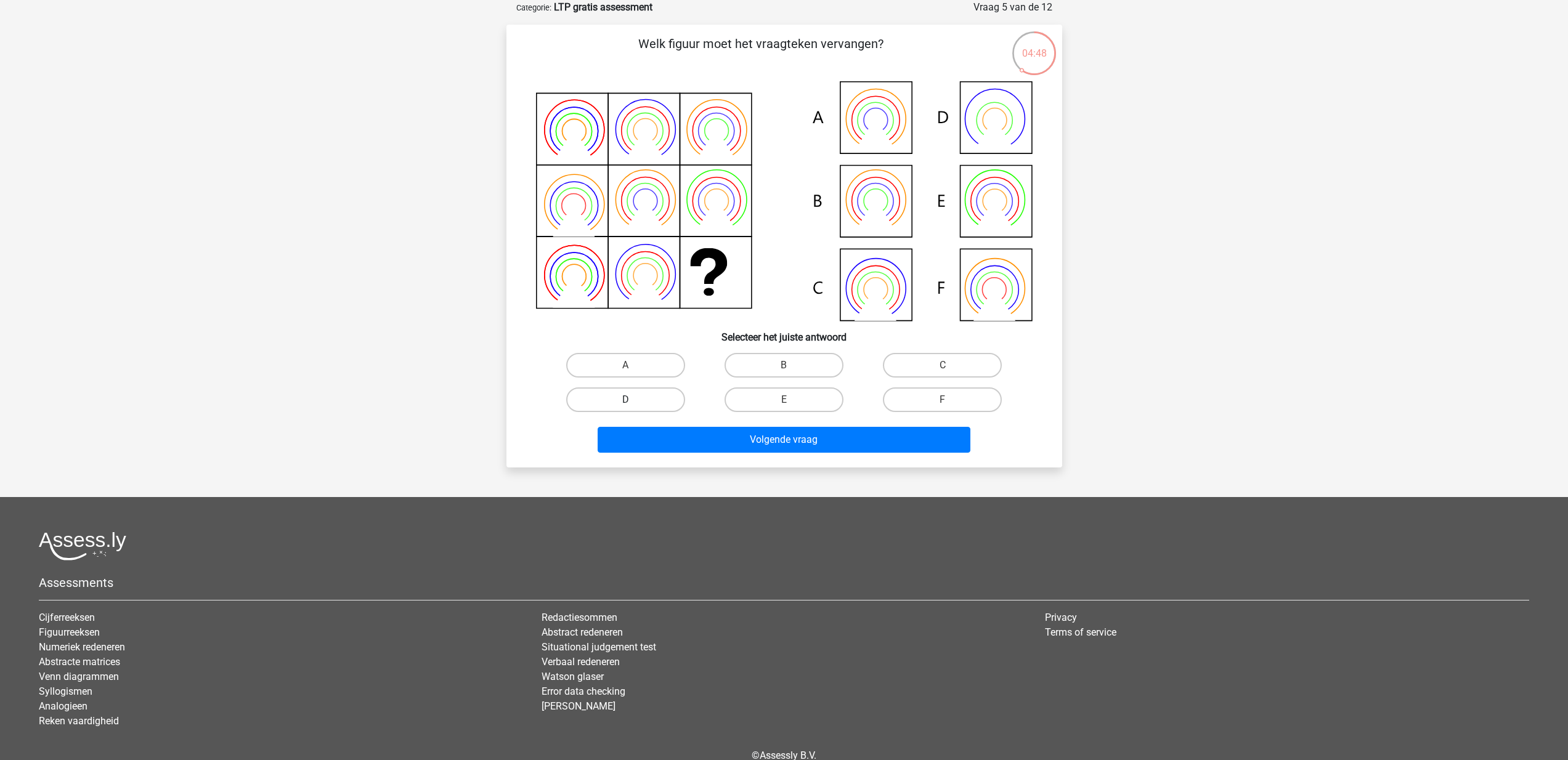
click at [626, 393] on label "D" at bounding box center [626, 400] width 119 height 24
click at [626, 400] on input "D" at bounding box center [630, 404] width 8 height 8
radio input "true"
click at [870, 200] on icon at bounding box center [784, 201] width 496 height 240
click at [760, 362] on label "B" at bounding box center [784, 365] width 119 height 24
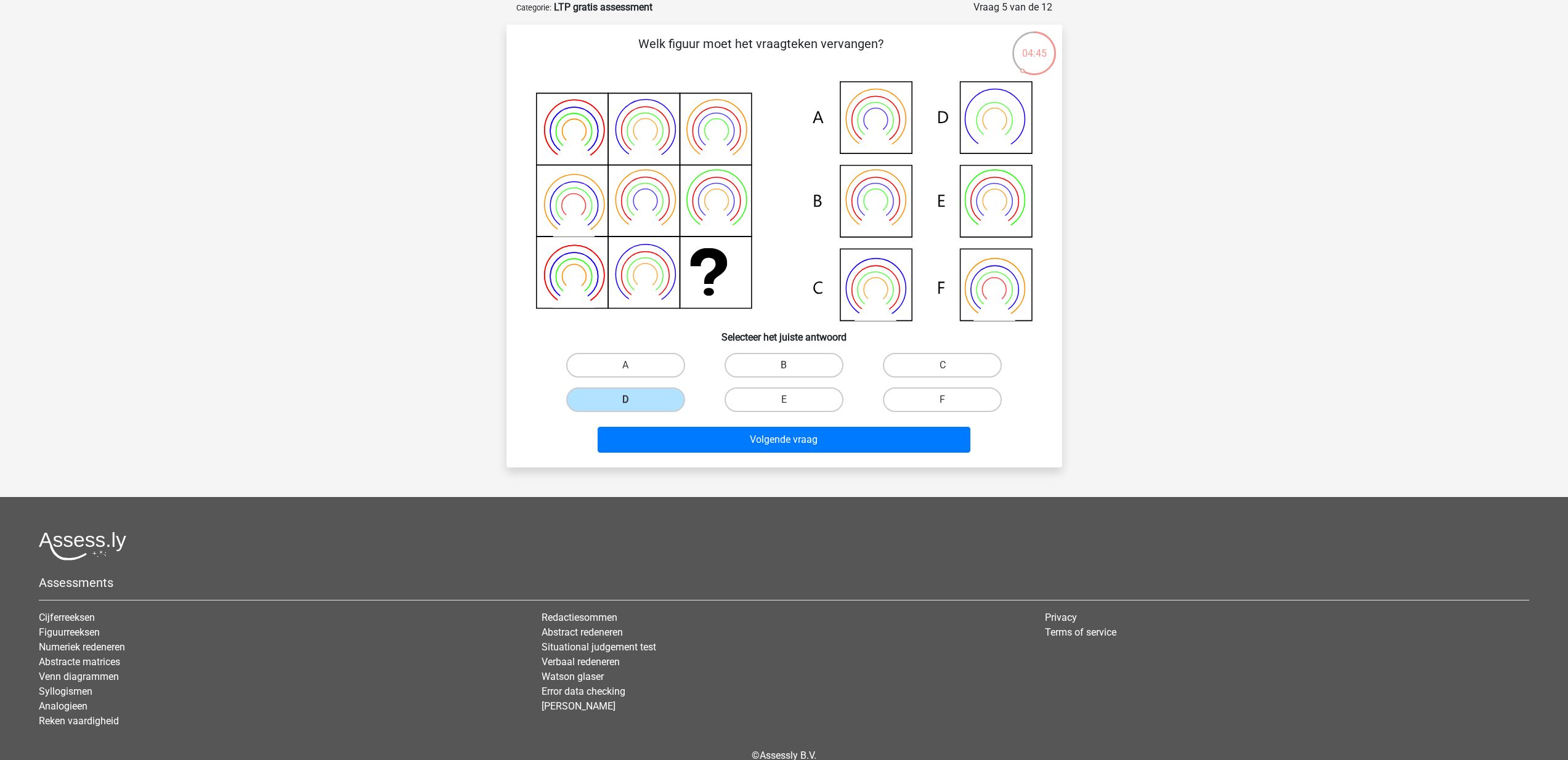
click at [784, 365] on input "B" at bounding box center [788, 369] width 8 height 8
radio input "true"
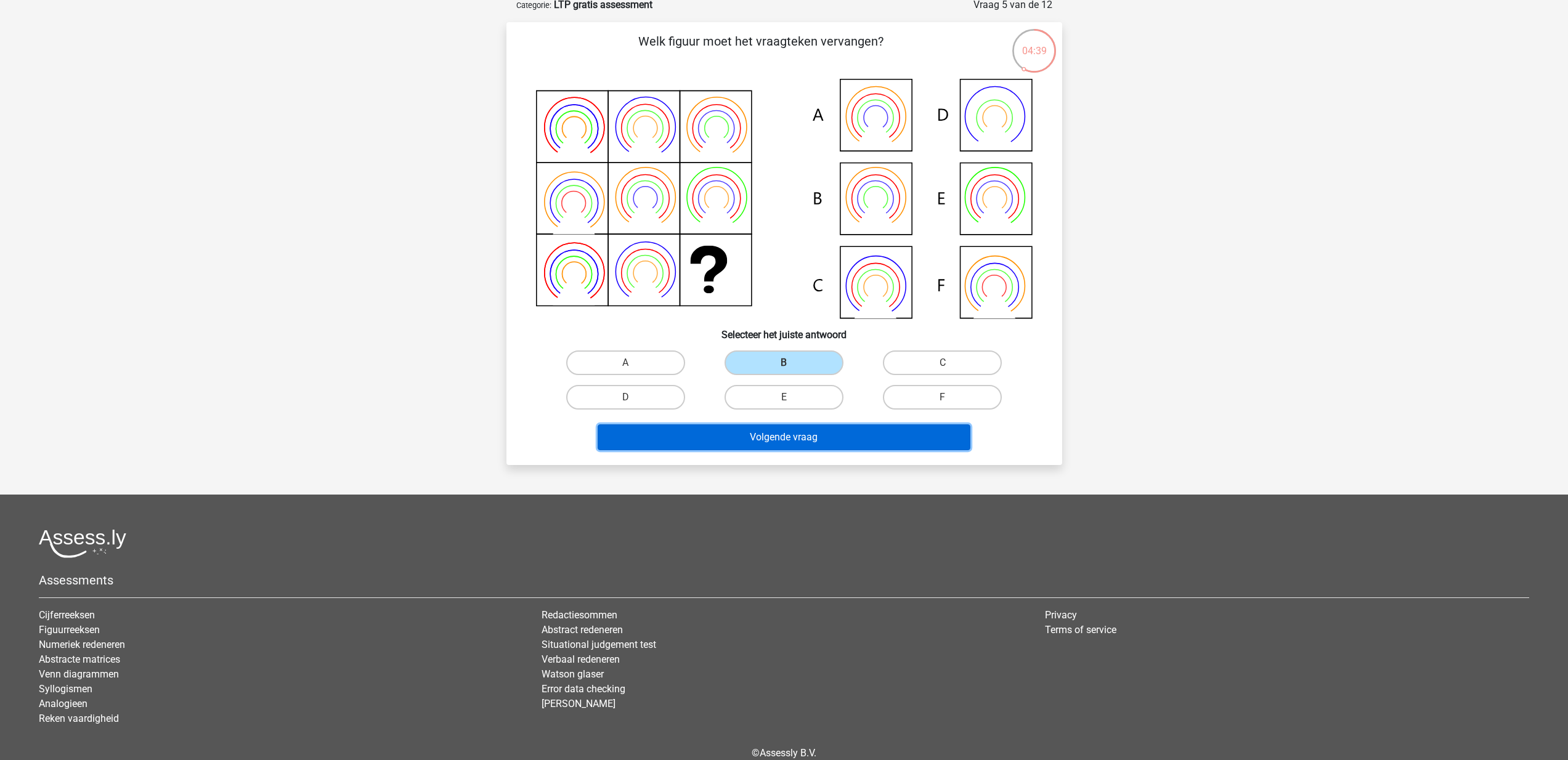
click at [819, 438] on button "Volgende vraag" at bounding box center [784, 437] width 373 height 26
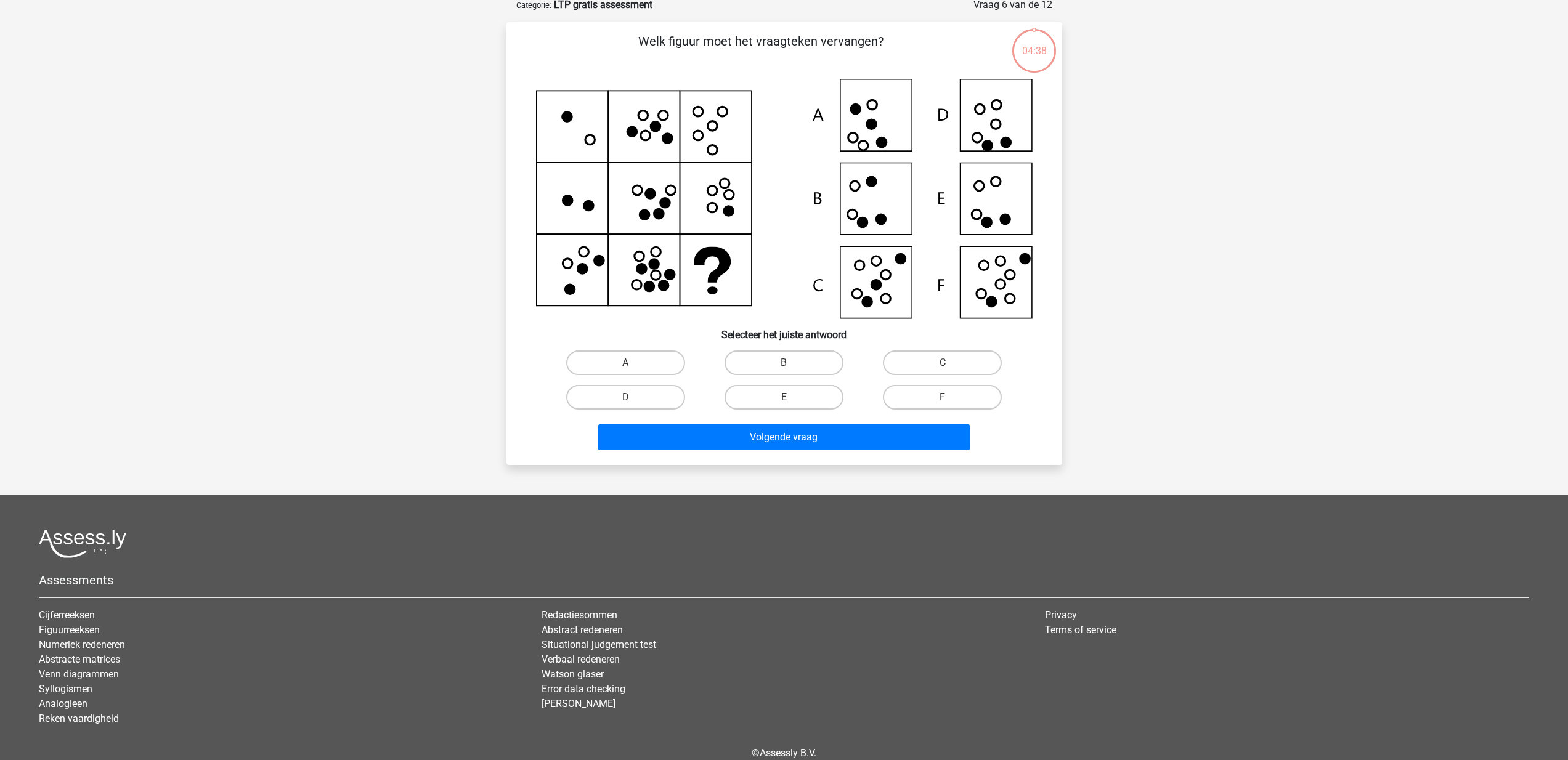
scroll to position [62, 0]
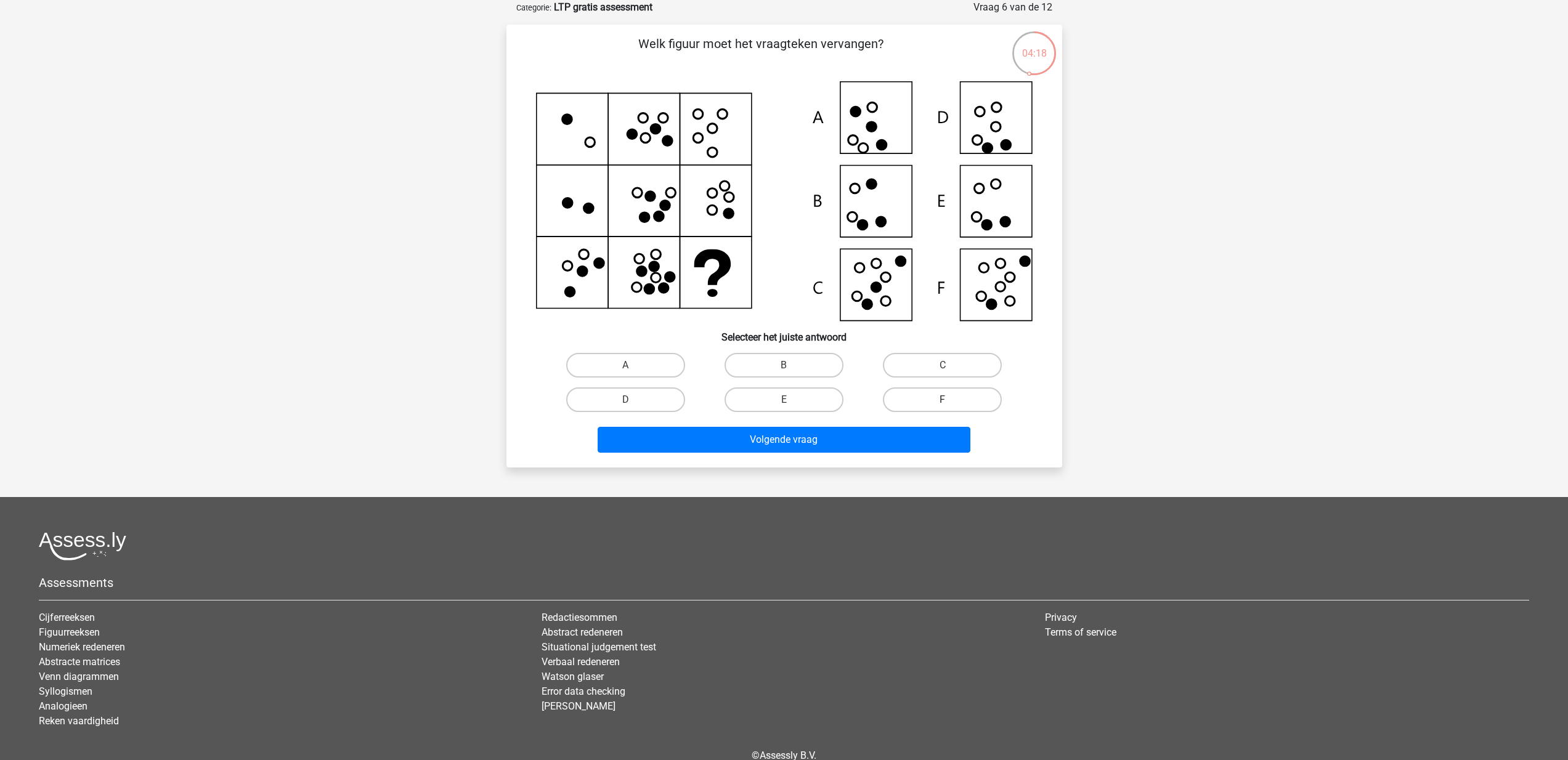
click at [953, 391] on label "F" at bounding box center [942, 400] width 119 height 24
click at [951, 400] on input "F" at bounding box center [947, 404] width 8 height 8
radio input "true"
click at [774, 449] on button "Volgende vraag" at bounding box center [784, 440] width 373 height 26
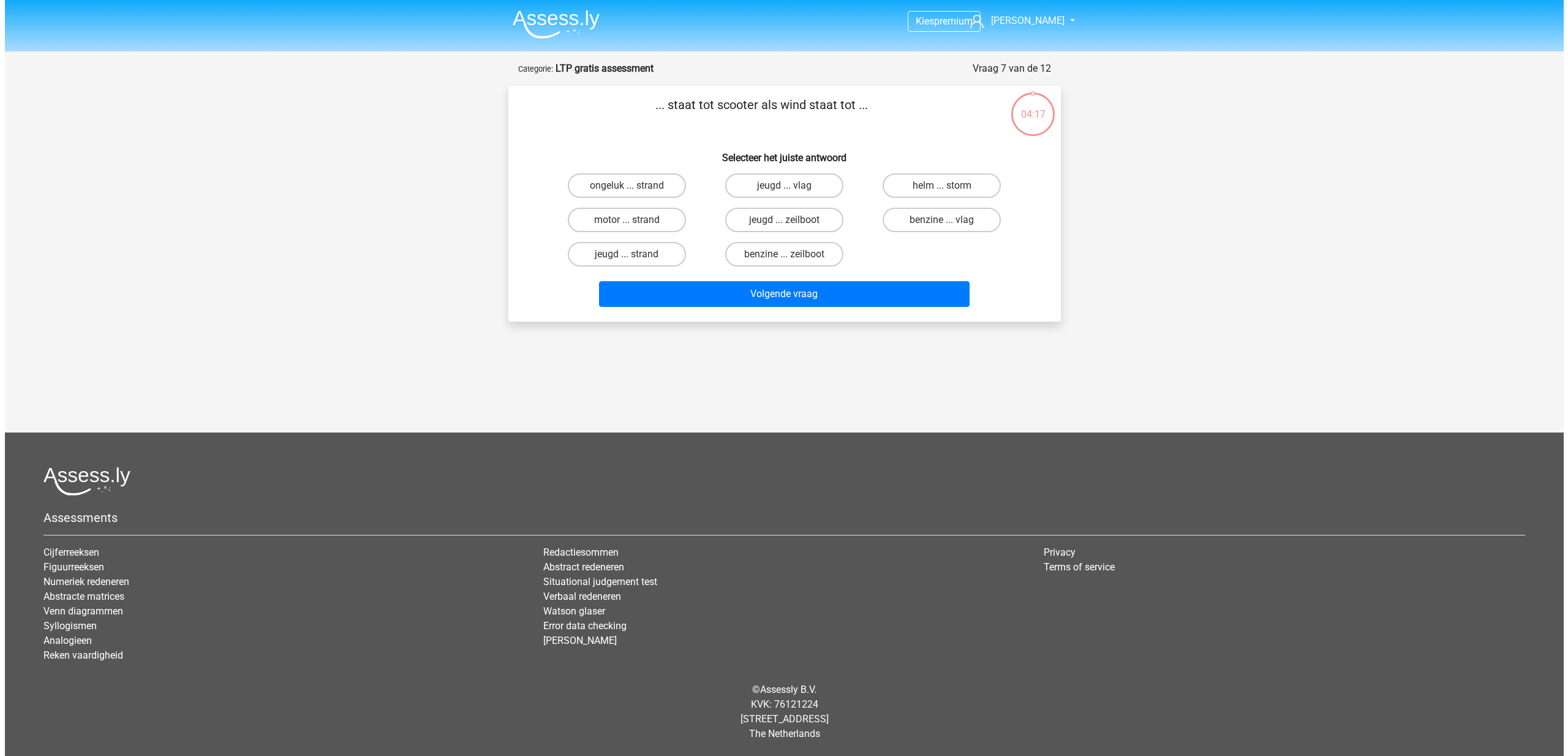
scroll to position [0, 0]
click at [813, 258] on label "benzine ... zeilboot" at bounding box center [783, 254] width 118 height 24
click at [792, 258] on input "benzine ... zeilboot" at bounding box center [788, 258] width 8 height 8
radio input "true"
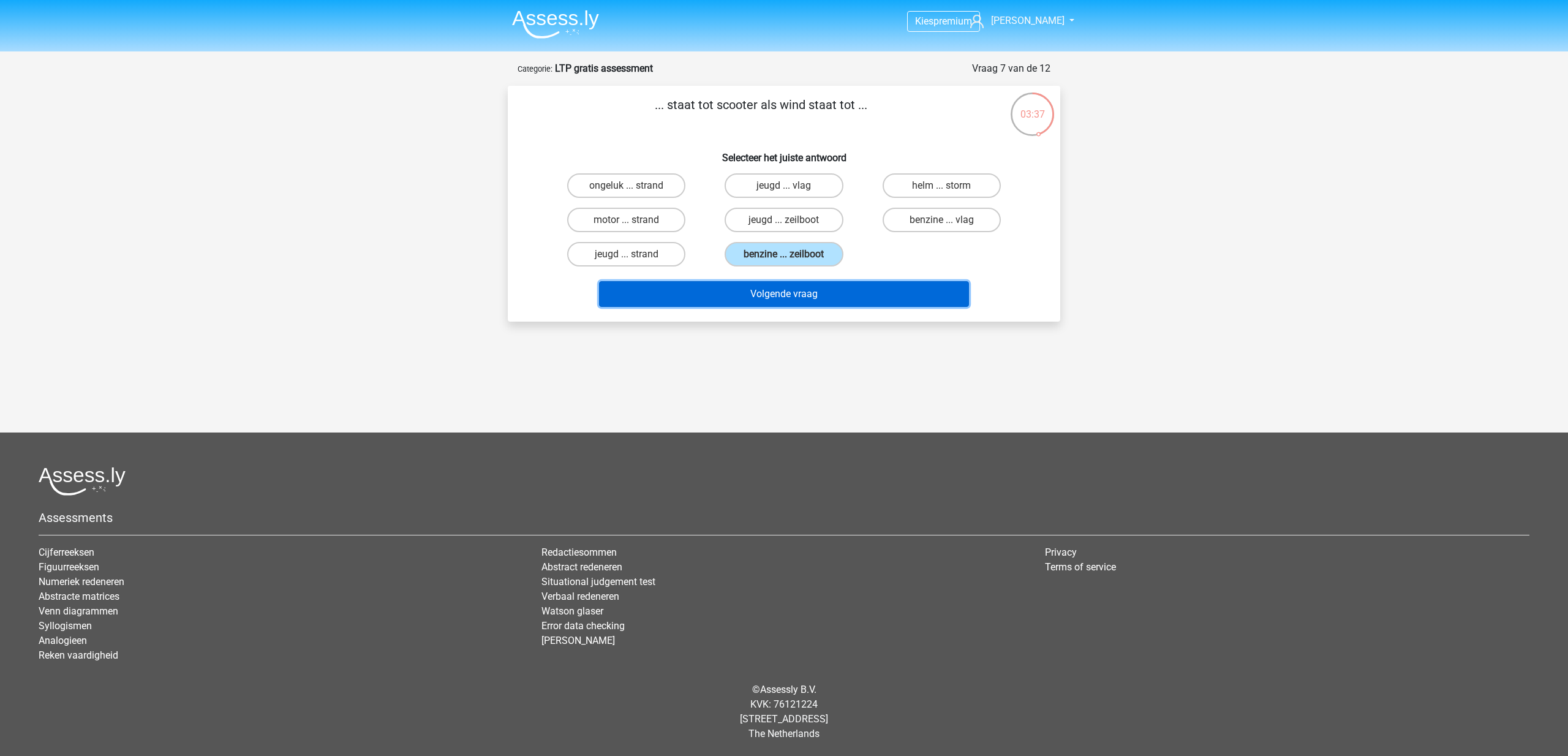
click at [810, 298] on button "Volgende vraag" at bounding box center [784, 294] width 370 height 26
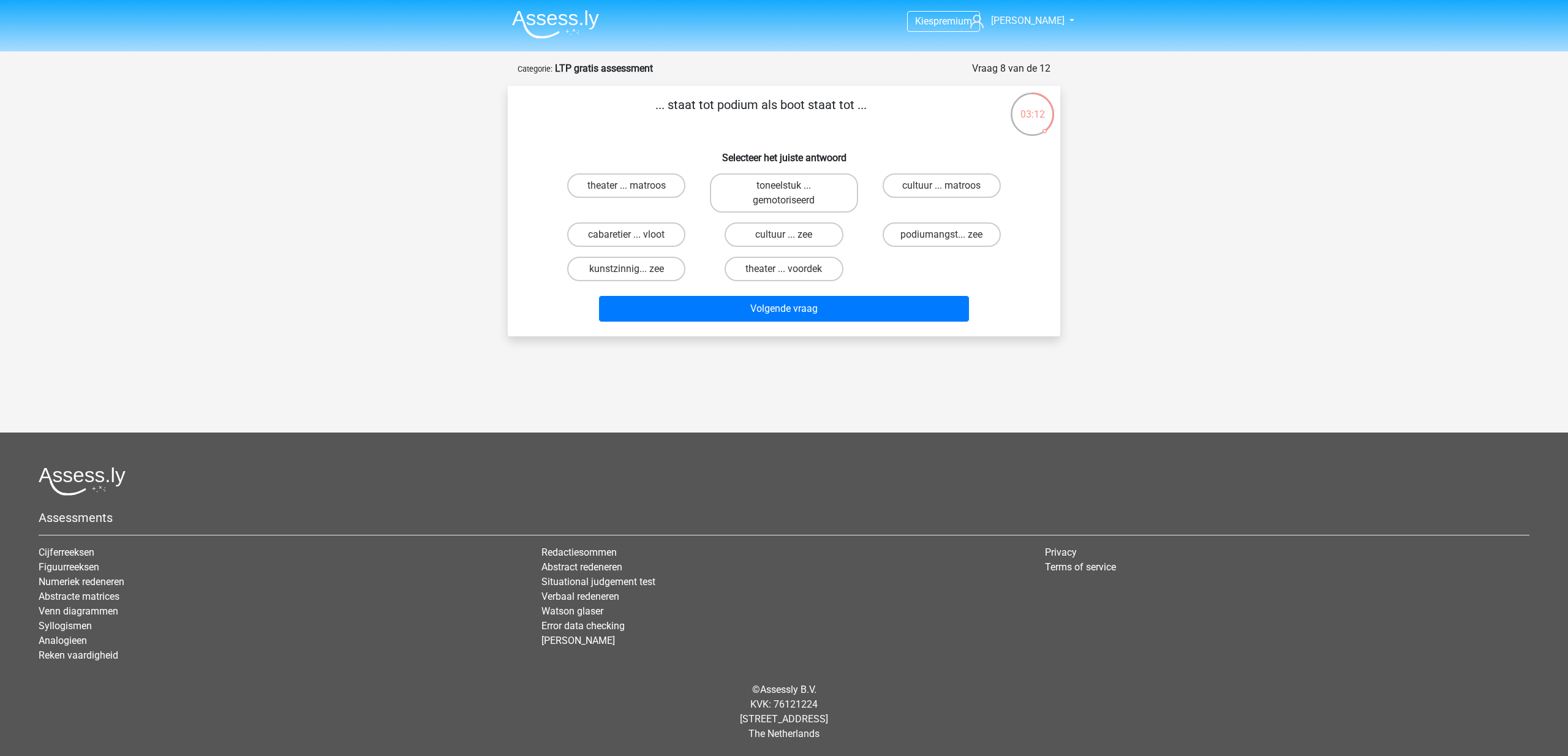
click at [790, 235] on input "cultuur ... zee" at bounding box center [788, 239] width 8 height 8
radio input "true"
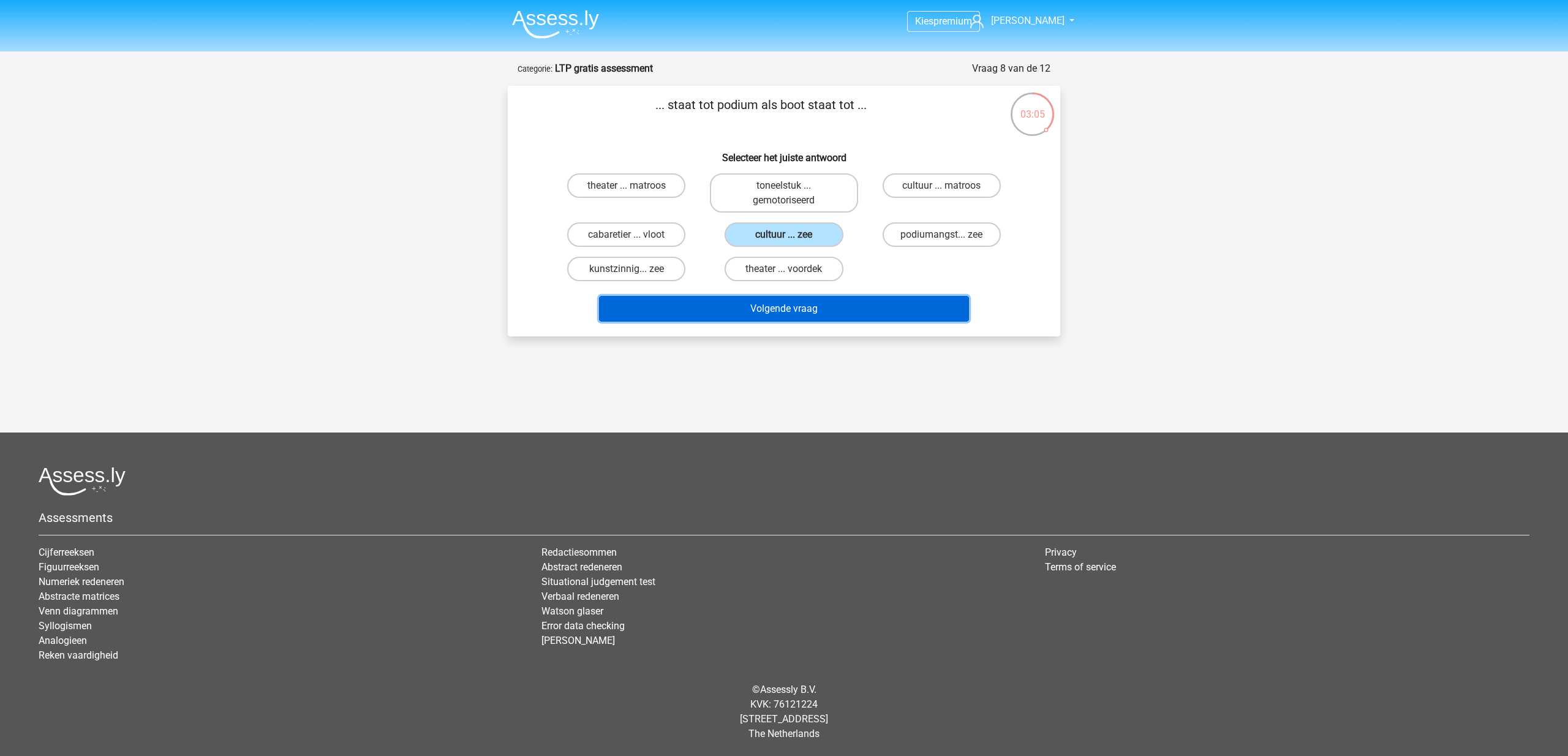
click at [820, 306] on button "Volgende vraag" at bounding box center [784, 309] width 370 height 26
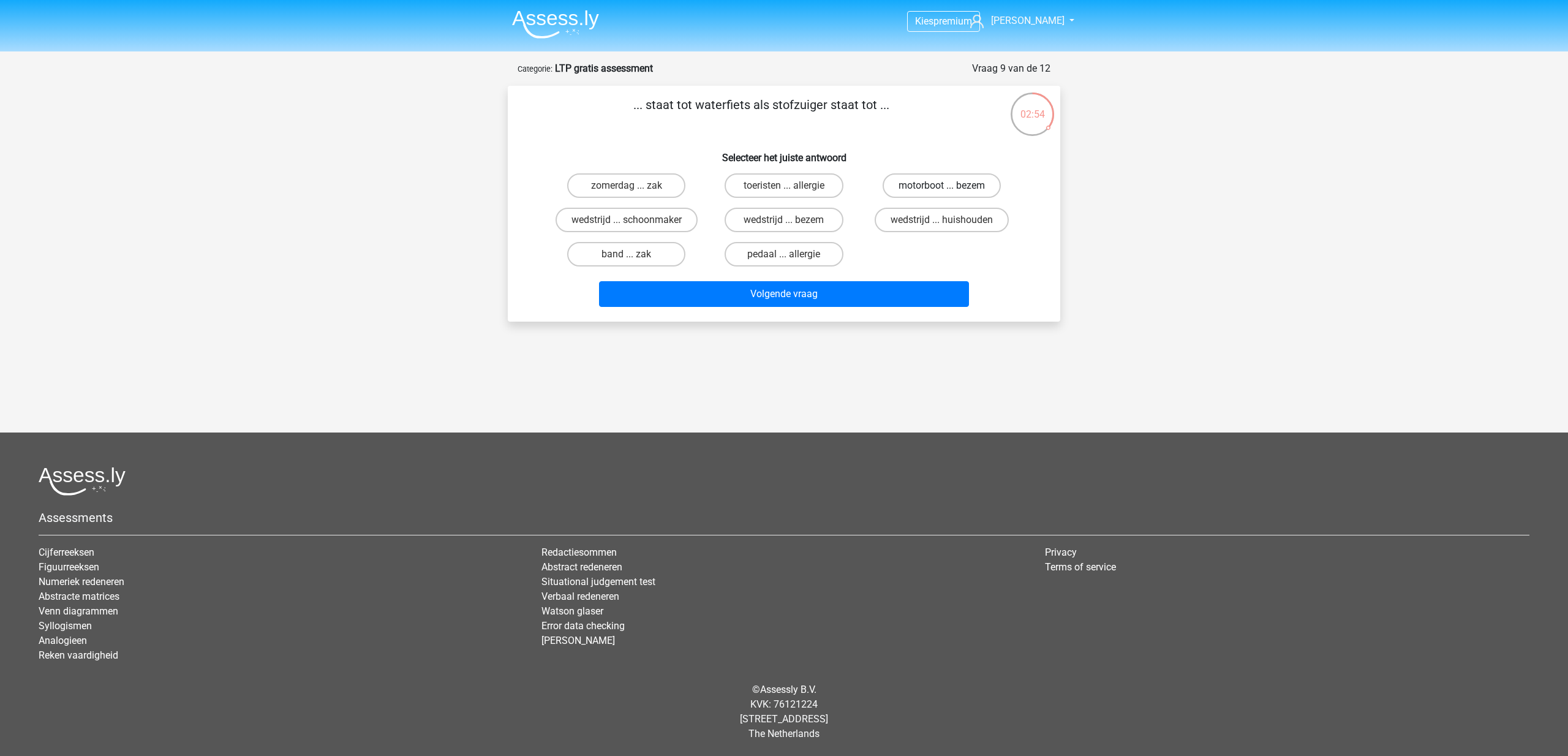
click at [935, 187] on label "motorboot ... bezem" at bounding box center [941, 185] width 118 height 24
click at [941, 187] on input "motorboot ... bezem" at bounding box center [946, 190] width 8 height 8
radio input "true"
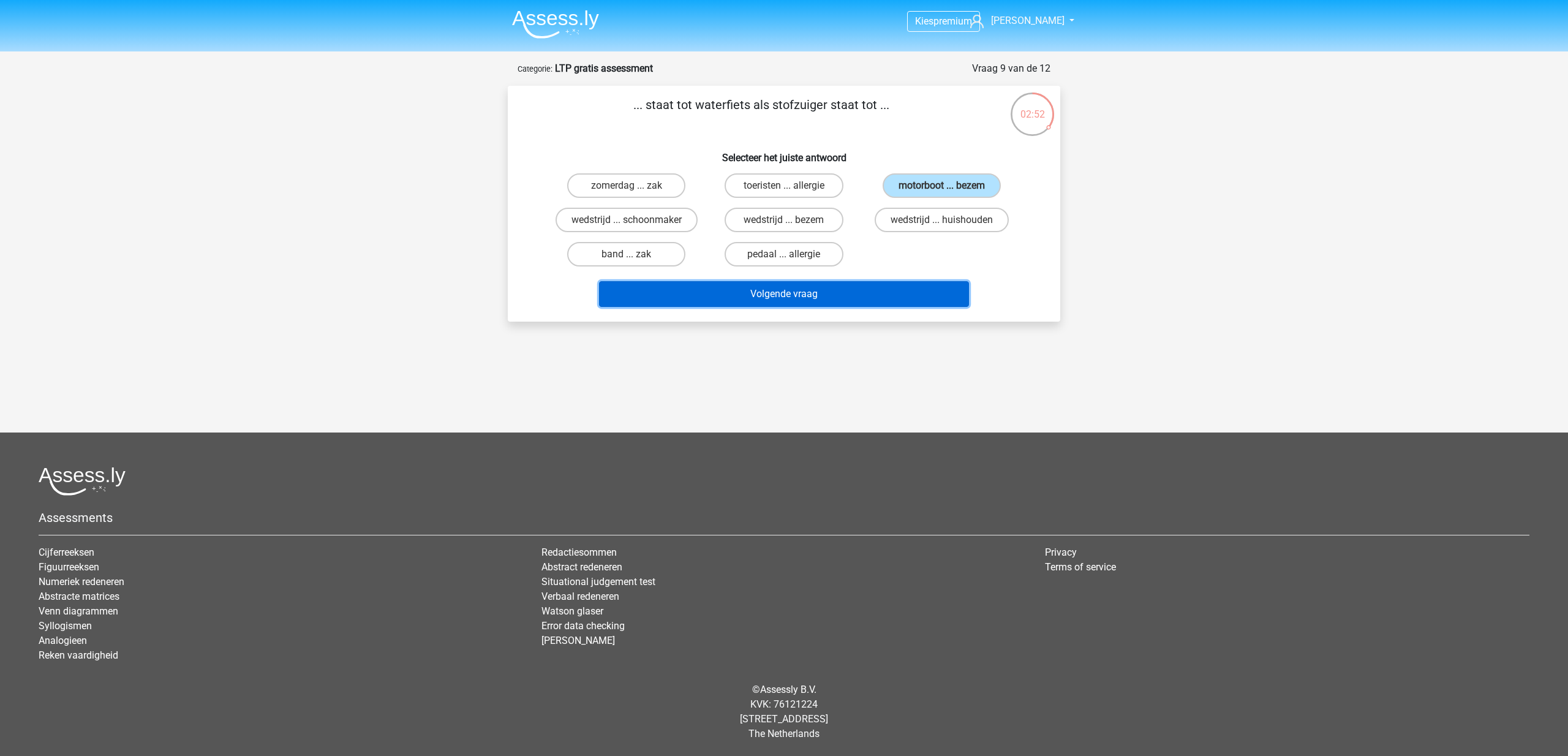
click at [751, 300] on button "Volgende vraag" at bounding box center [784, 294] width 370 height 26
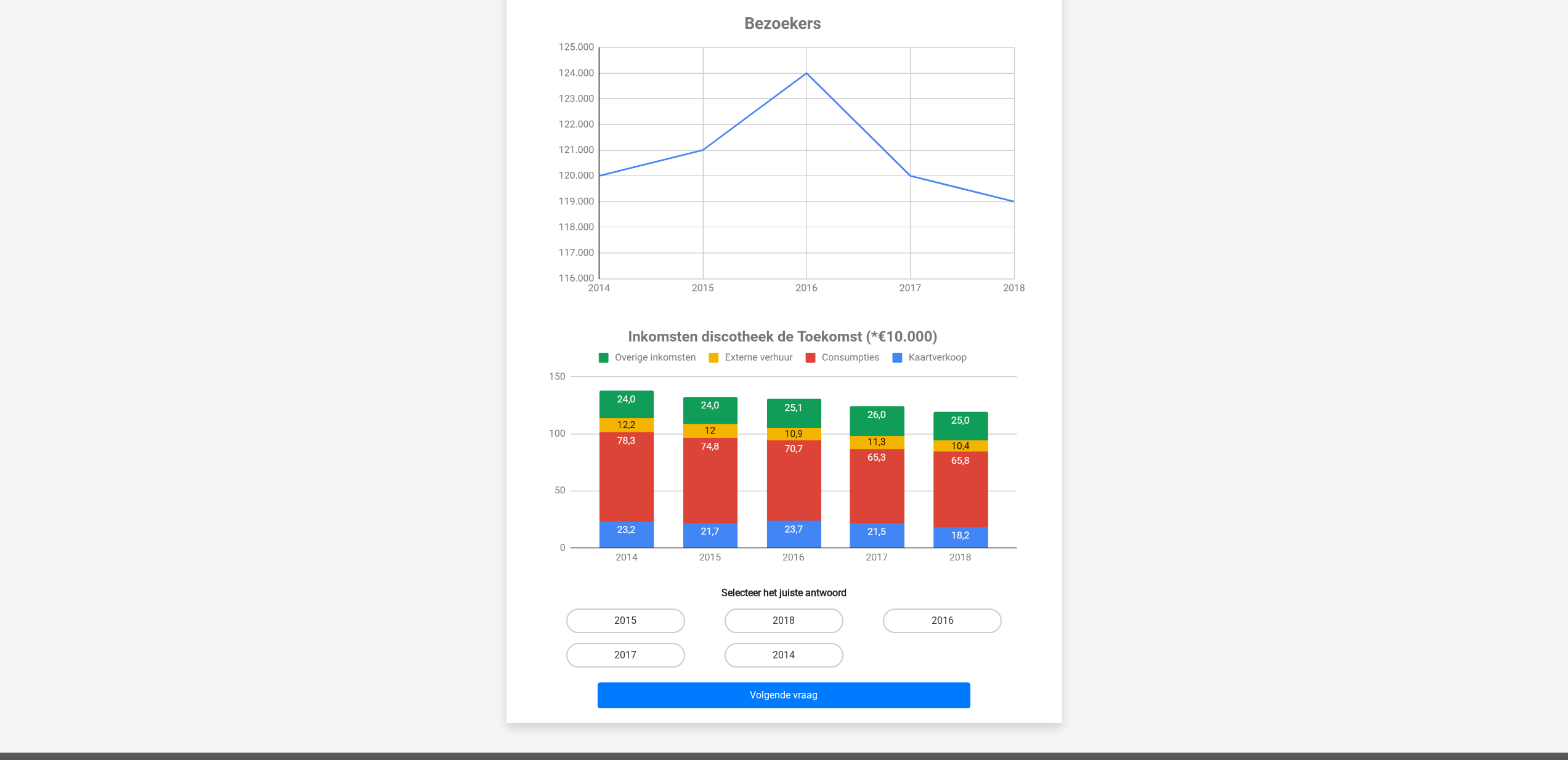
scroll to position [166, 0]
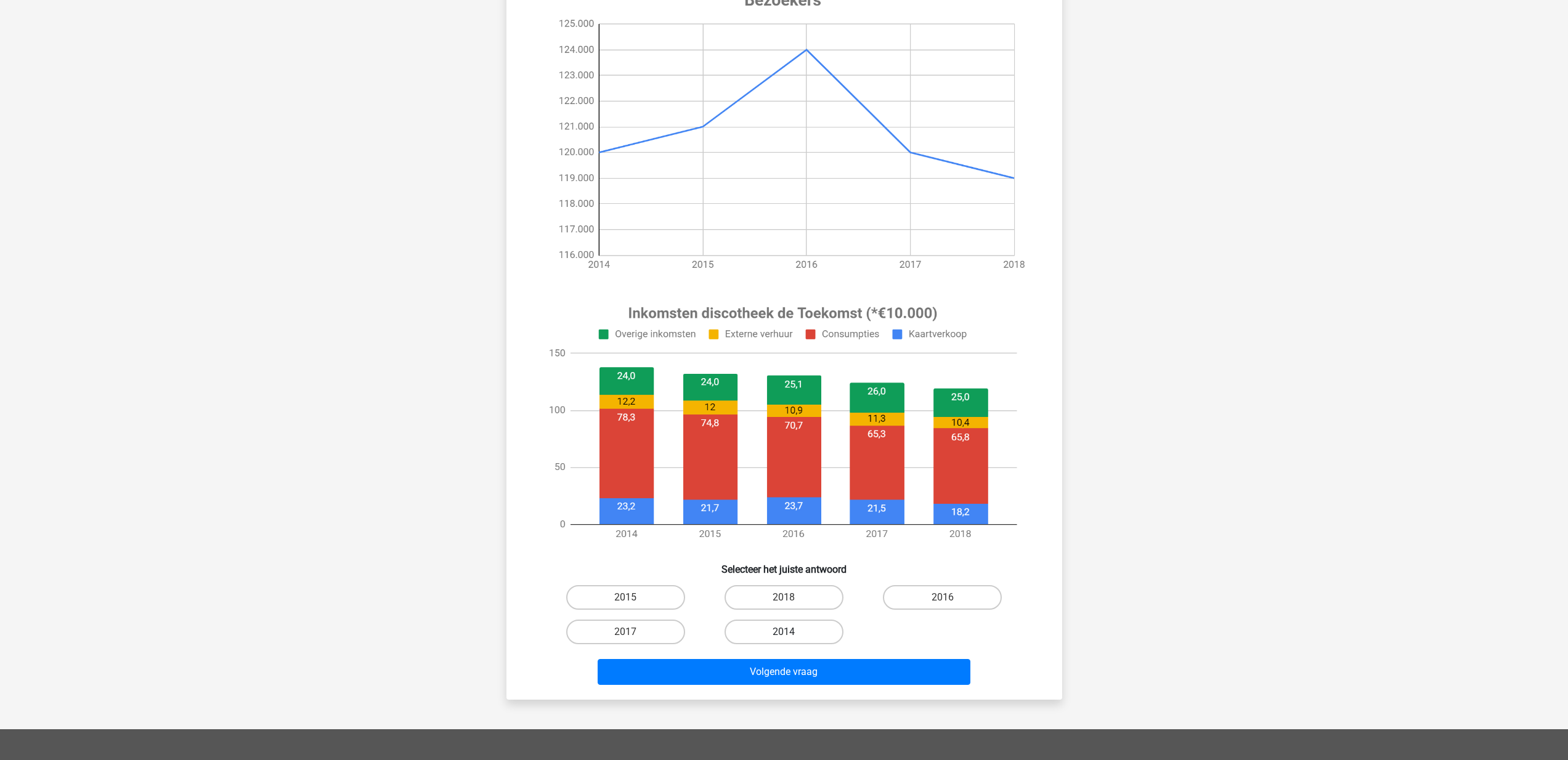
click at [796, 629] on label "2014" at bounding box center [784, 632] width 119 height 24
click at [792, 632] on input "2014" at bounding box center [788, 636] width 8 height 8
radio input "true"
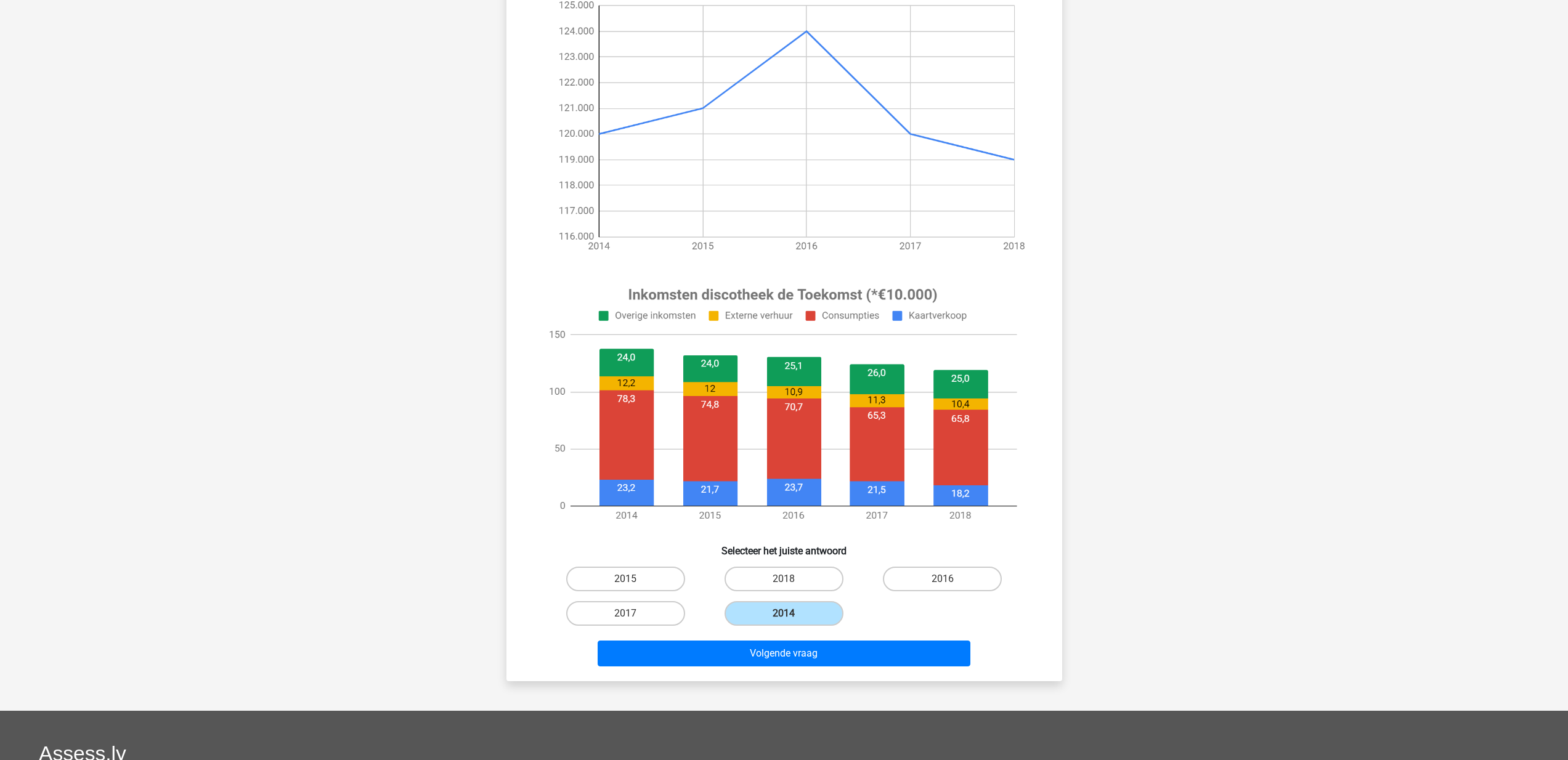
scroll to position [188, 0]
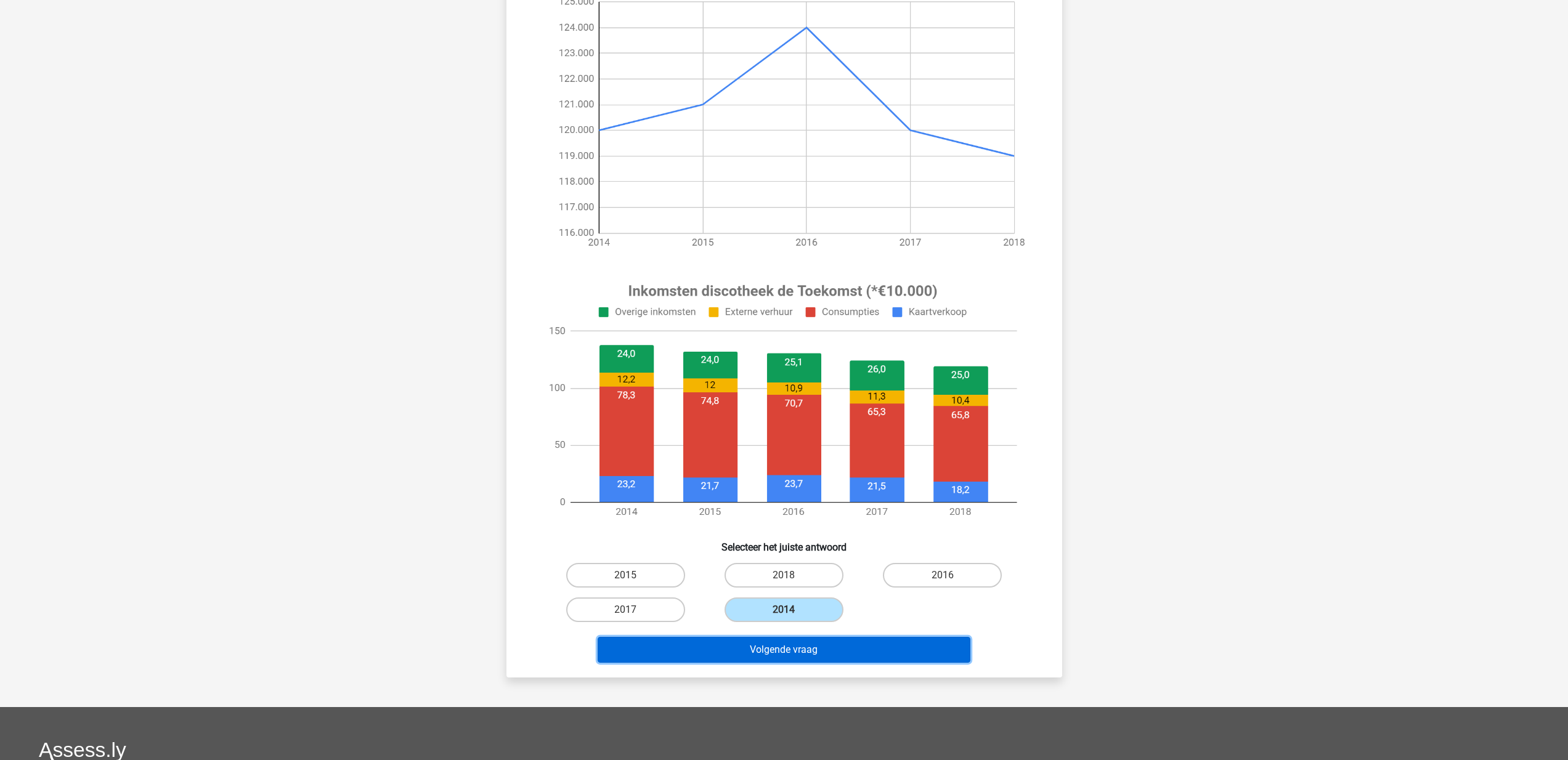
click at [800, 654] on button "Volgende vraag" at bounding box center [784, 650] width 373 height 26
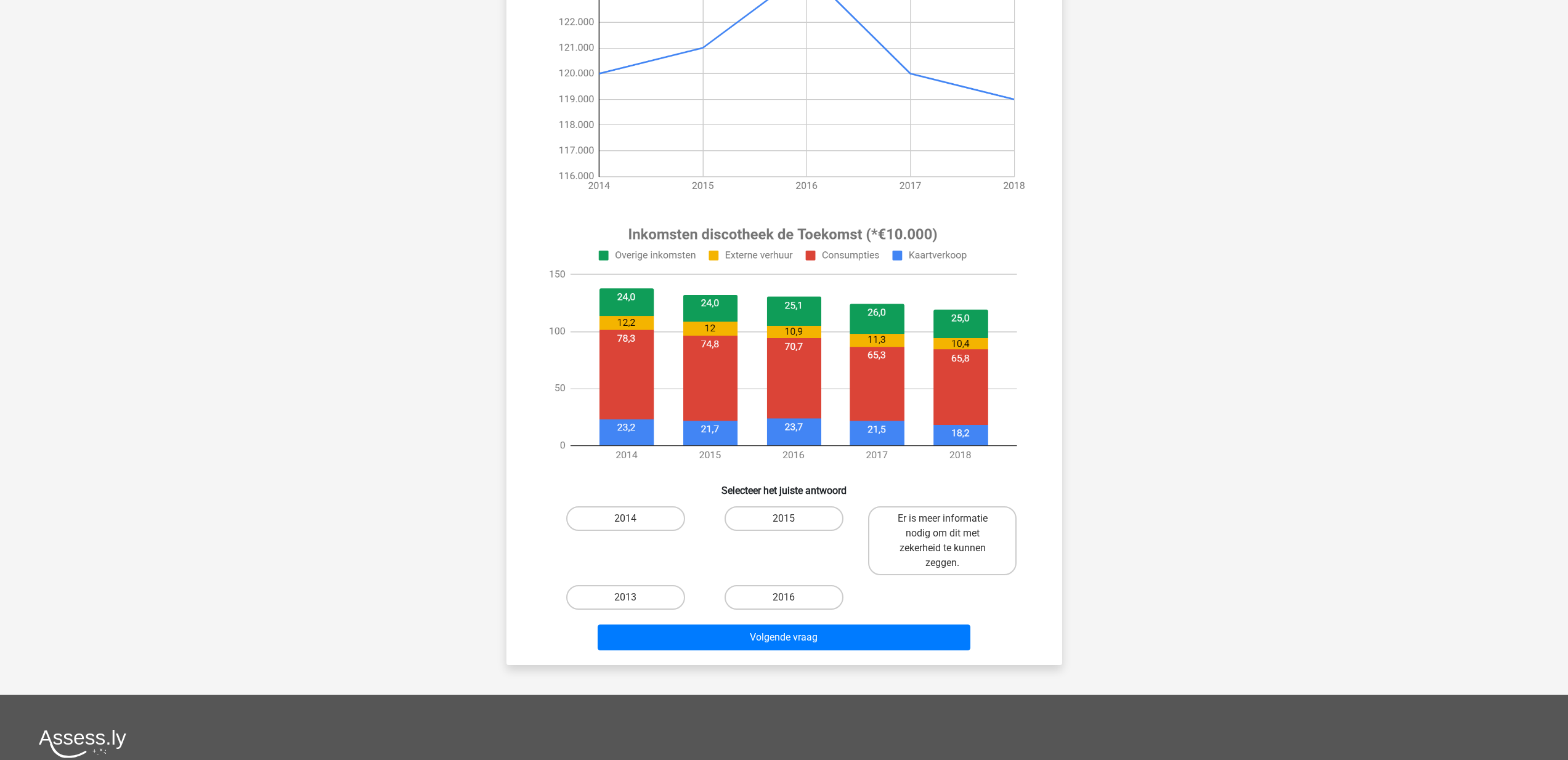
scroll to position [258, 0]
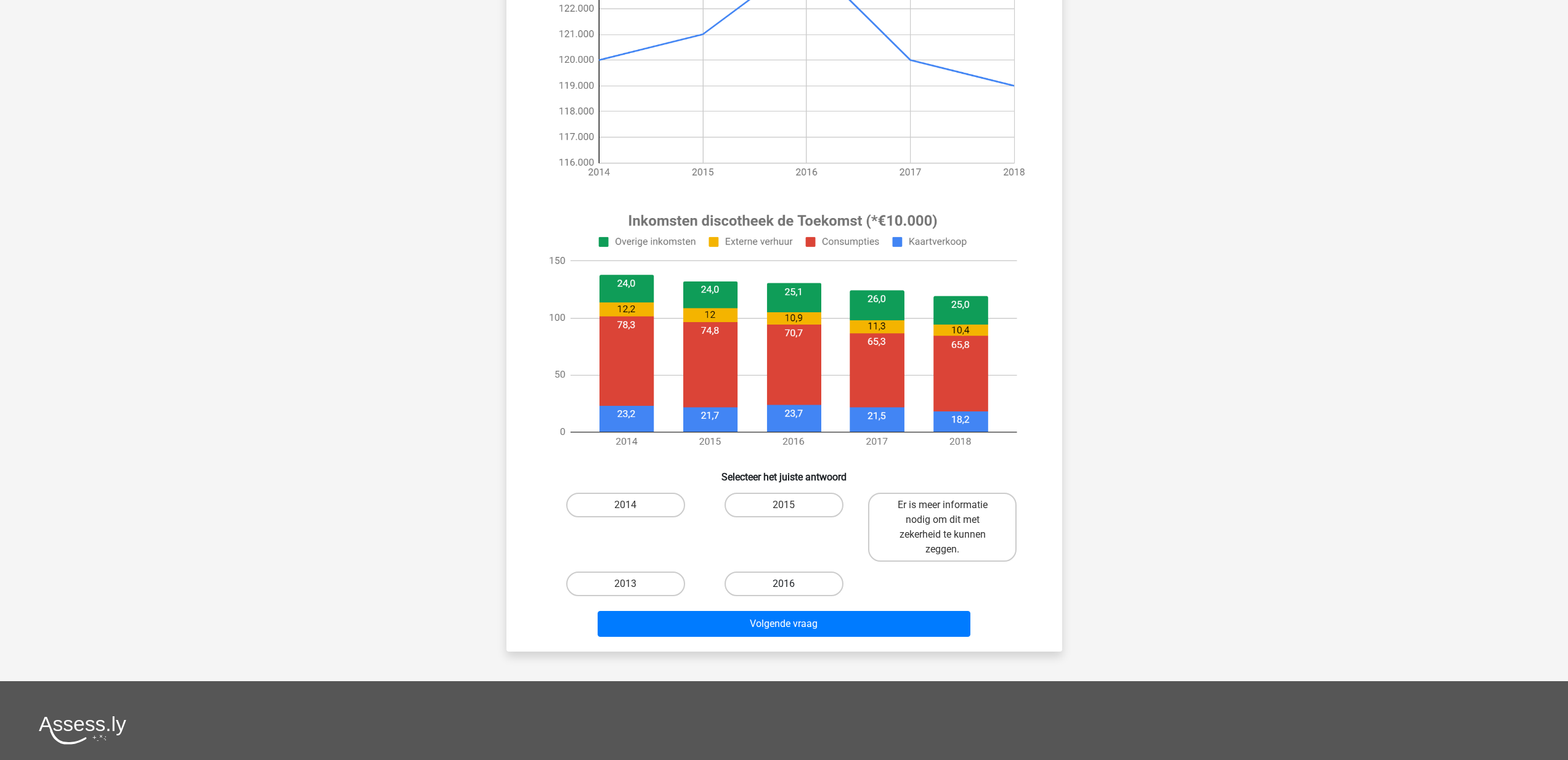
click at [797, 573] on label "2016" at bounding box center [784, 584] width 119 height 24
click at [792, 584] on input "2016" at bounding box center [788, 588] width 8 height 8
radio input "true"
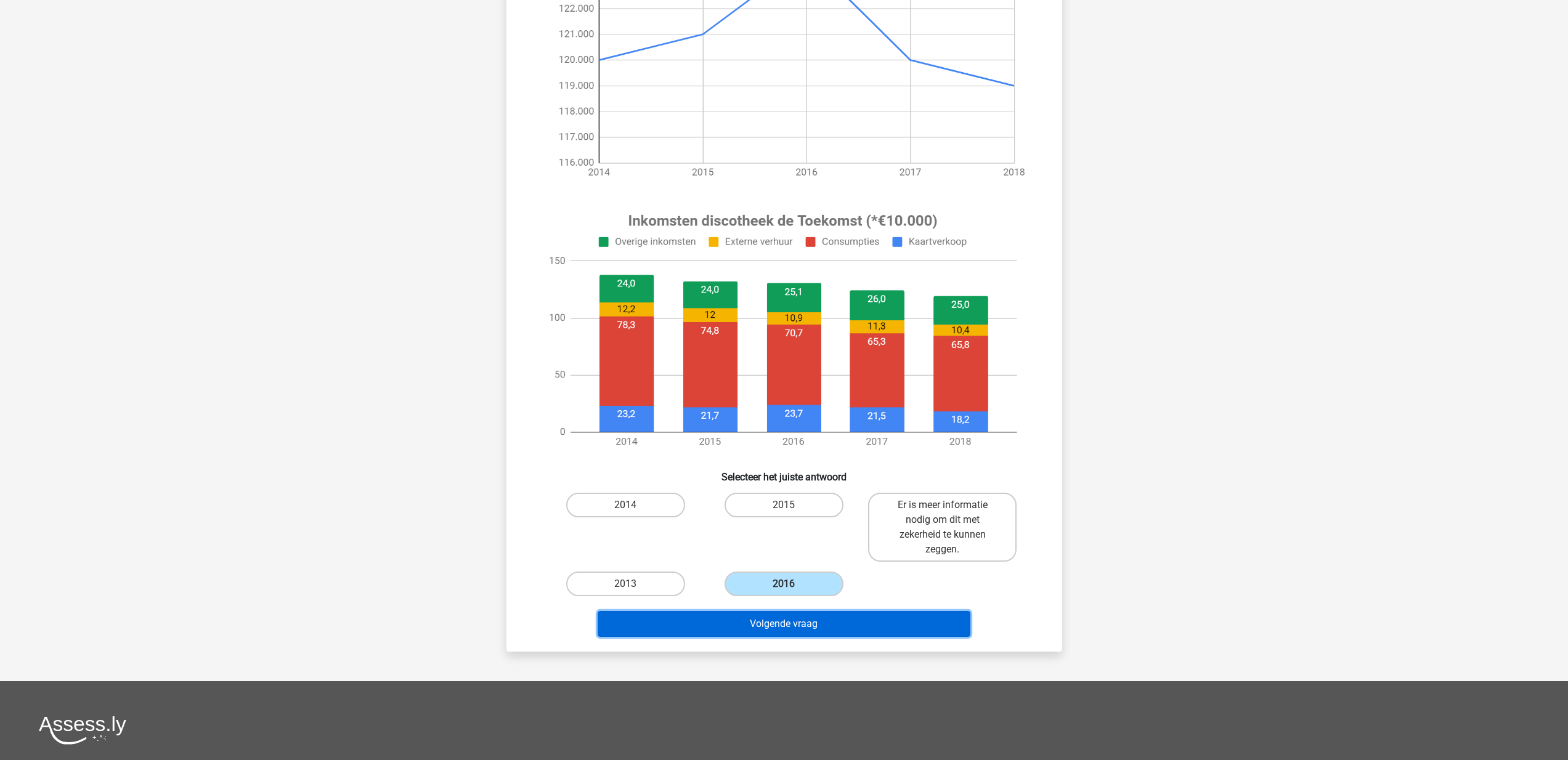
click at [802, 629] on button "Volgende vraag" at bounding box center [784, 624] width 373 height 26
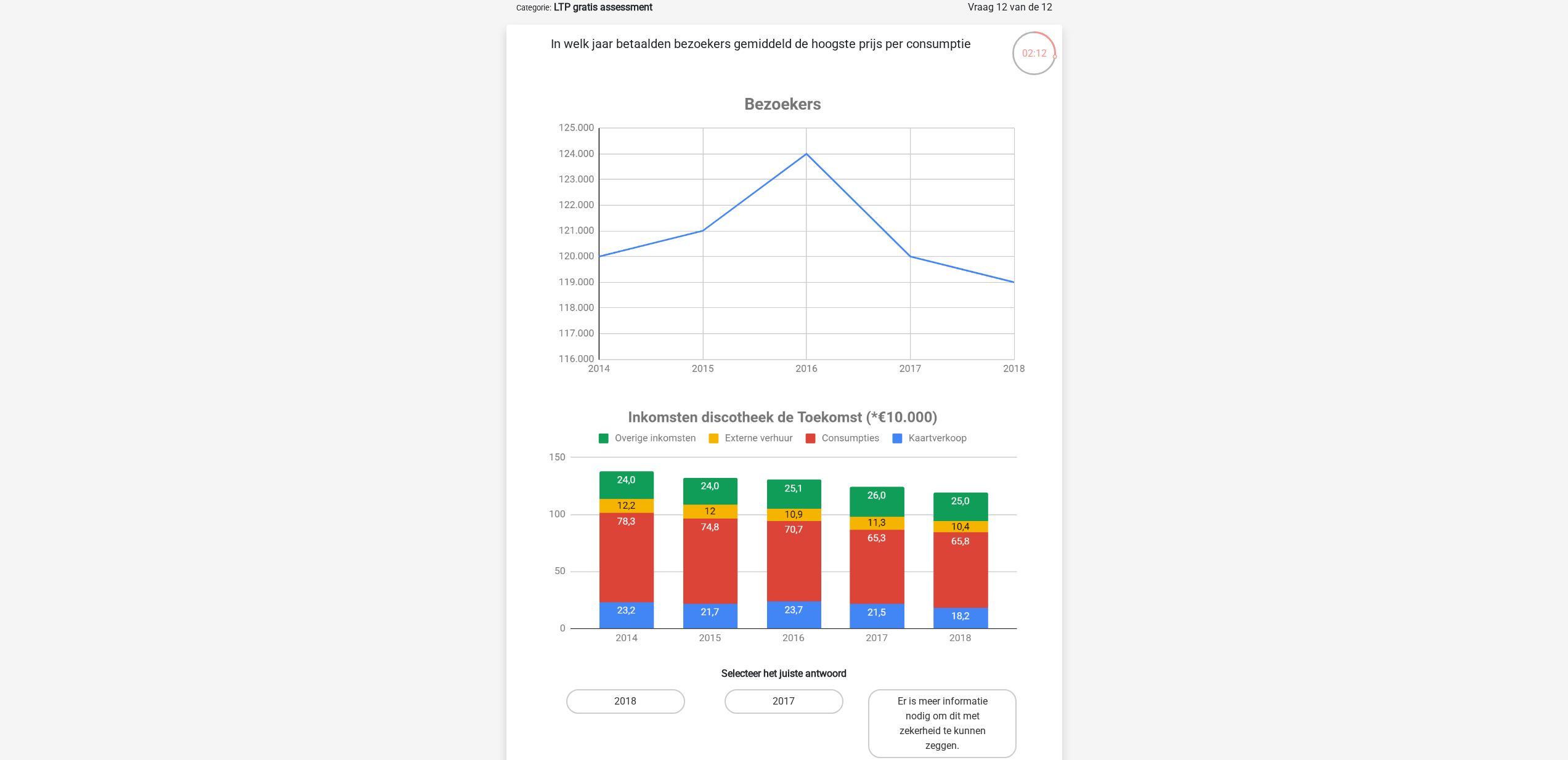
scroll to position [291, 0]
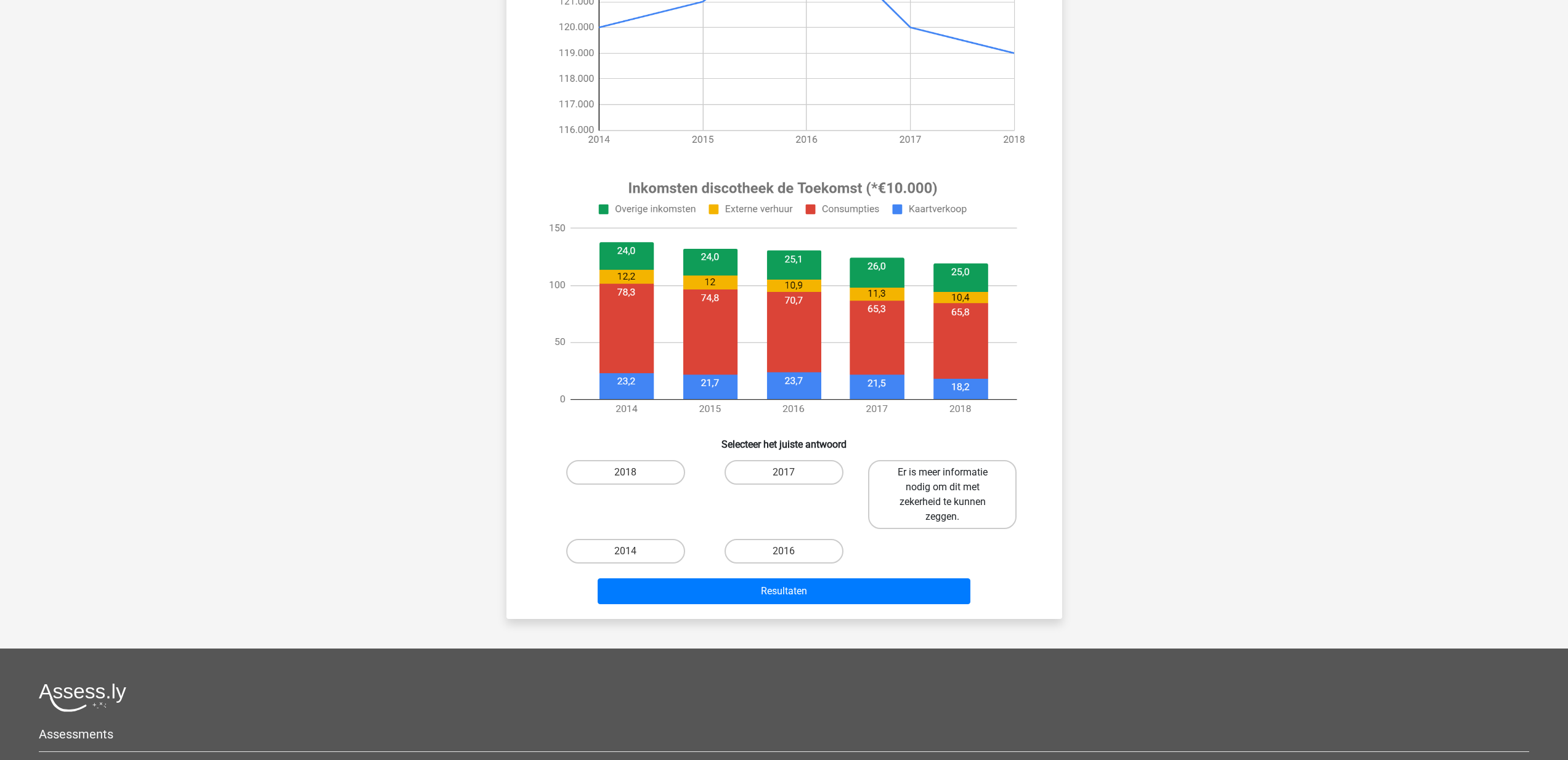
click at [979, 485] on label "Er is meer informatie nodig om dit met zekerheid te kunnen zeggen." at bounding box center [942, 495] width 148 height 69
click at [951, 481] on input "Er is meer informatie nodig om dit met zekerheid te kunnen zeggen." at bounding box center [947, 477] width 8 height 8
radio input "true"
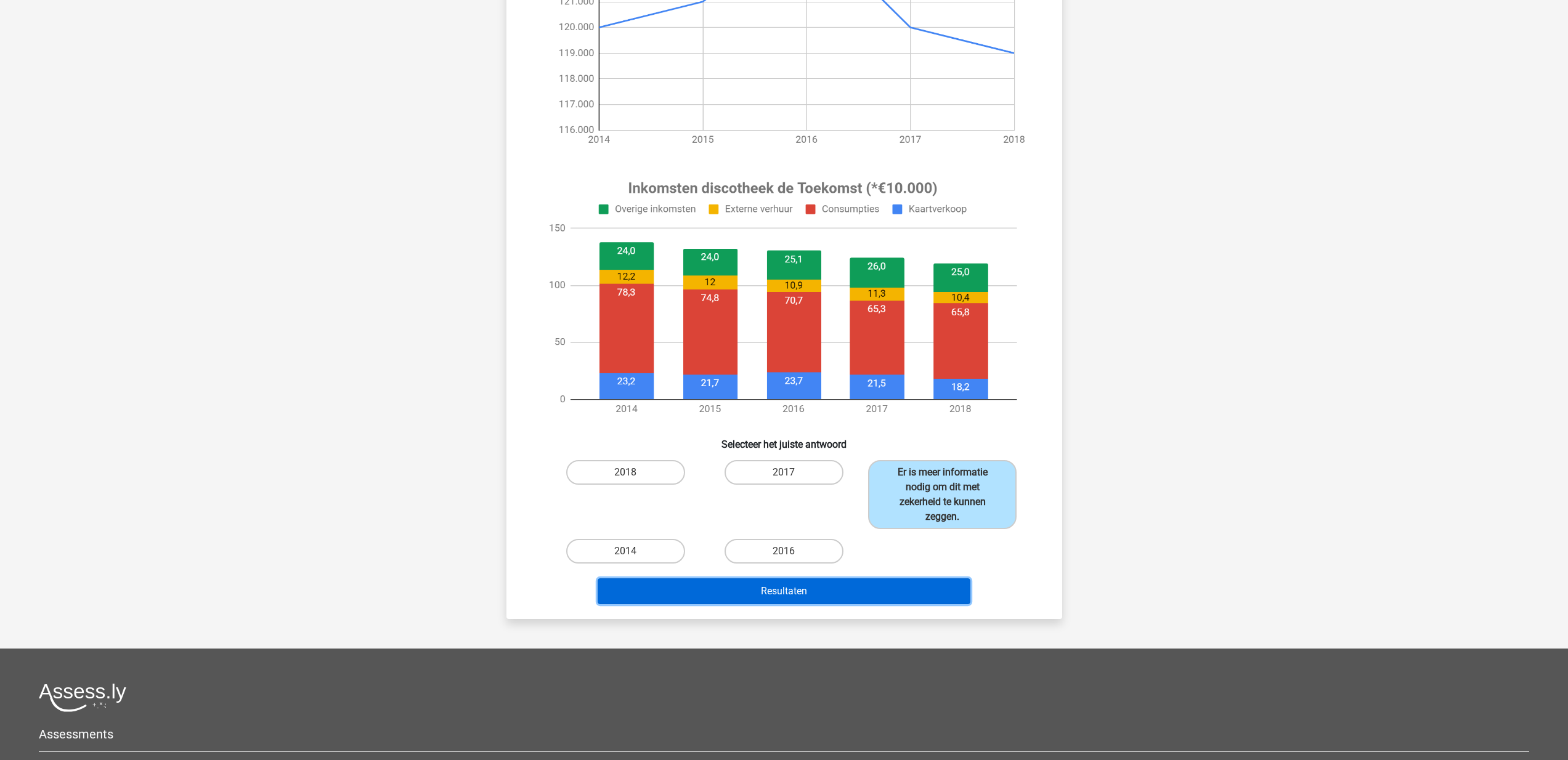
click at [758, 599] on button "Resultaten" at bounding box center [784, 591] width 373 height 26
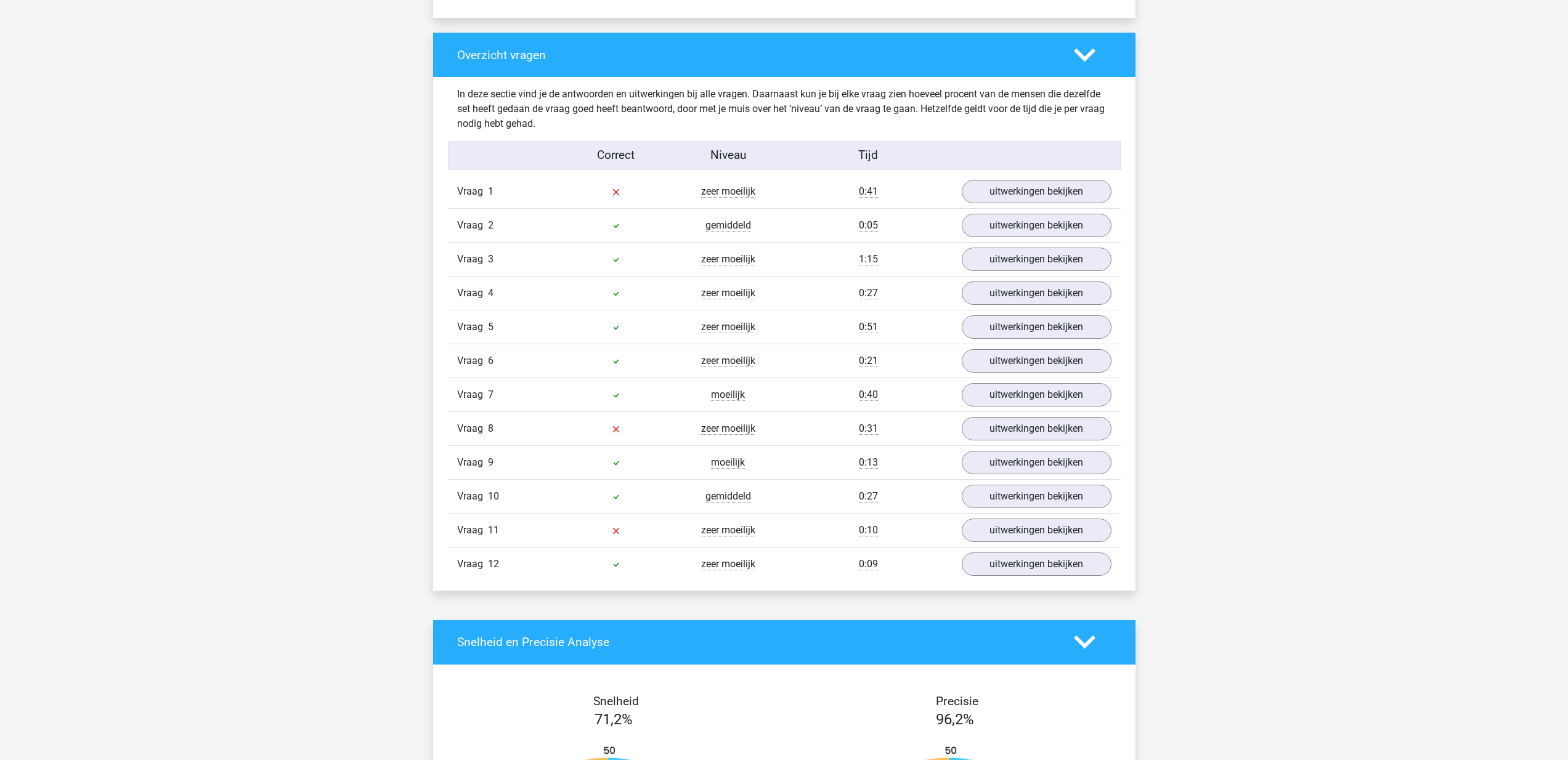
scroll to position [1243, 0]
click at [1072, 198] on link "uitwerkingen bekijken" at bounding box center [1036, 191] width 172 height 27
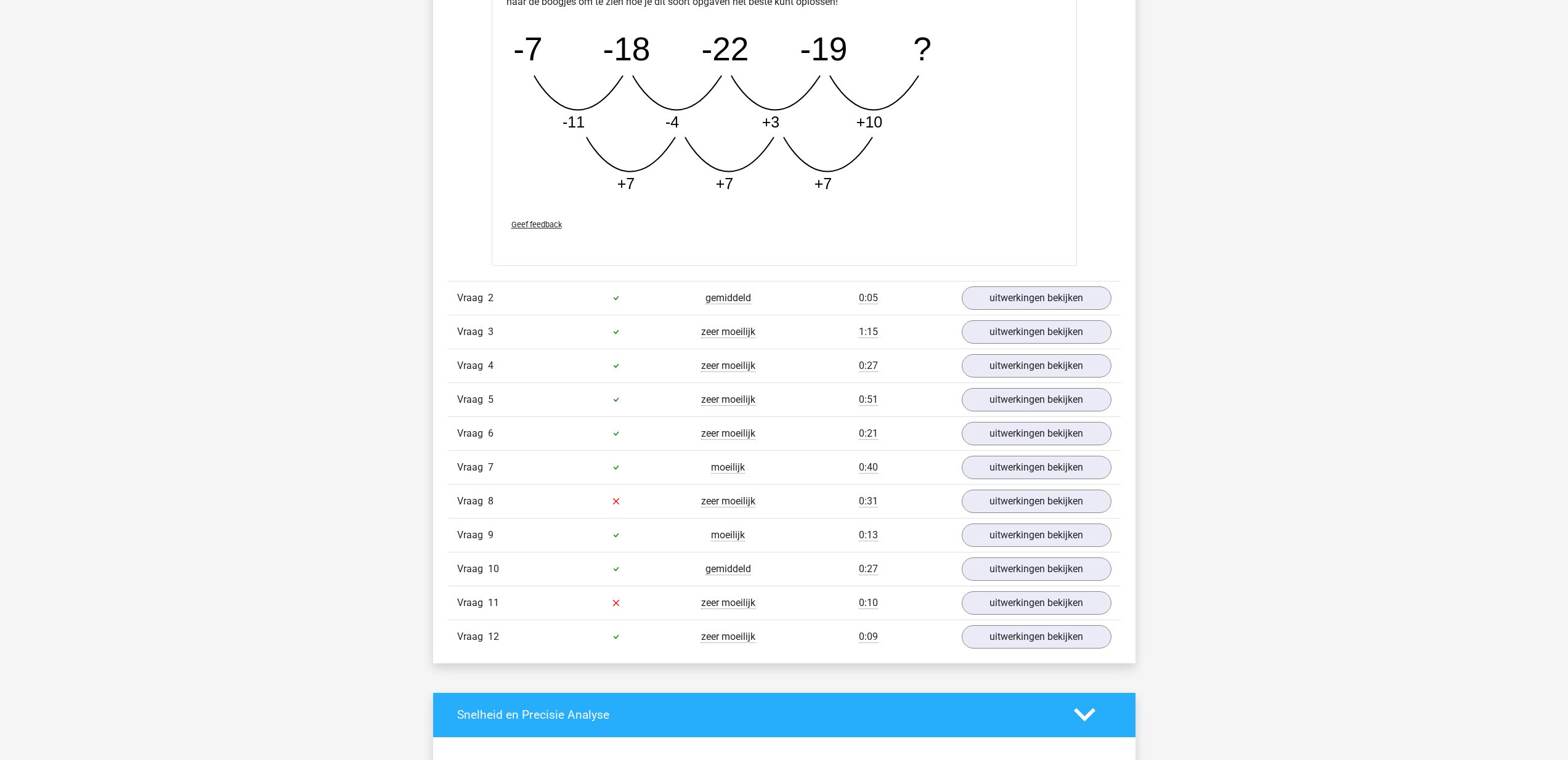
scroll to position [1842, 0]
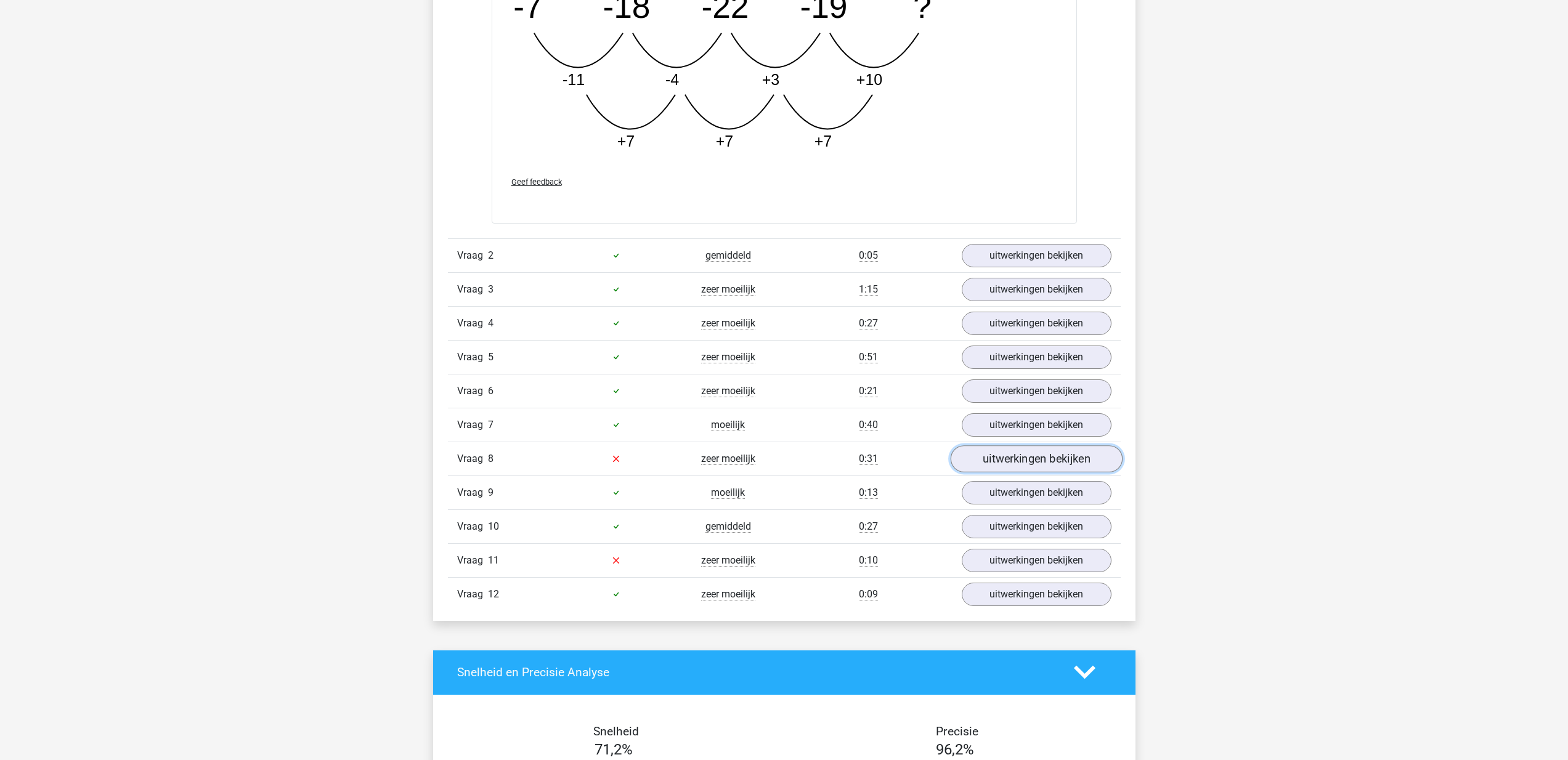
click at [1056, 458] on link "uitwerkingen bekijken" at bounding box center [1036, 459] width 172 height 27
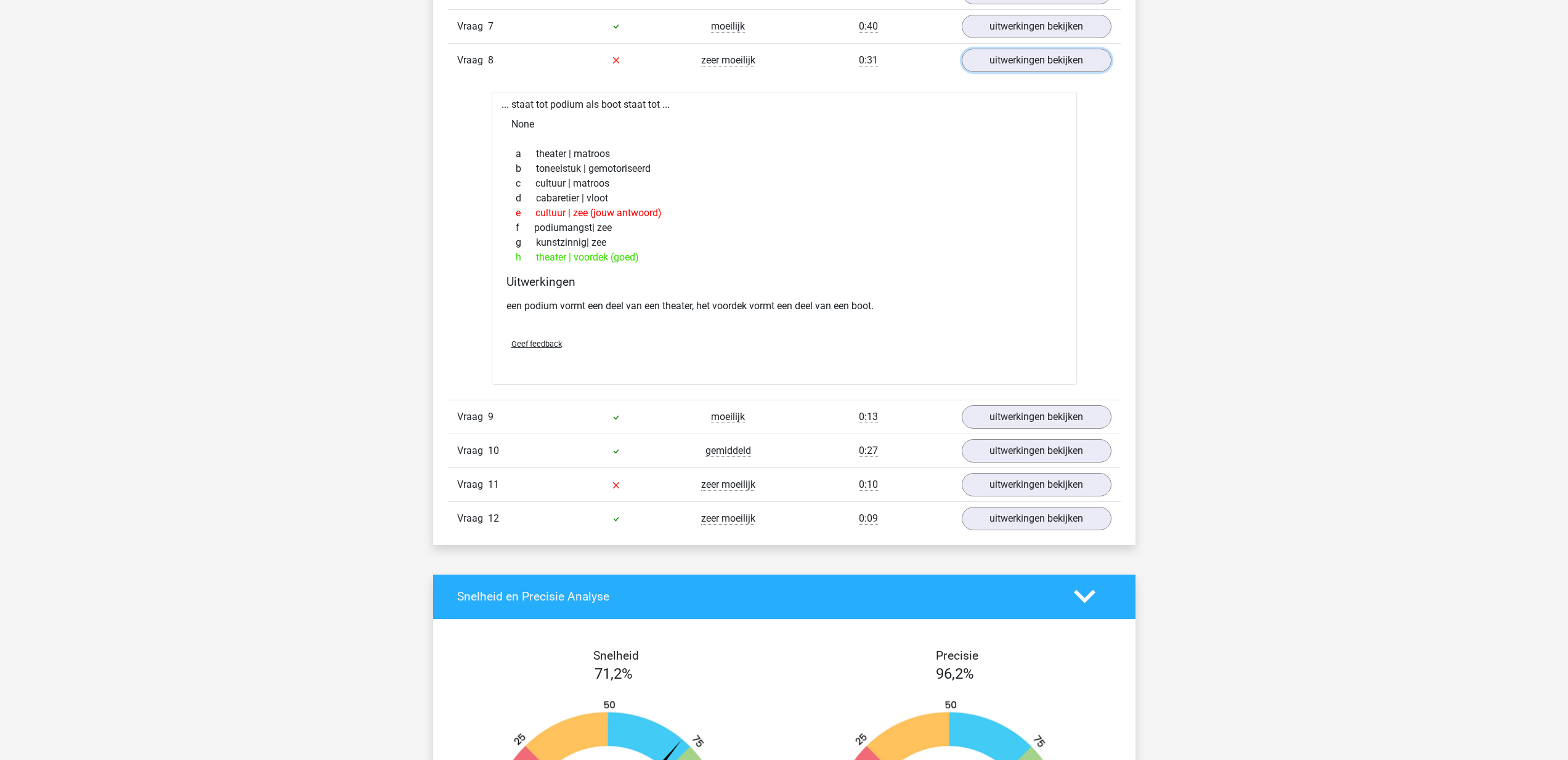
scroll to position [2245, 0]
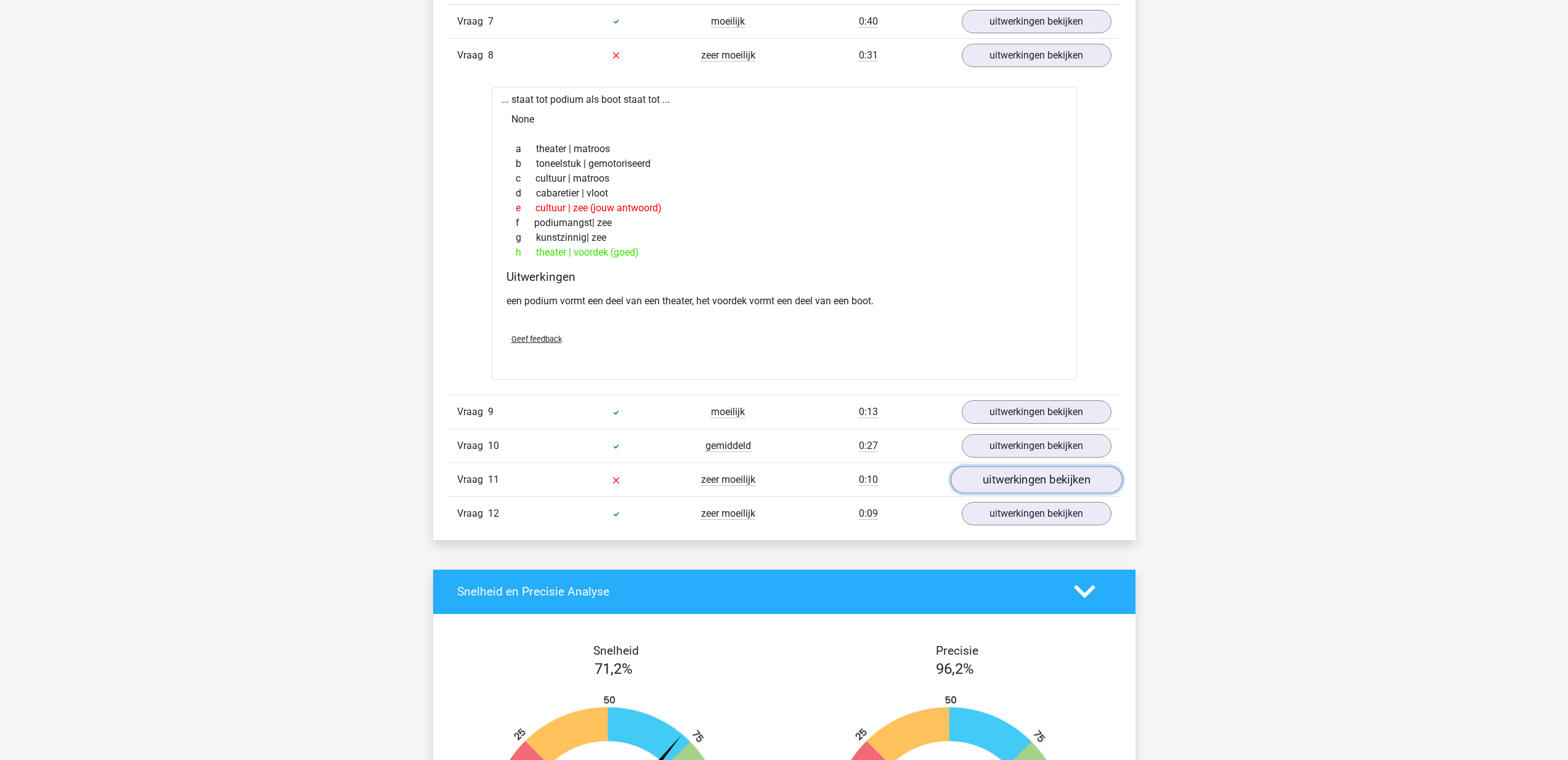
click at [1049, 473] on link "uitwerkingen bekijken" at bounding box center [1036, 480] width 172 height 27
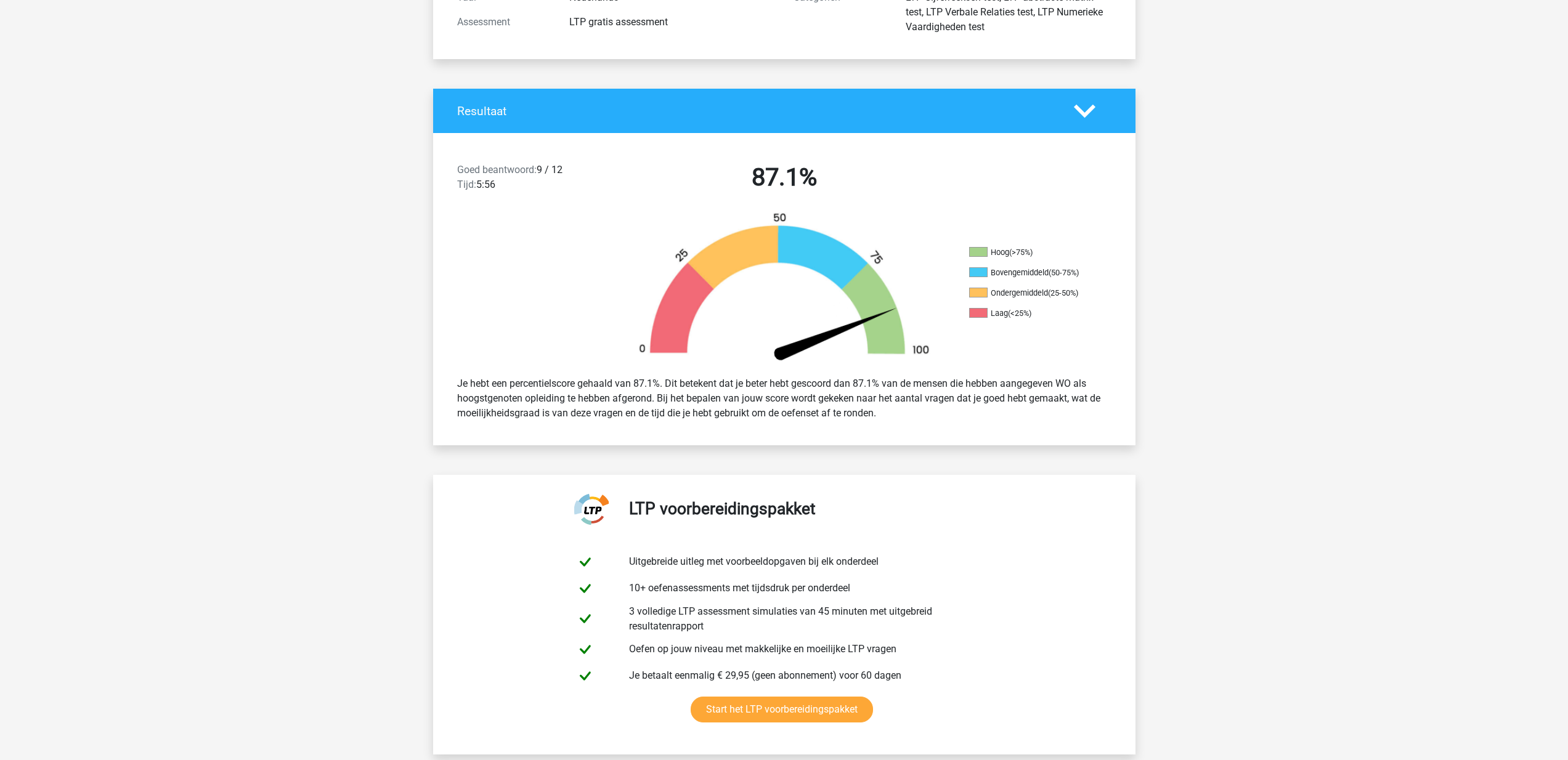
scroll to position [0, 0]
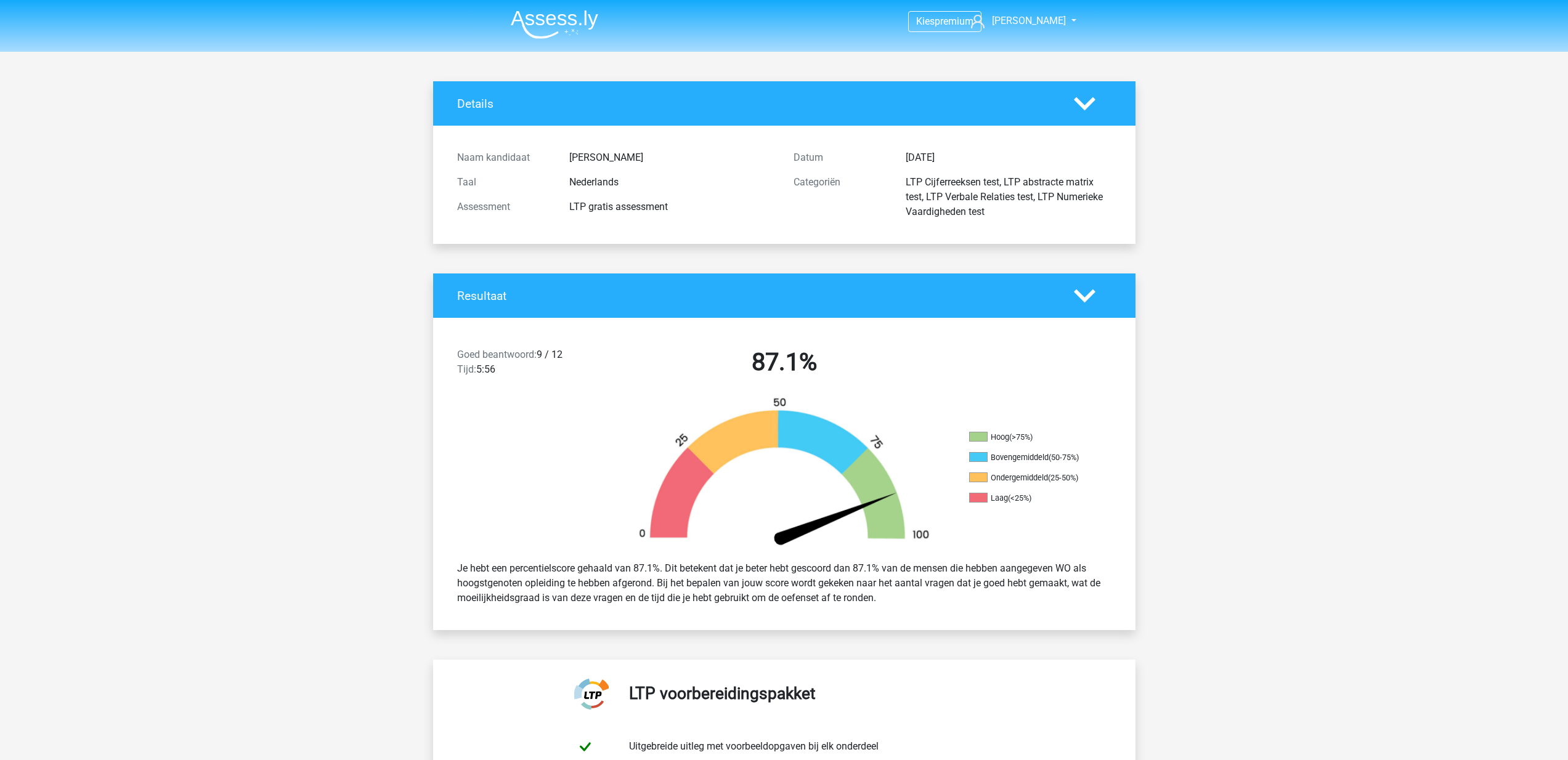
click at [580, 18] on img at bounding box center [554, 24] width 88 height 29
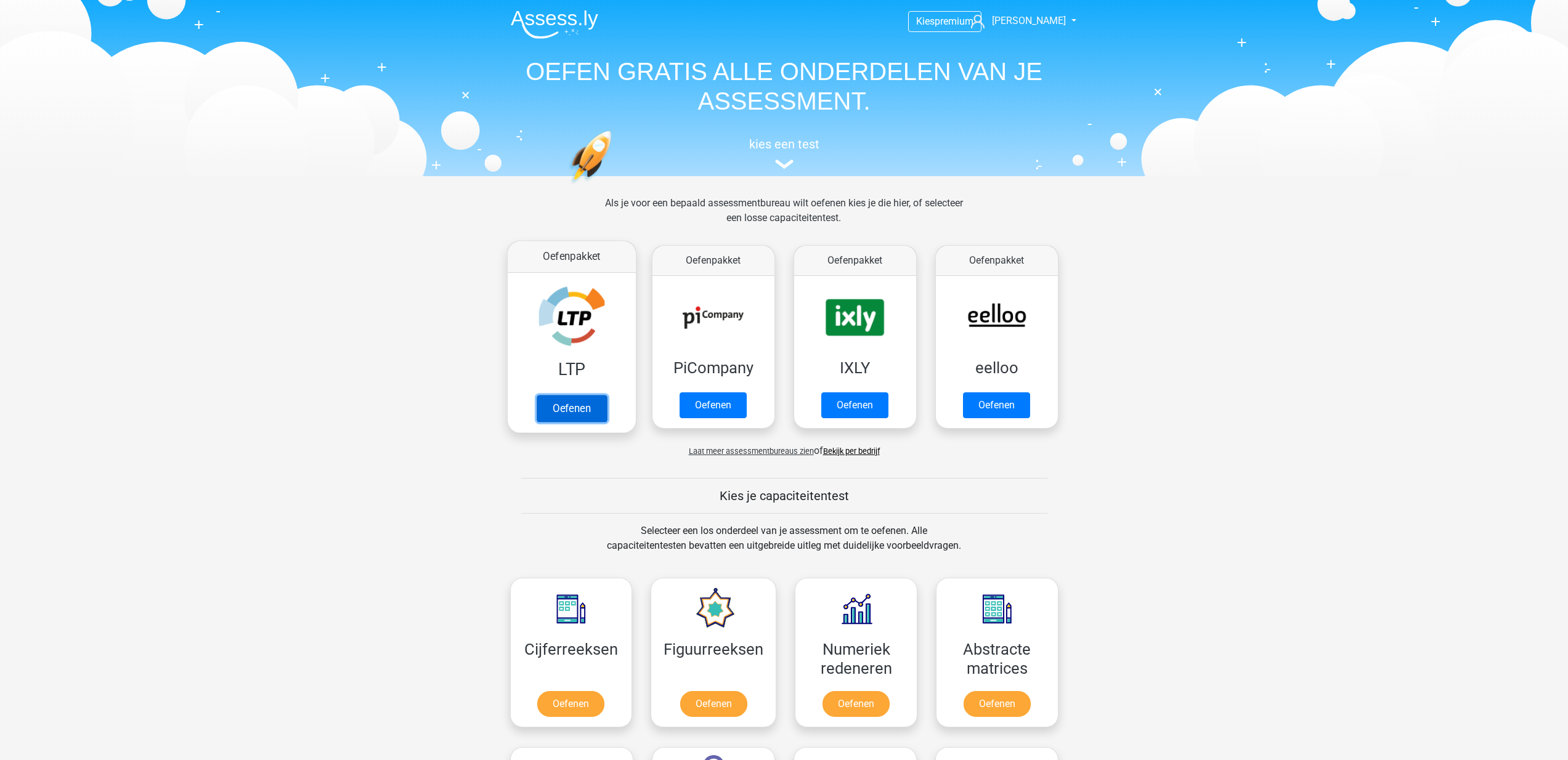
click at [572, 416] on link "Oefenen" at bounding box center [570, 409] width 70 height 27
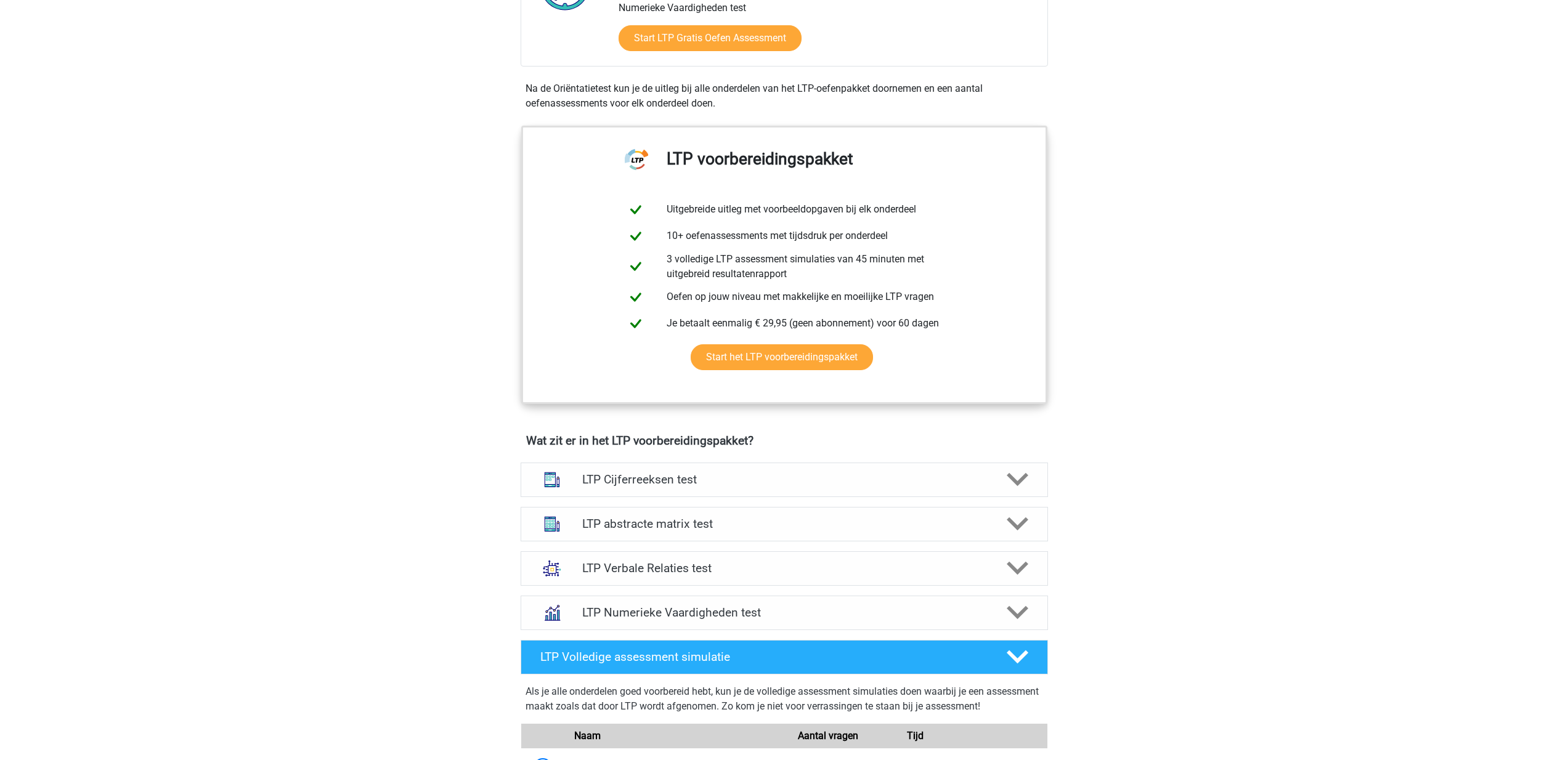
scroll to position [485, 0]
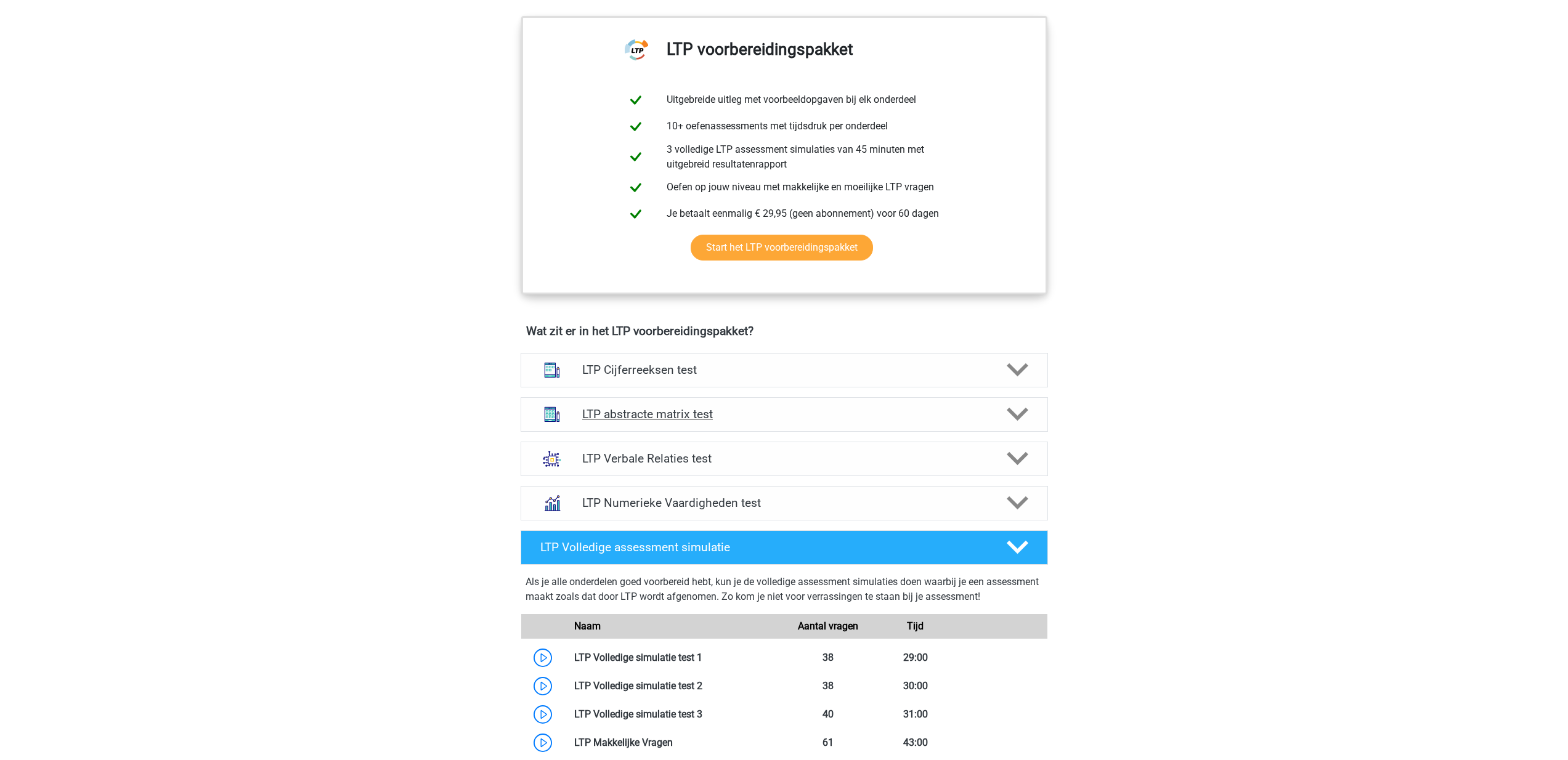
click at [634, 416] on h4 "LTP abstracte matrix test" at bounding box center [784, 414] width 404 height 14
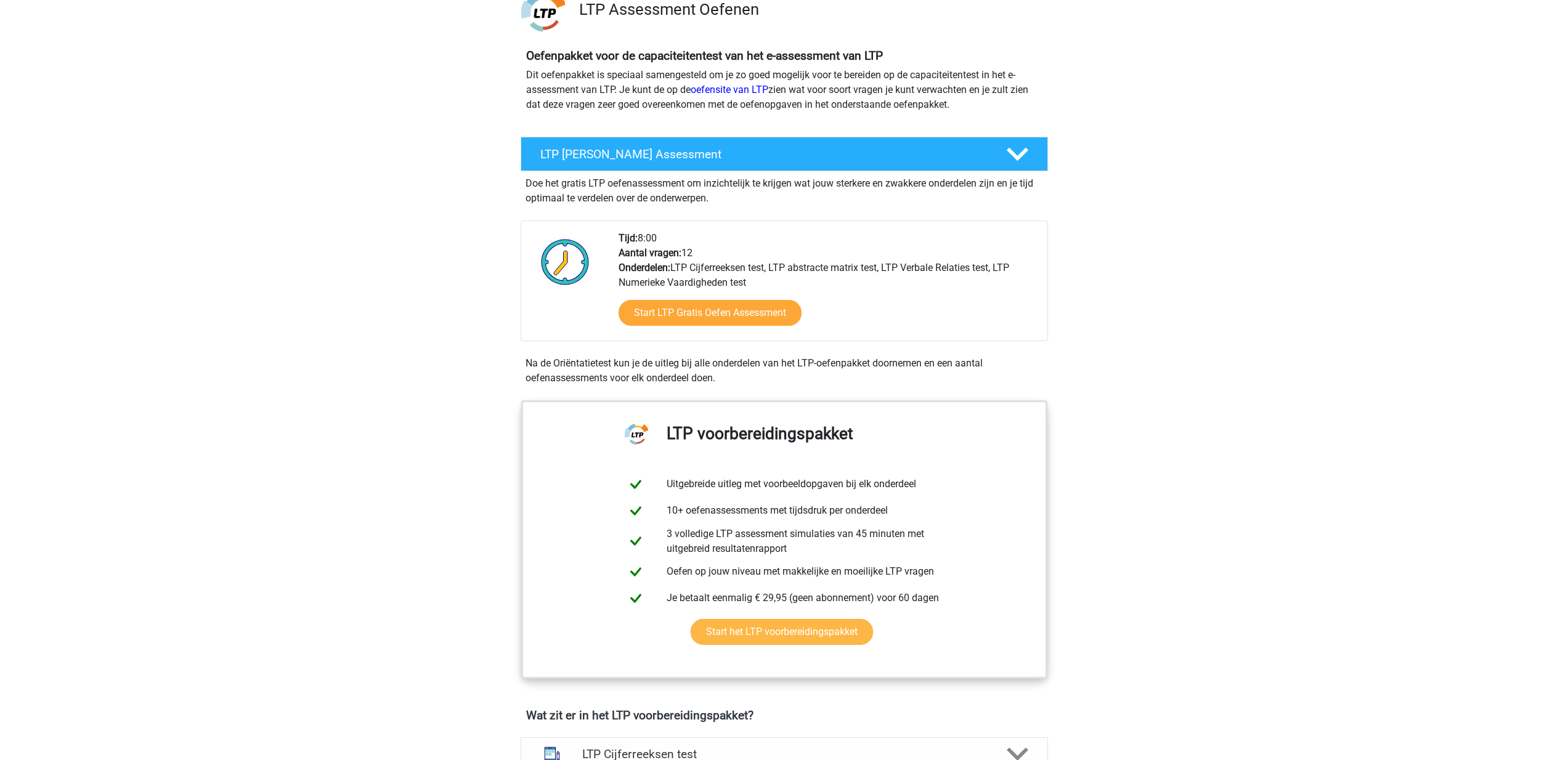
scroll to position [353, 0]
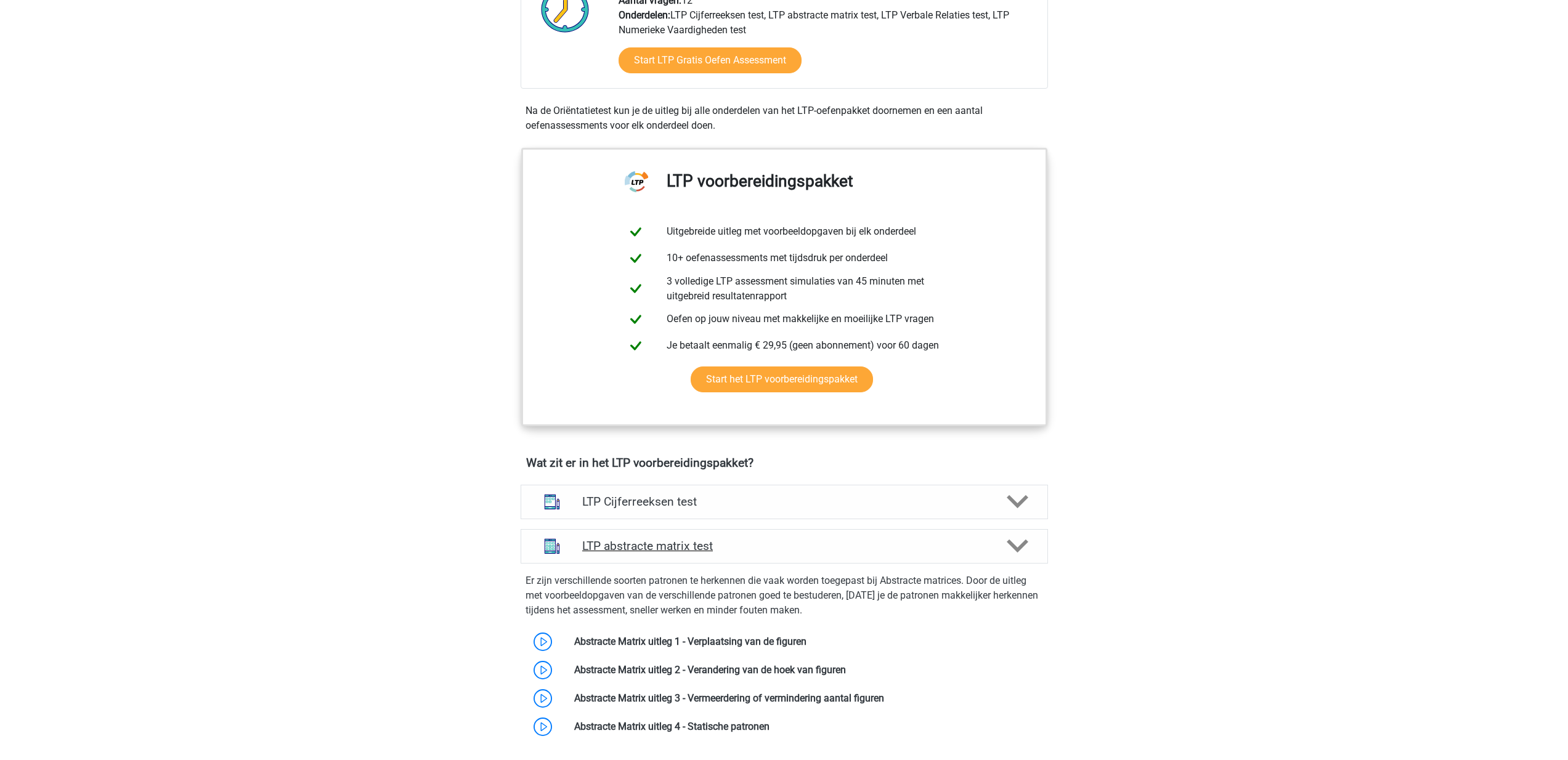
click at [1028, 555] on div at bounding box center [1017, 547] width 42 height 22
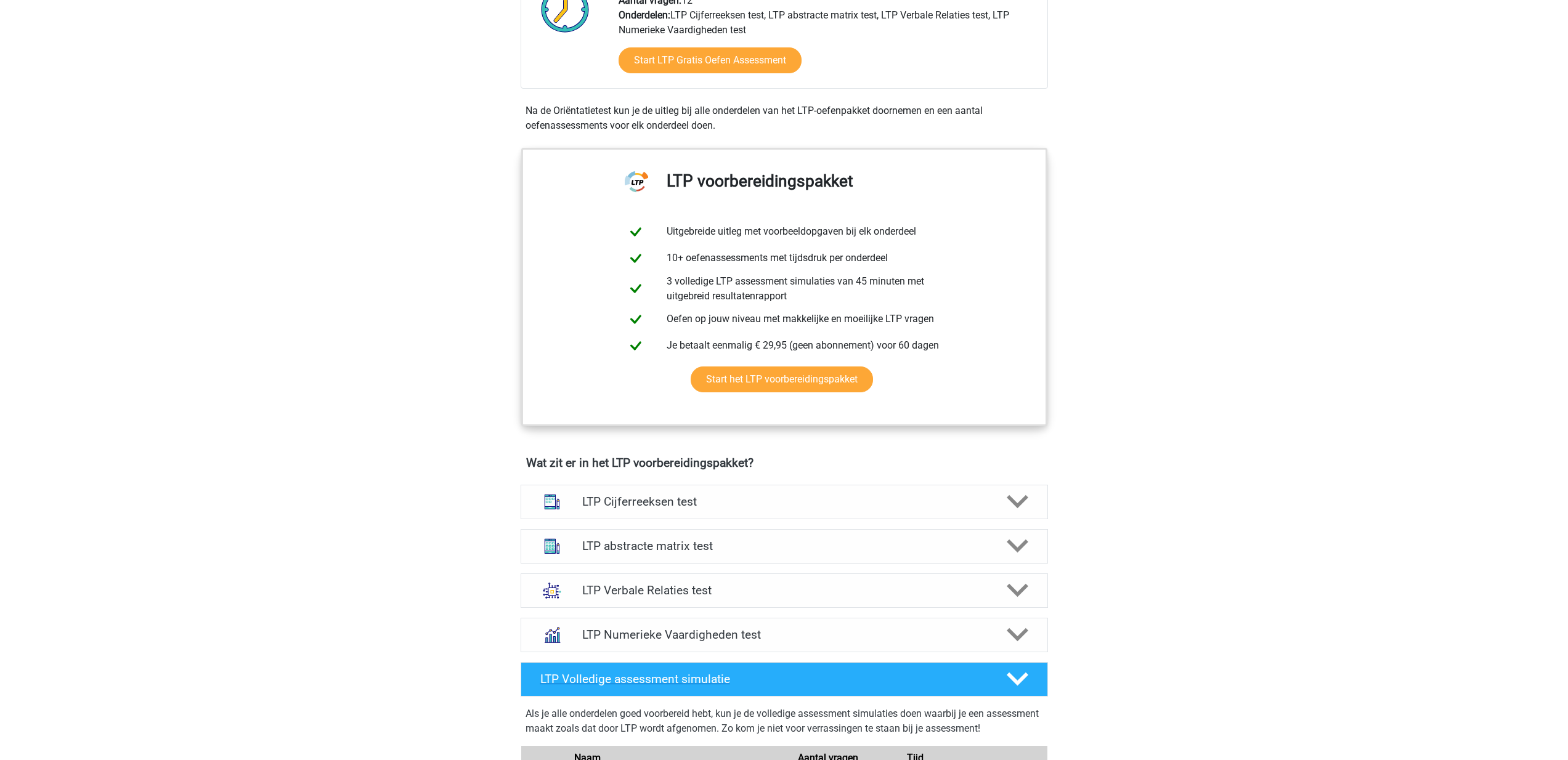
click at [1017, 676] on icon at bounding box center [1018, 679] width 22 height 22
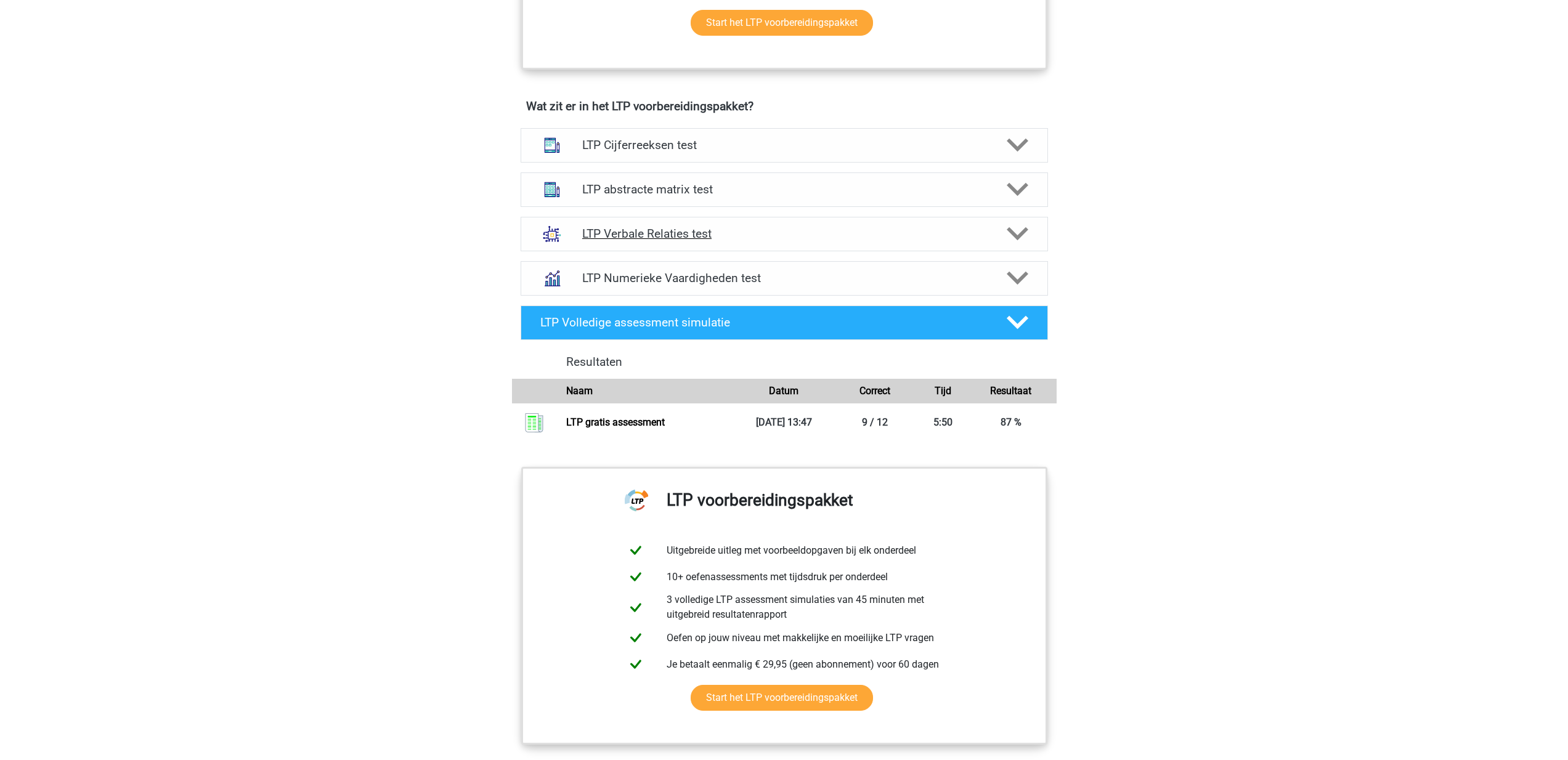
scroll to position [721, 0]
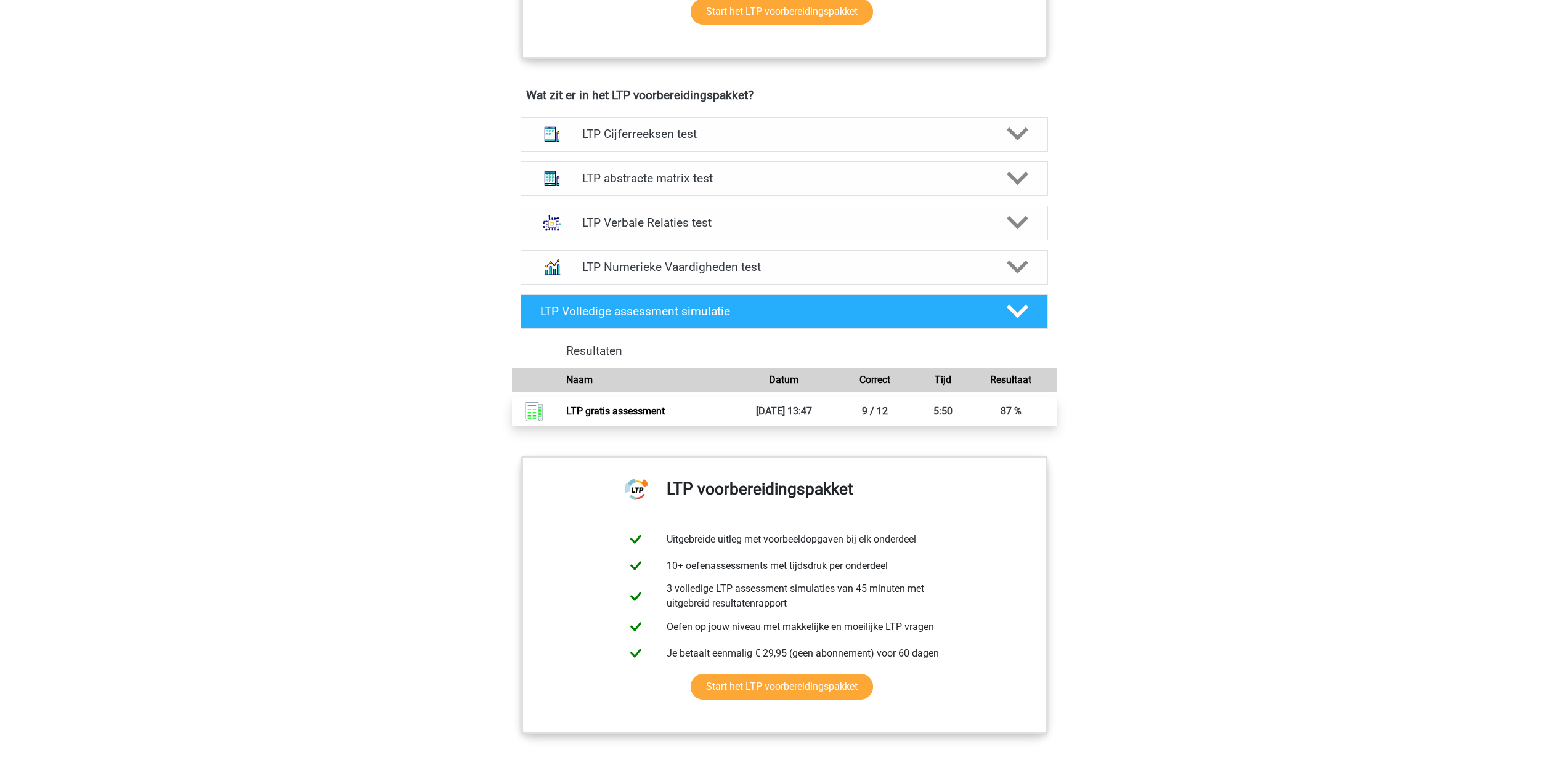
click at [645, 405] on link "LTP gratis assessment" at bounding box center [615, 411] width 99 height 12
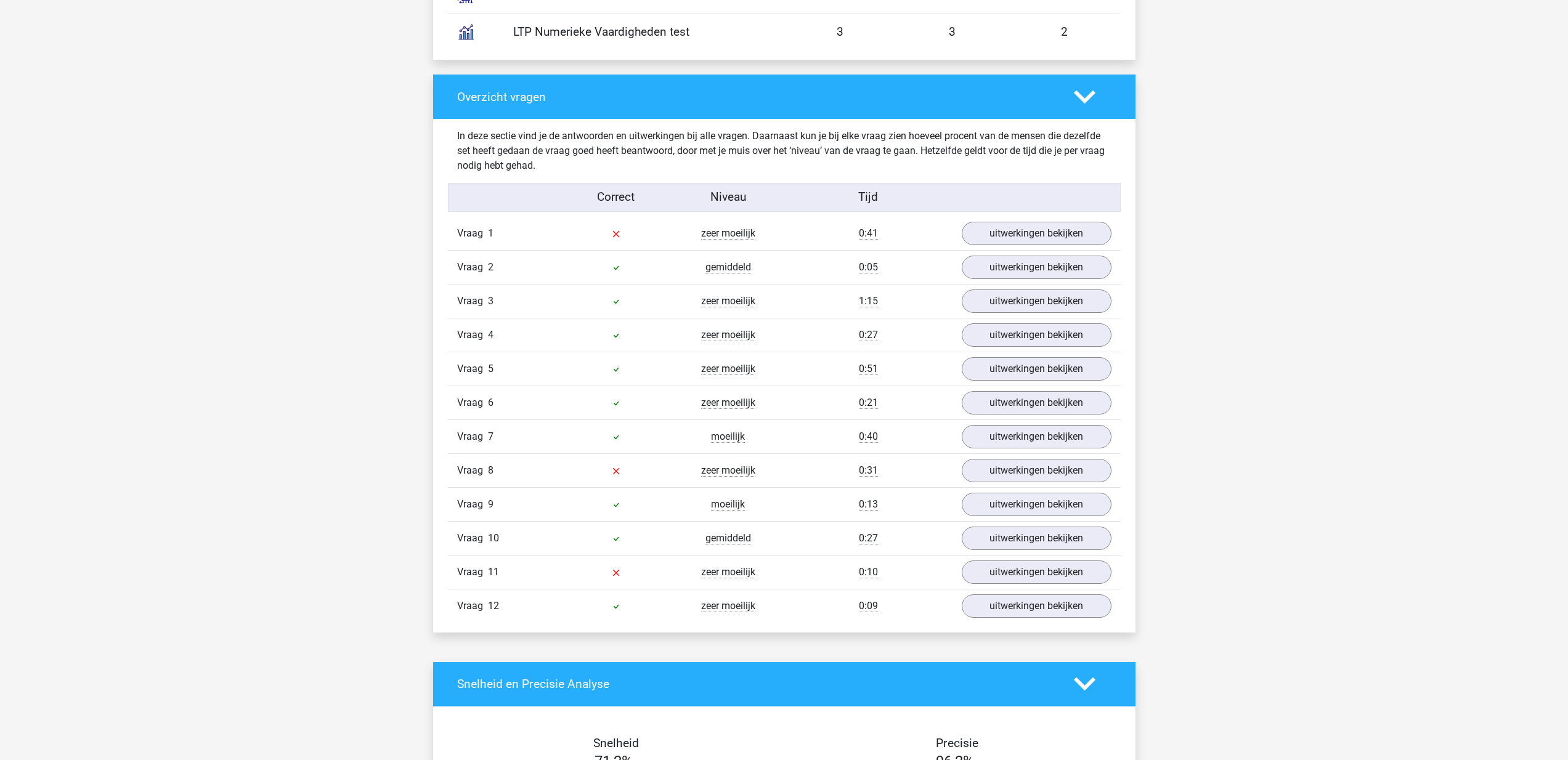
scroll to position [1211, 0]
